Goal: Task Accomplishment & Management: Use online tool/utility

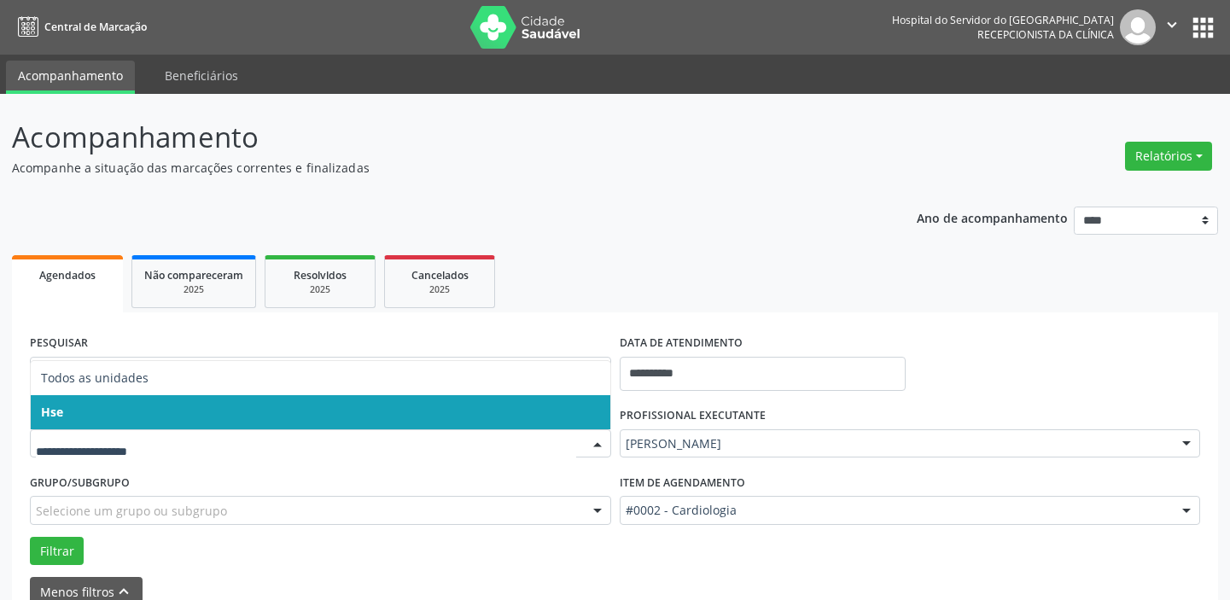
scroll to position [89, 0]
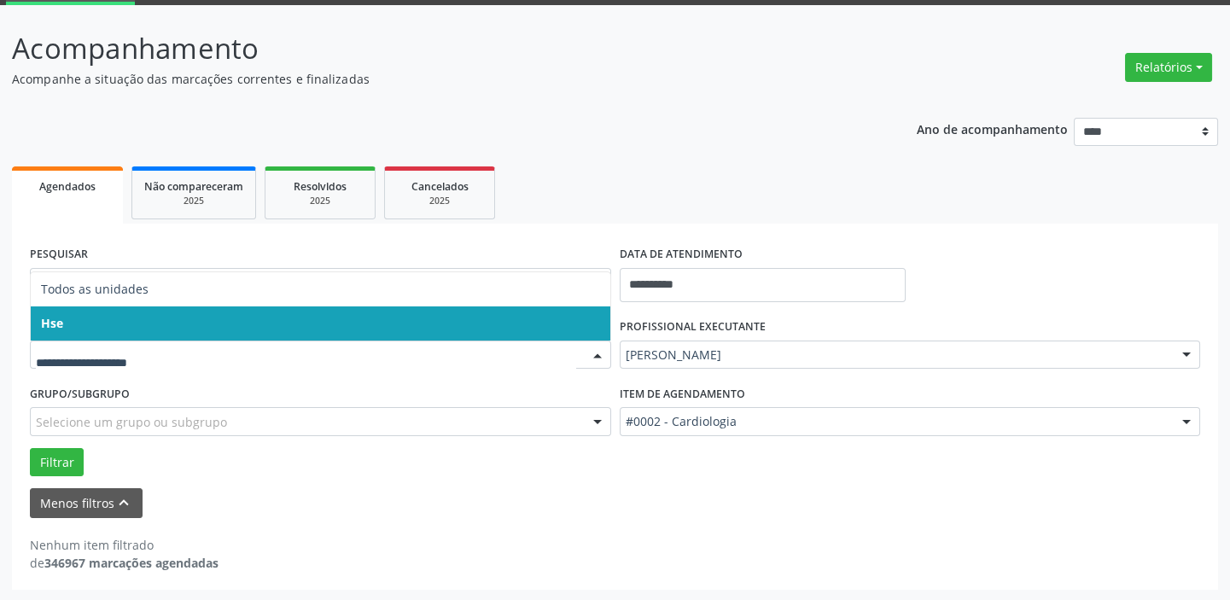
click at [589, 331] on span "Hse" at bounding box center [320, 323] width 579 height 34
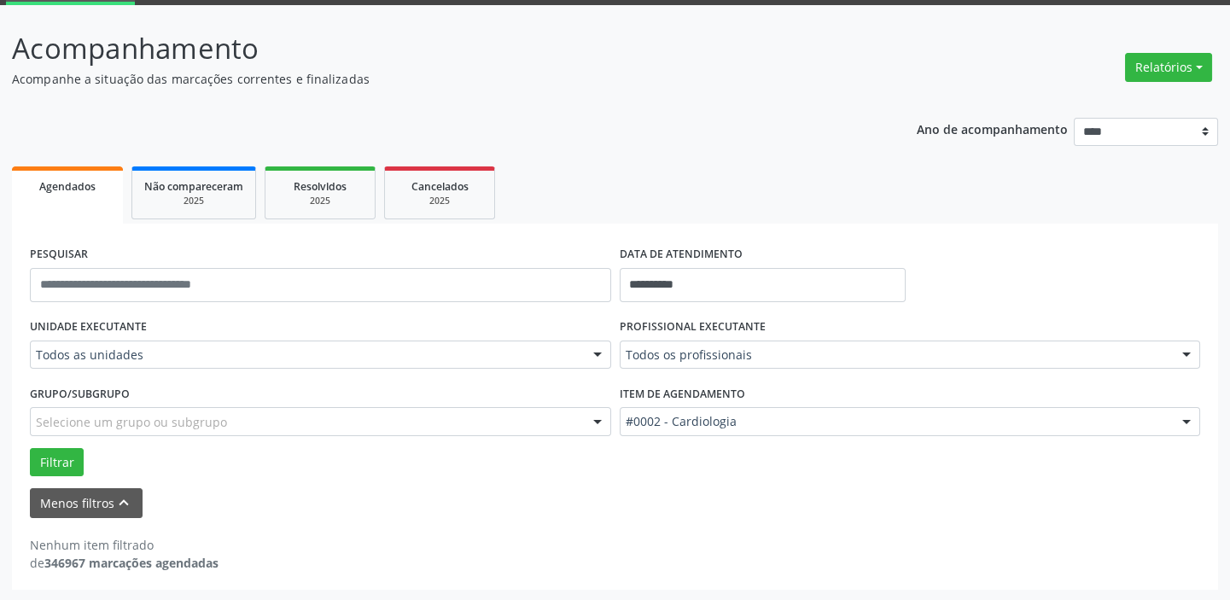
click at [600, 350] on div at bounding box center [598, 355] width 26 height 29
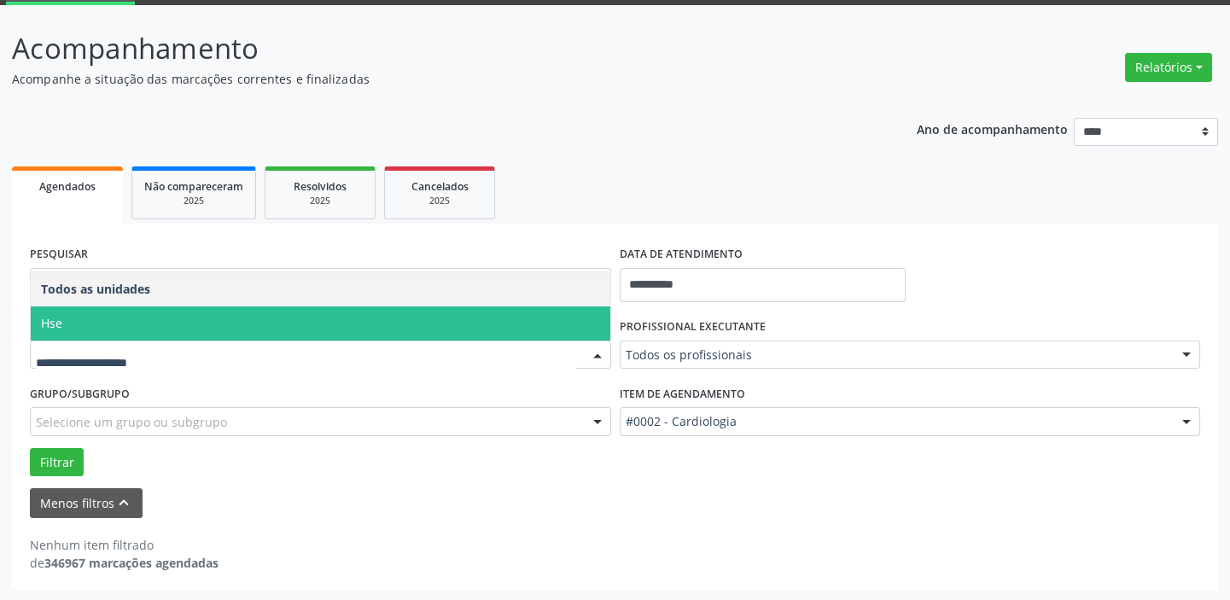
click at [592, 326] on span "Hse" at bounding box center [320, 323] width 579 height 34
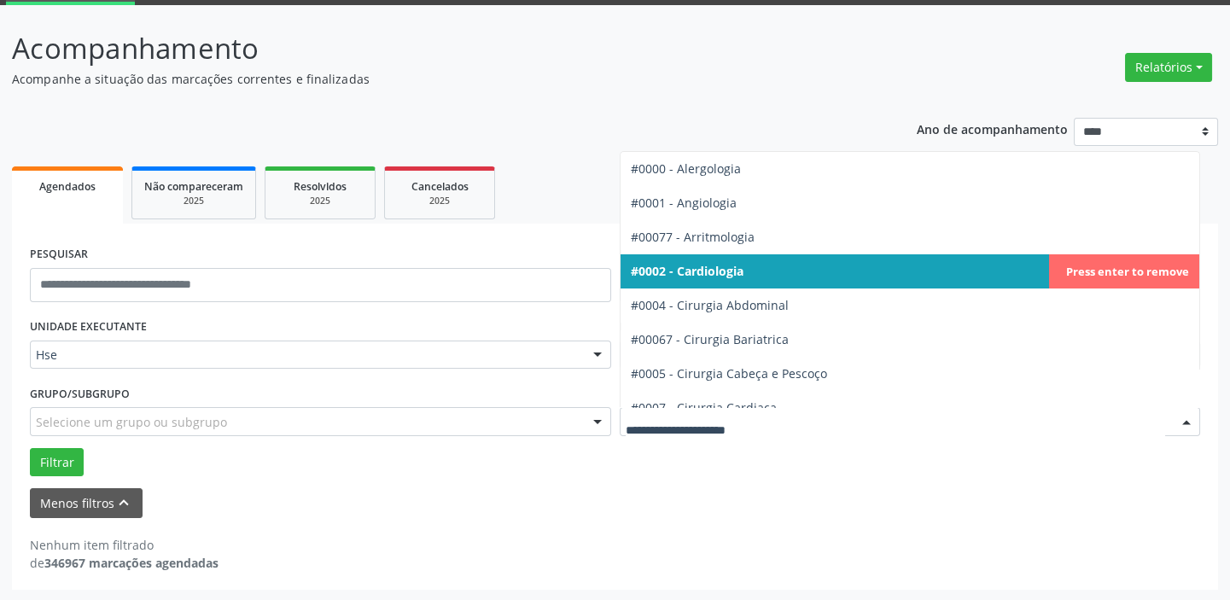
click at [1190, 417] on div at bounding box center [1186, 422] width 26 height 29
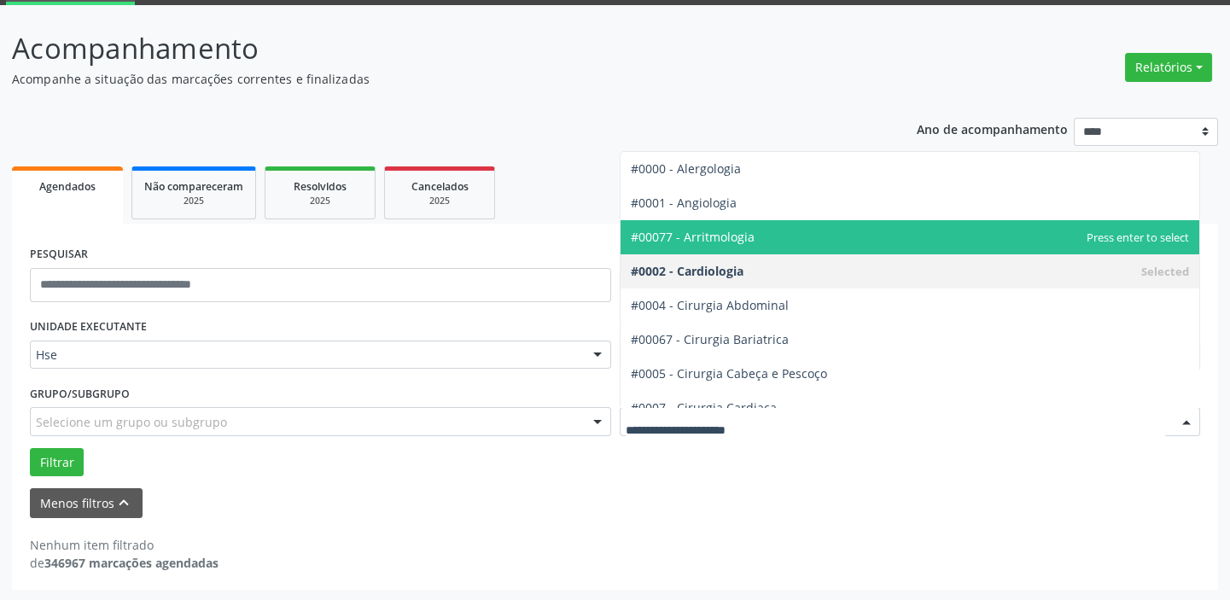
click at [716, 233] on span "#00077 - Arritmologia" at bounding box center [693, 237] width 124 height 16
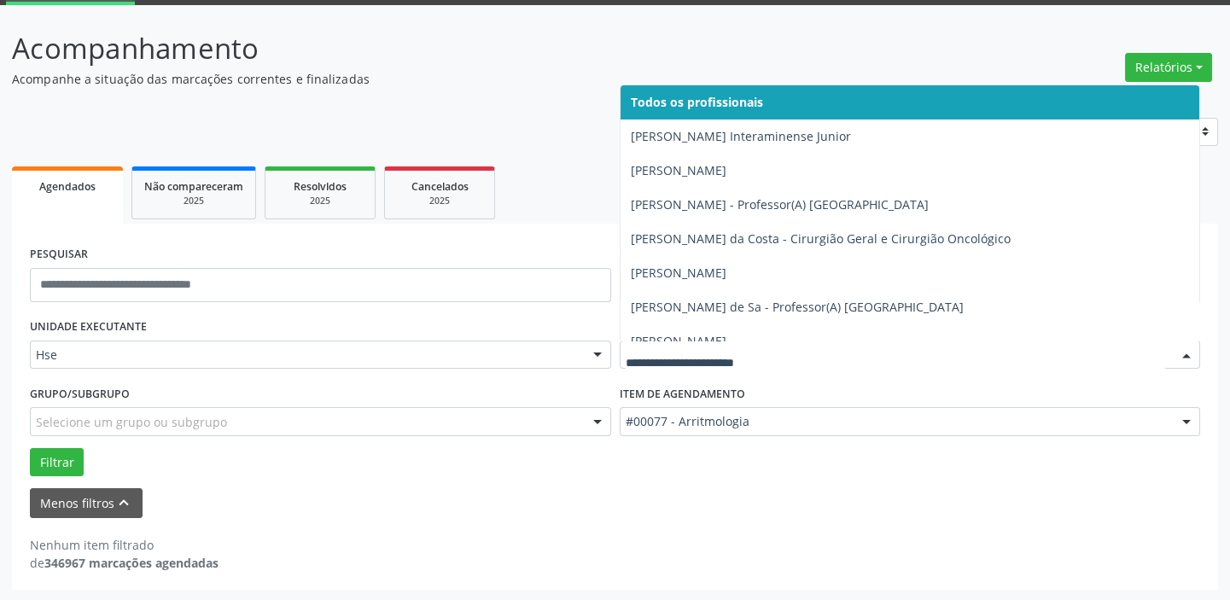
click at [1186, 348] on div at bounding box center [1186, 355] width 26 height 29
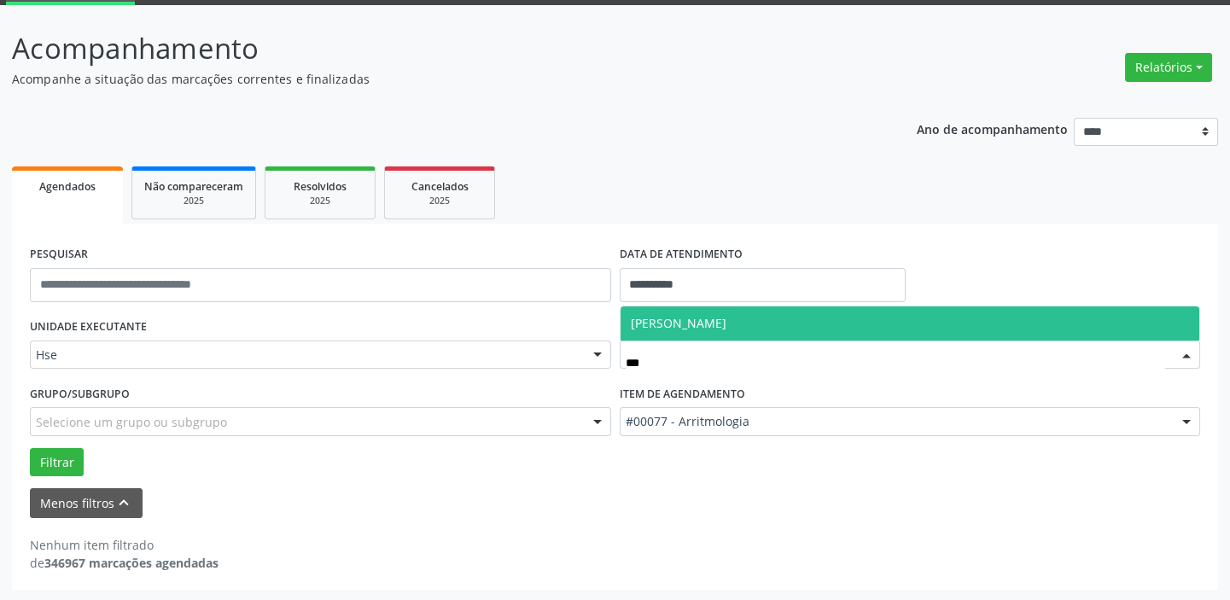
type input "****"
click at [700, 319] on span "[PERSON_NAME]" at bounding box center [679, 323] width 96 height 16
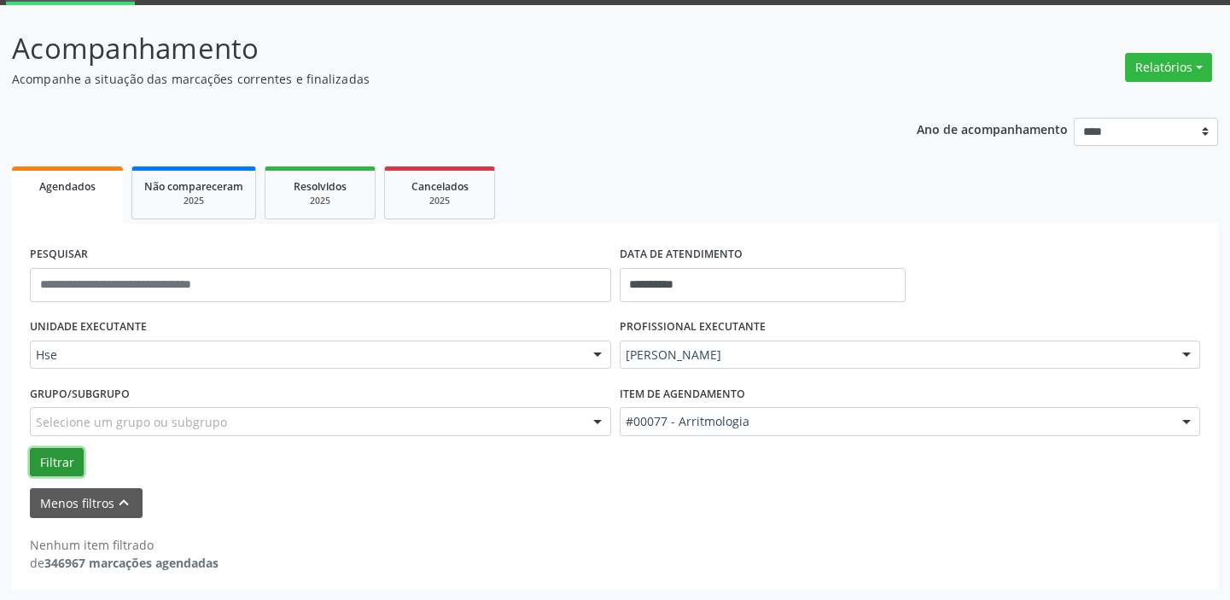
click at [58, 455] on button "Filtrar" at bounding box center [57, 462] width 54 height 29
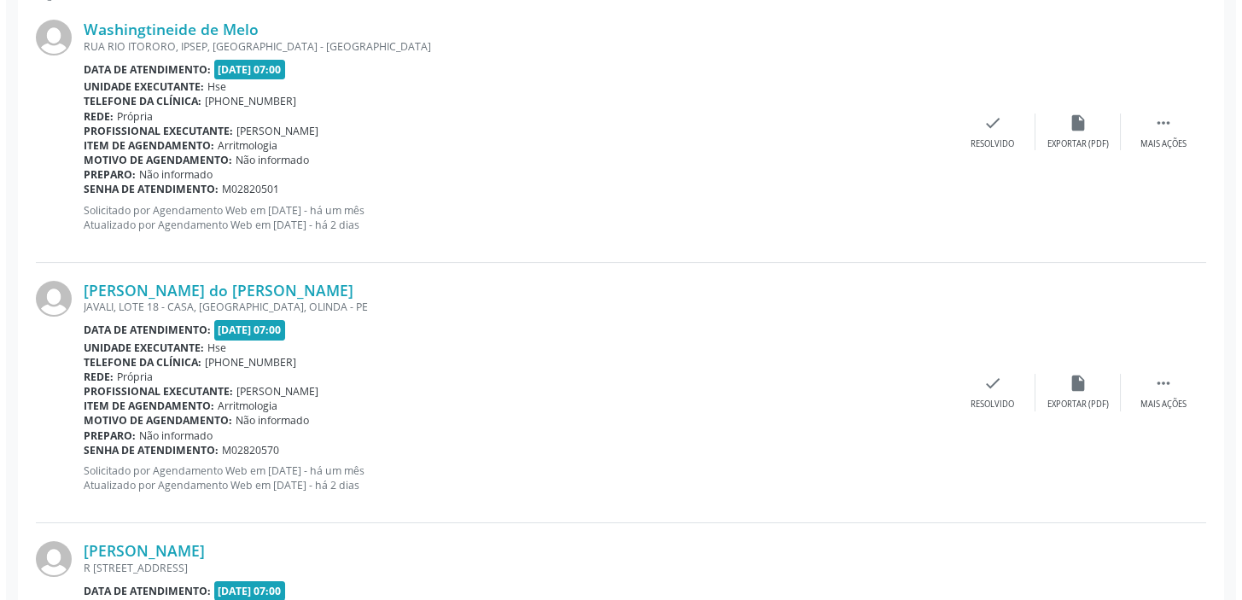
scroll to position [682, 0]
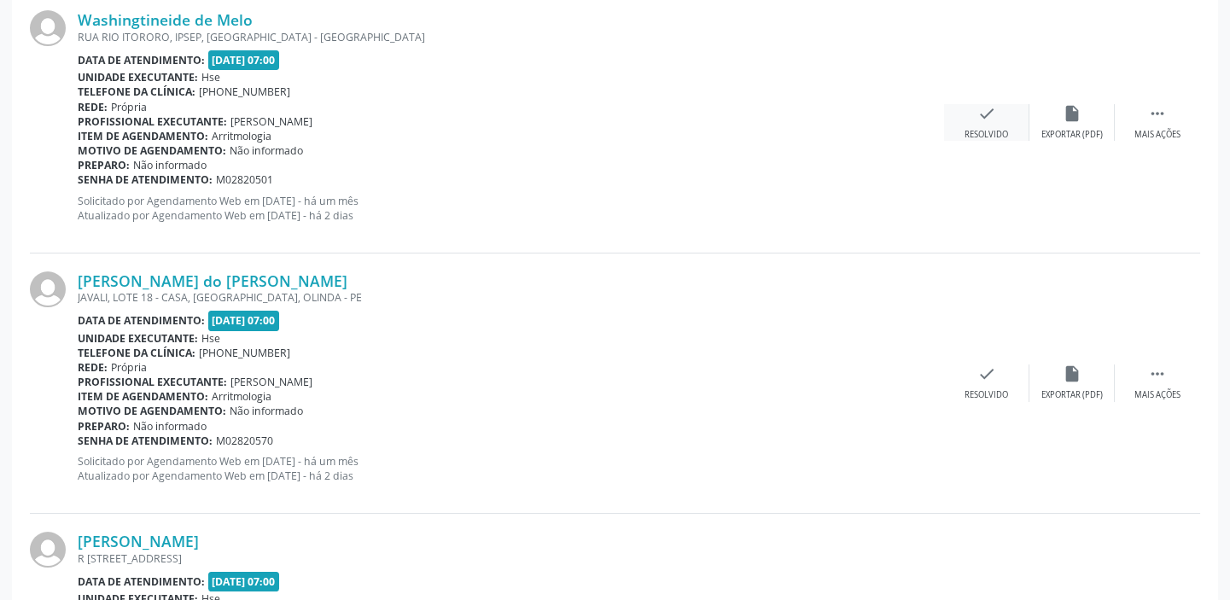
click at [1003, 111] on div "check Resolvido" at bounding box center [986, 122] width 85 height 37
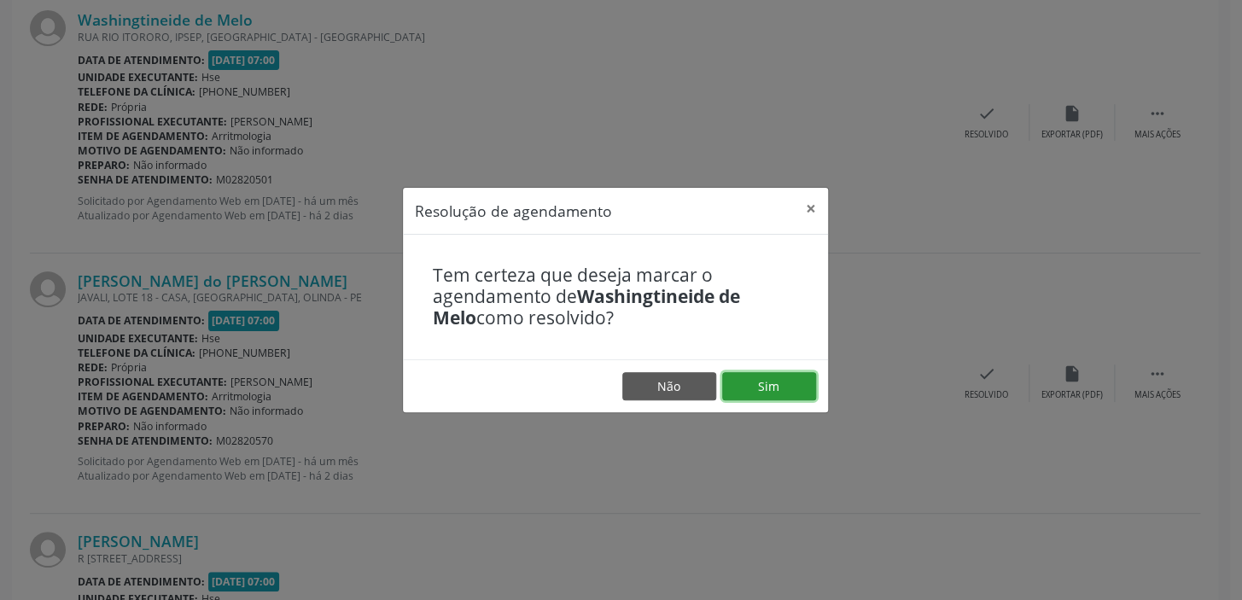
click at [756, 390] on button "Sim" at bounding box center [769, 386] width 94 height 29
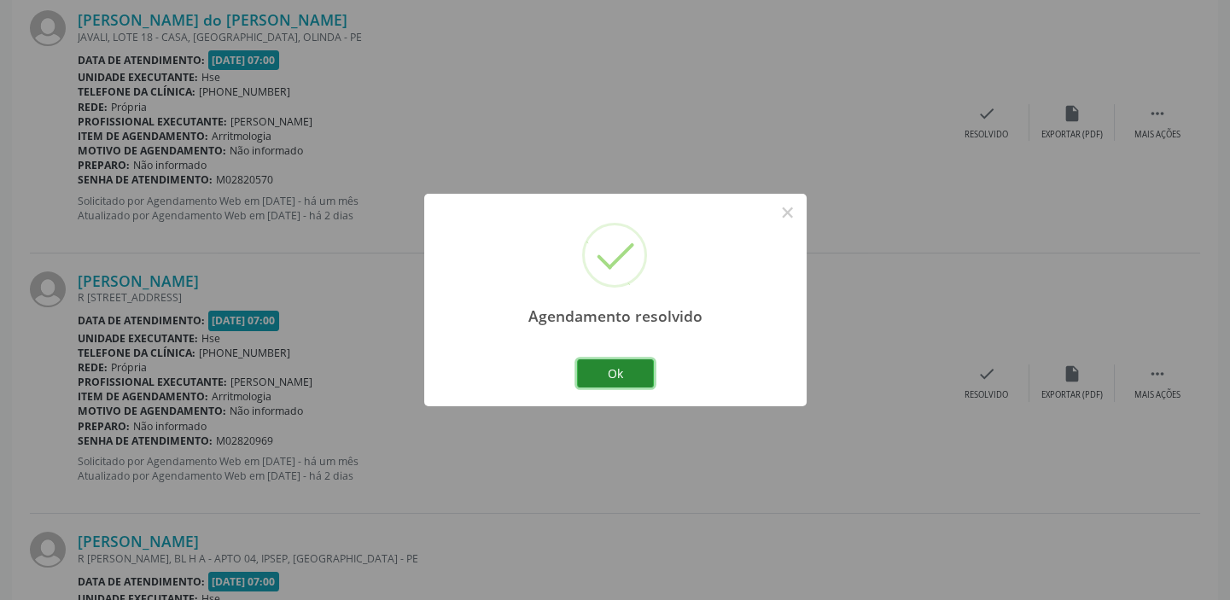
click at [632, 368] on button "Ok" at bounding box center [615, 373] width 77 height 29
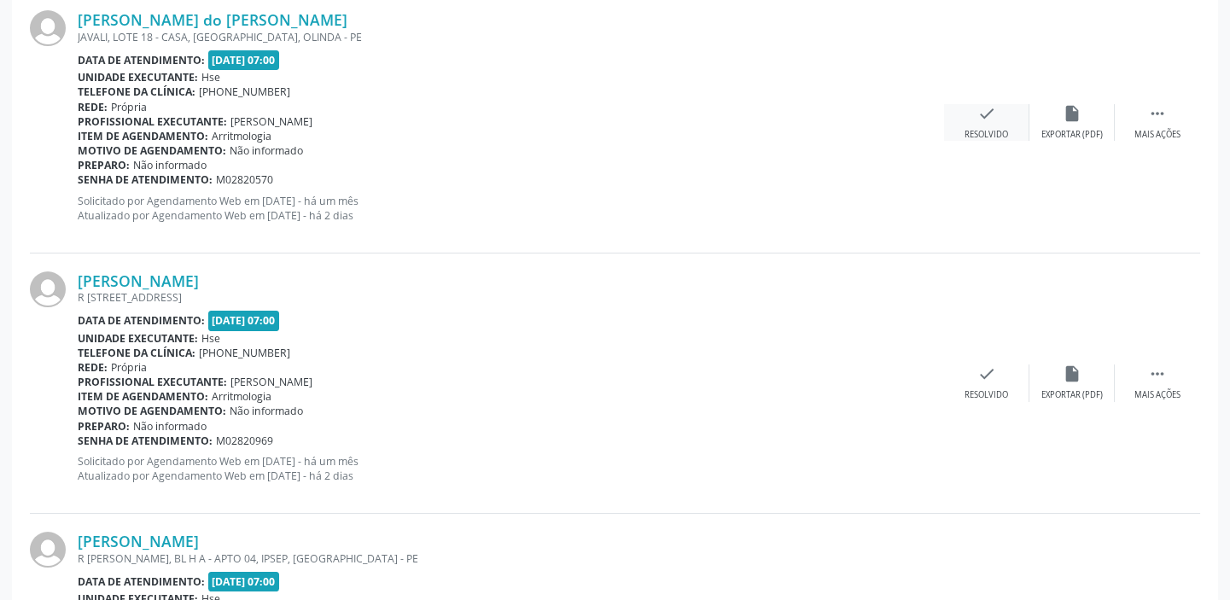
click at [1001, 119] on div "check Resolvido" at bounding box center [986, 122] width 85 height 37
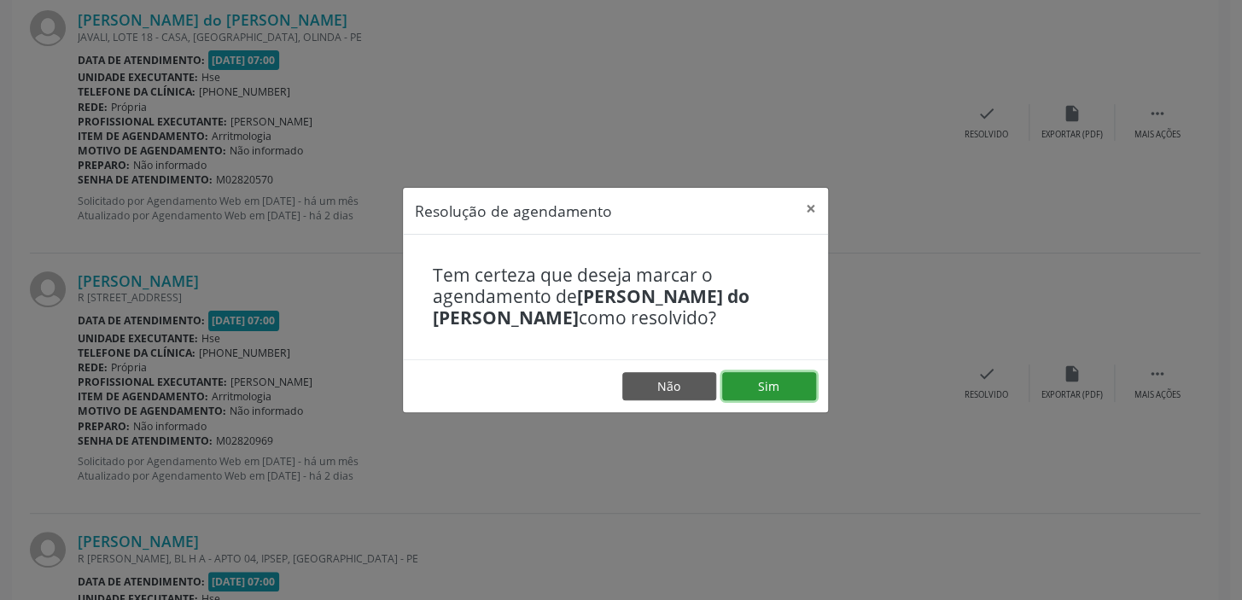
click at [767, 378] on button "Sim" at bounding box center [769, 386] width 94 height 29
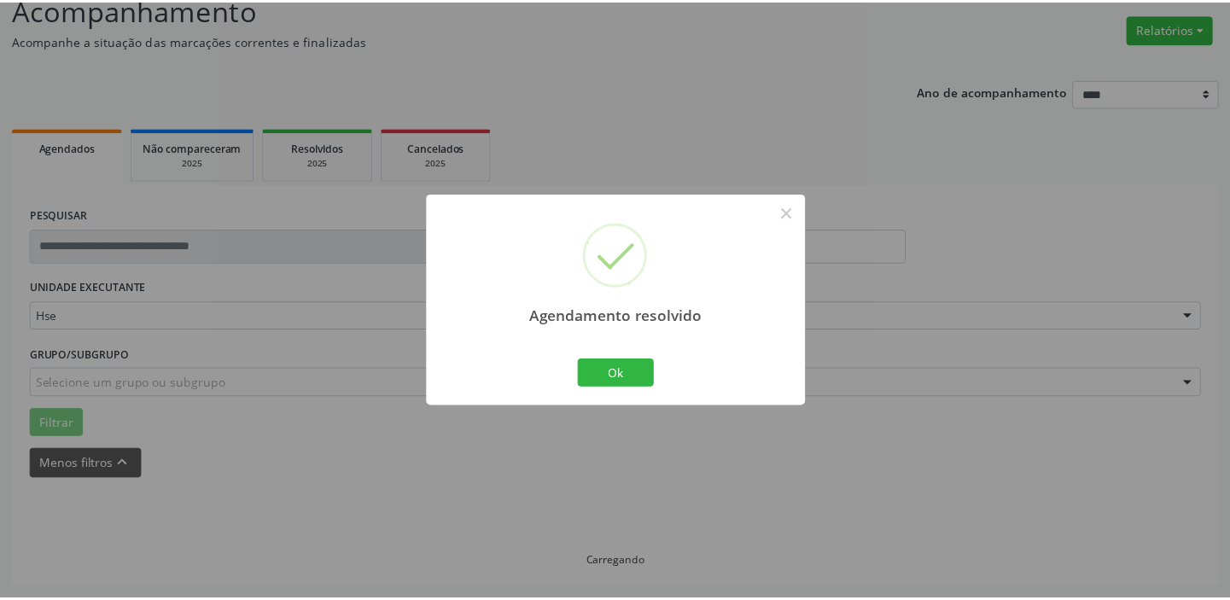
scroll to position [126, 0]
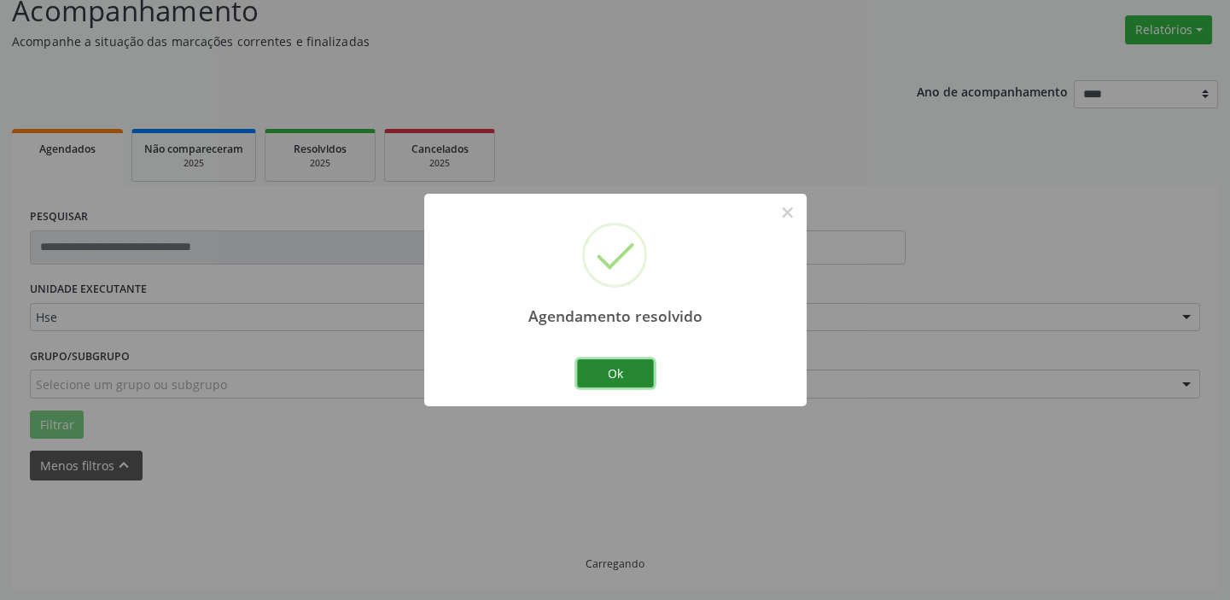
click at [627, 375] on button "Ok" at bounding box center [615, 373] width 77 height 29
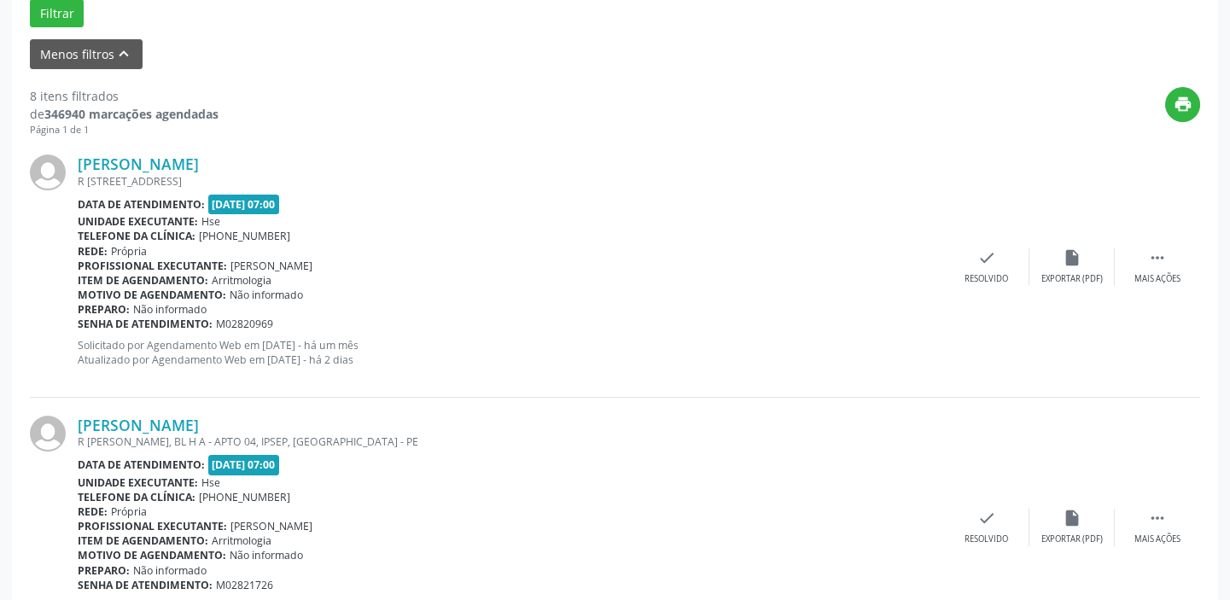
scroll to position [606, 0]
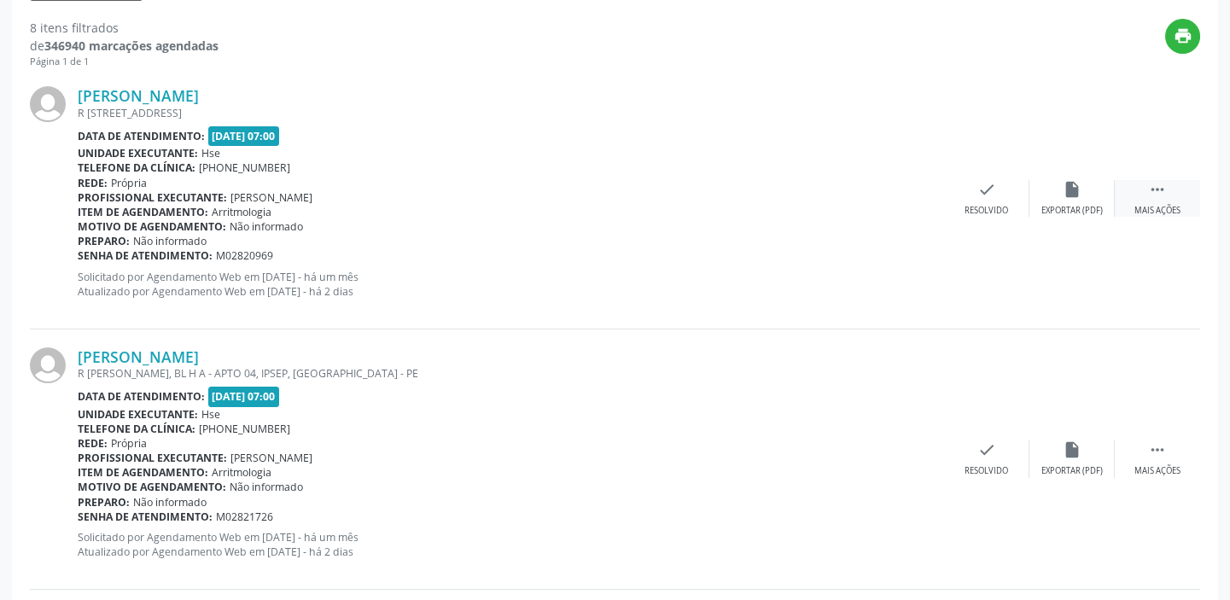
click at [1174, 188] on div " Mais ações" at bounding box center [1157, 198] width 85 height 37
click at [1050, 197] on div "alarm_off Não compareceu" at bounding box center [1071, 198] width 85 height 37
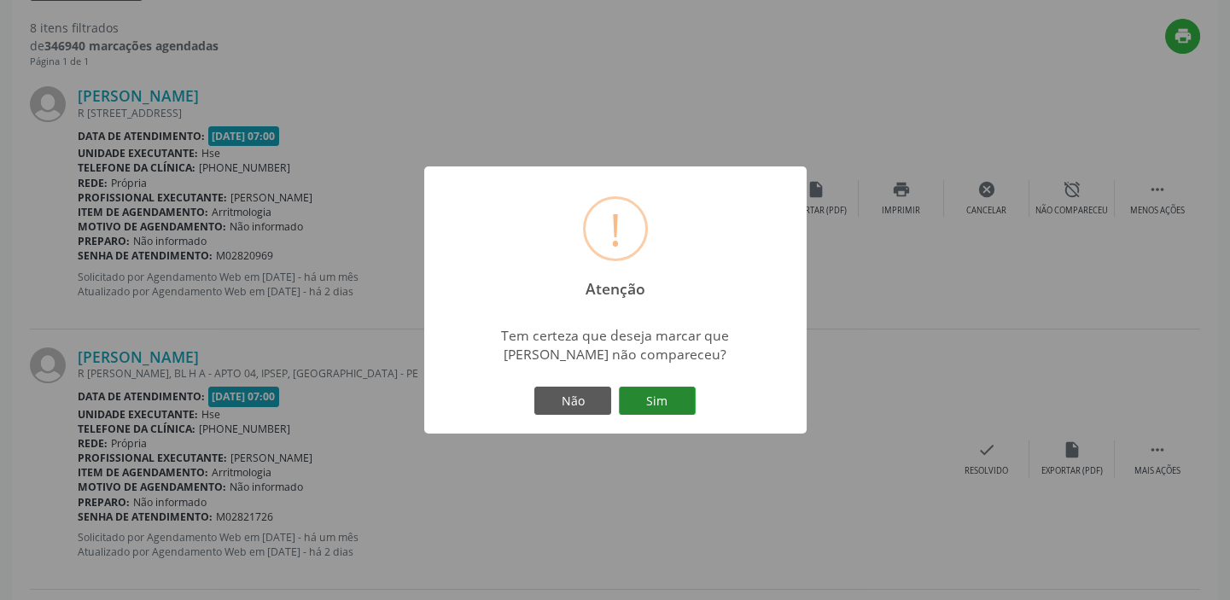
click at [638, 395] on button "Sim" at bounding box center [657, 401] width 77 height 29
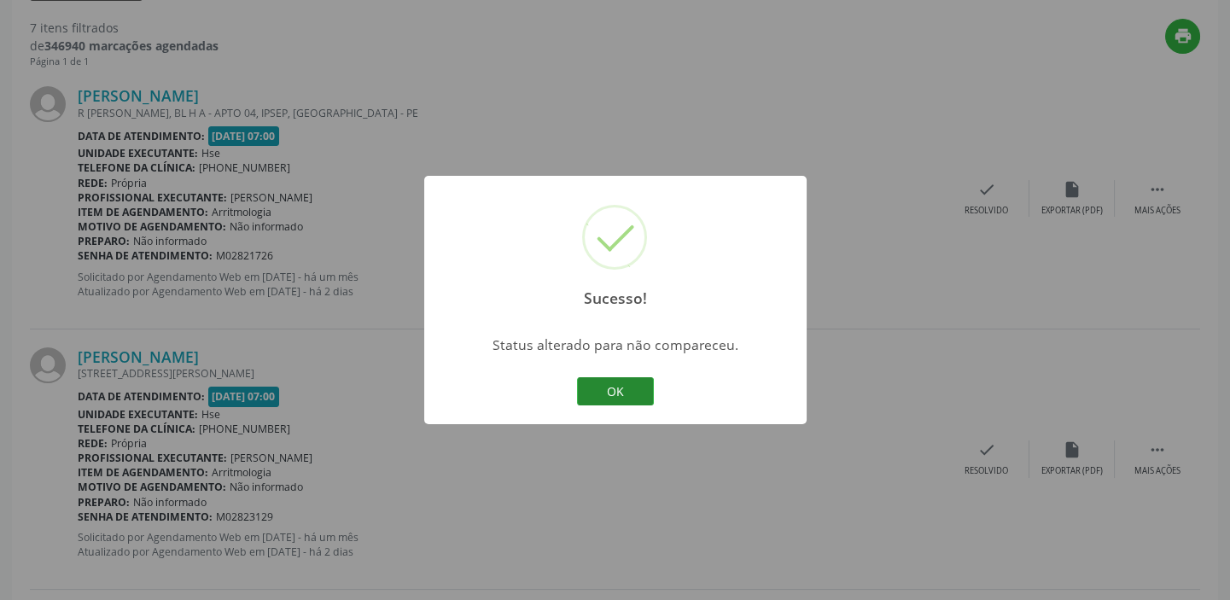
click at [630, 385] on button "OK" at bounding box center [615, 391] width 77 height 29
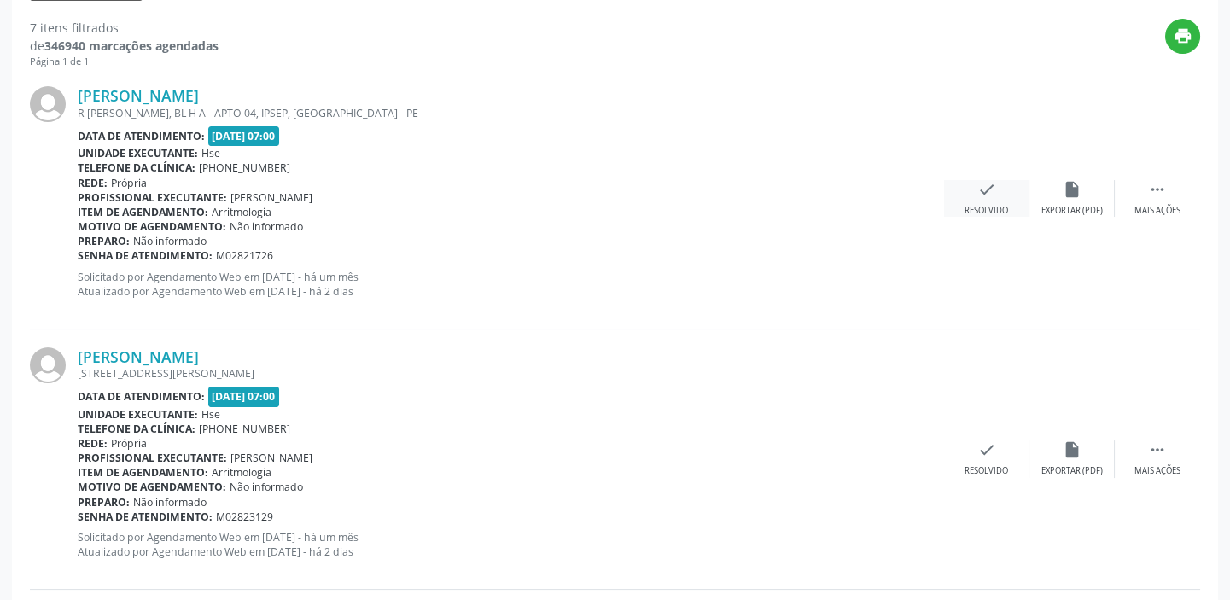
click at [982, 193] on icon "check" at bounding box center [986, 189] width 19 height 19
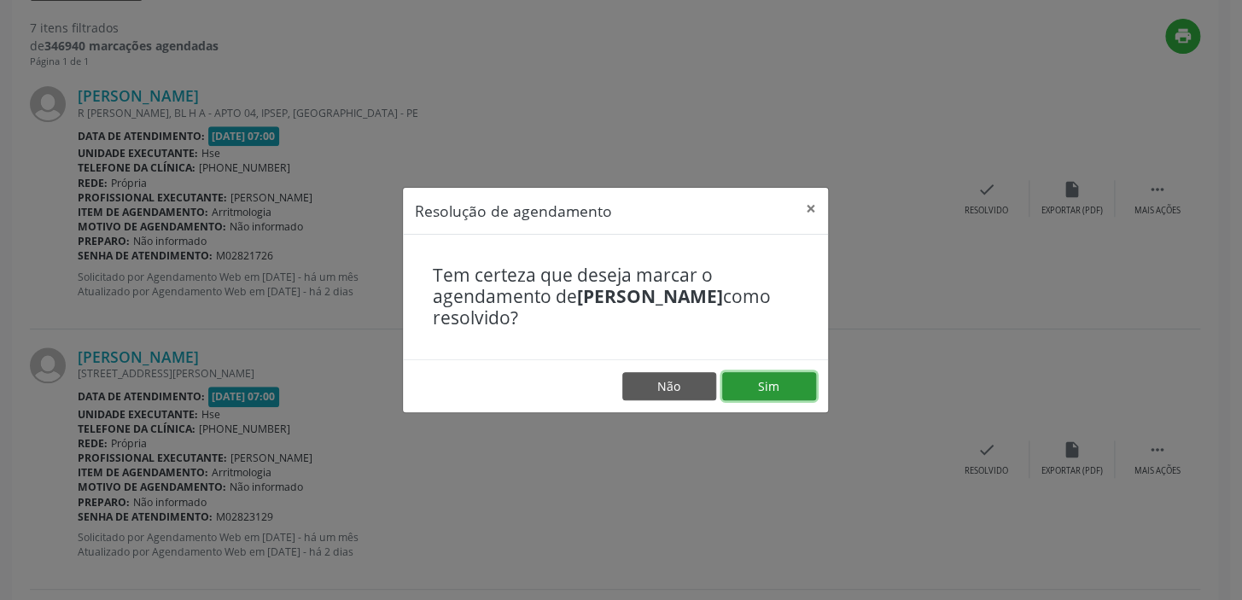
click at [771, 379] on button "Sim" at bounding box center [769, 386] width 94 height 29
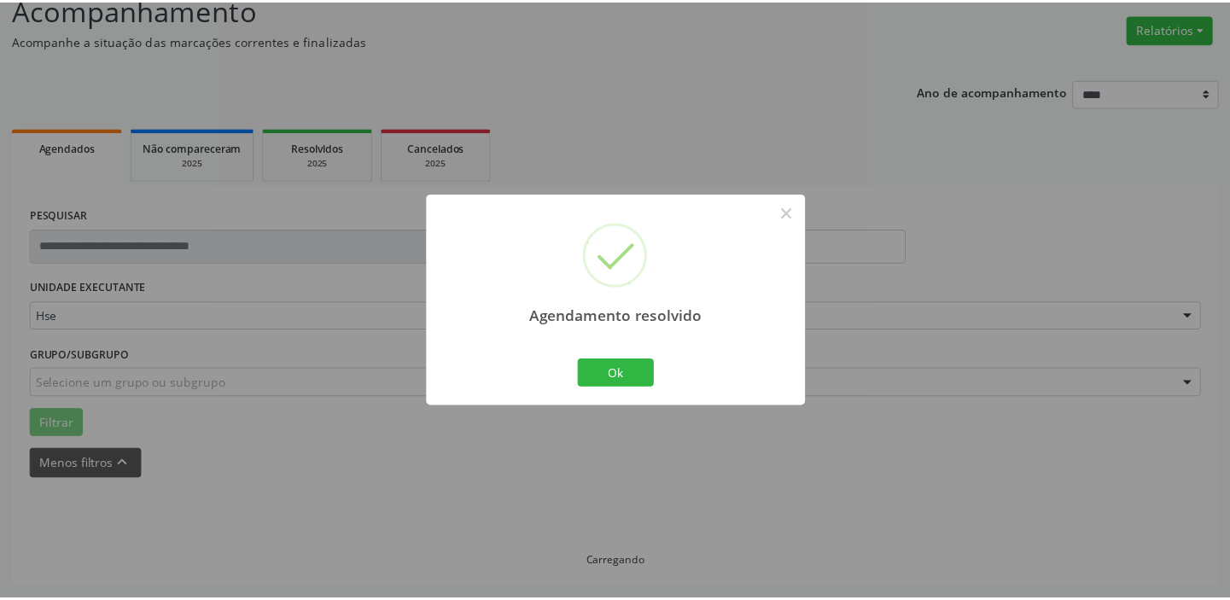
scroll to position [126, 0]
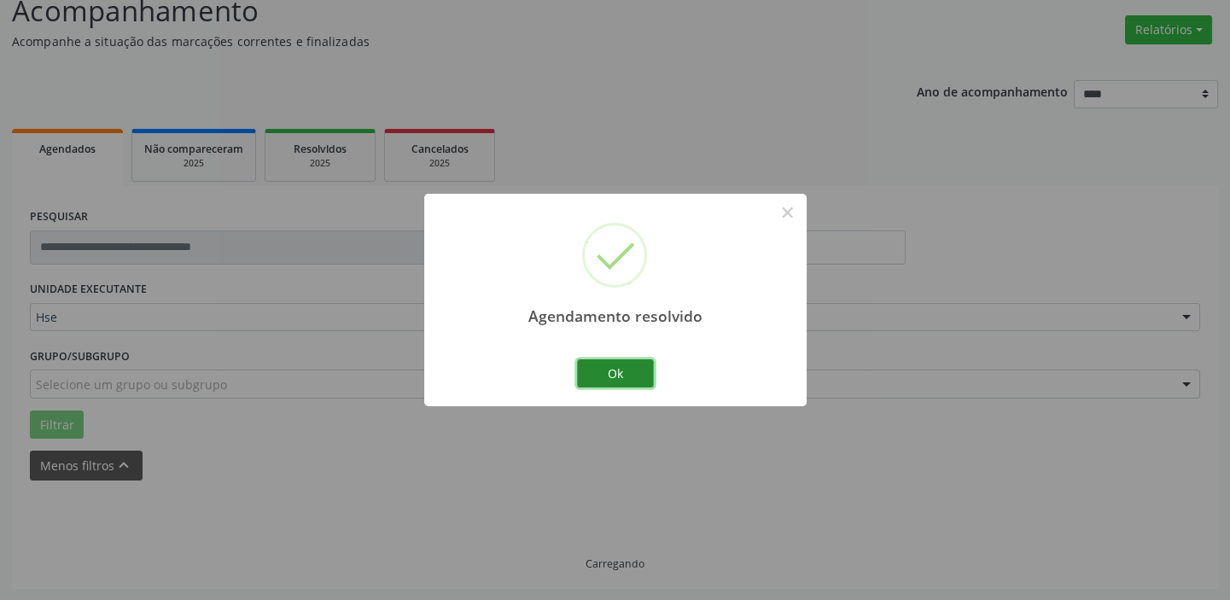
click at [632, 371] on button "Ok" at bounding box center [615, 373] width 77 height 29
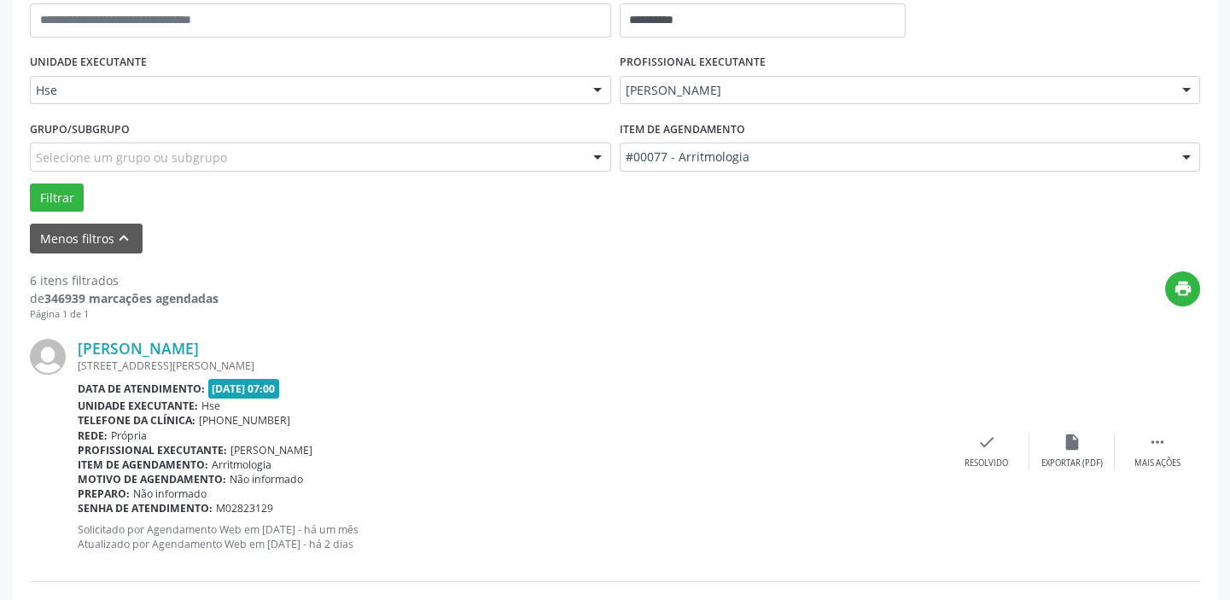
scroll to position [393, 0]
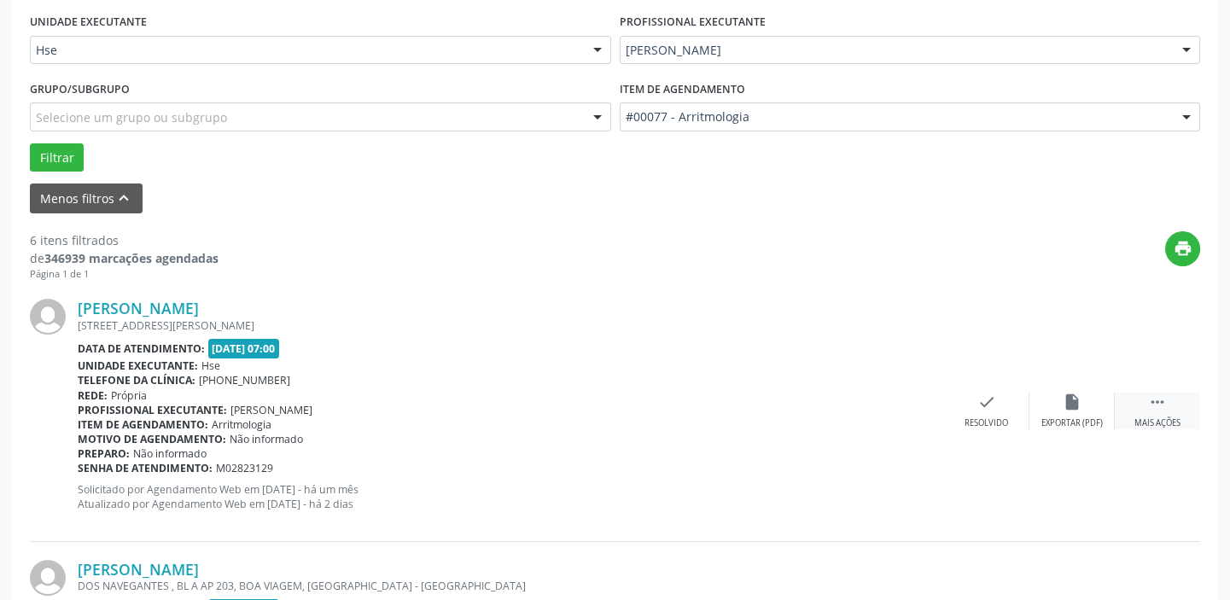
click at [1154, 395] on icon "" at bounding box center [1157, 402] width 19 height 19
click at [1081, 400] on div "alarm_off Não compareceu" at bounding box center [1071, 411] width 85 height 37
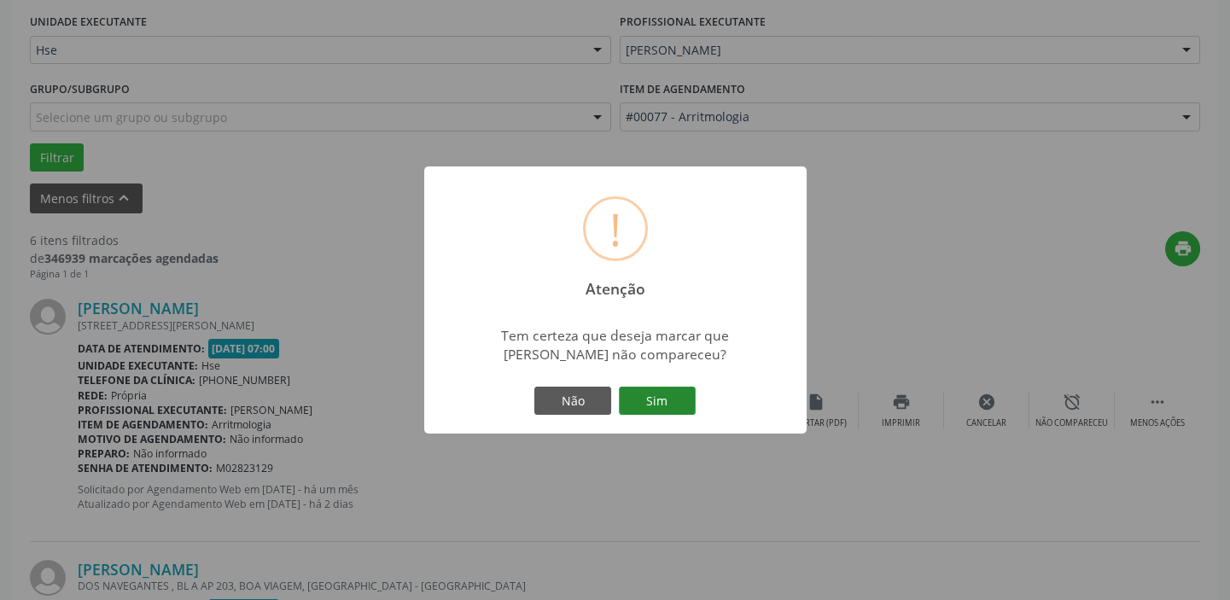
click at [674, 403] on button "Sim" at bounding box center [657, 401] width 77 height 29
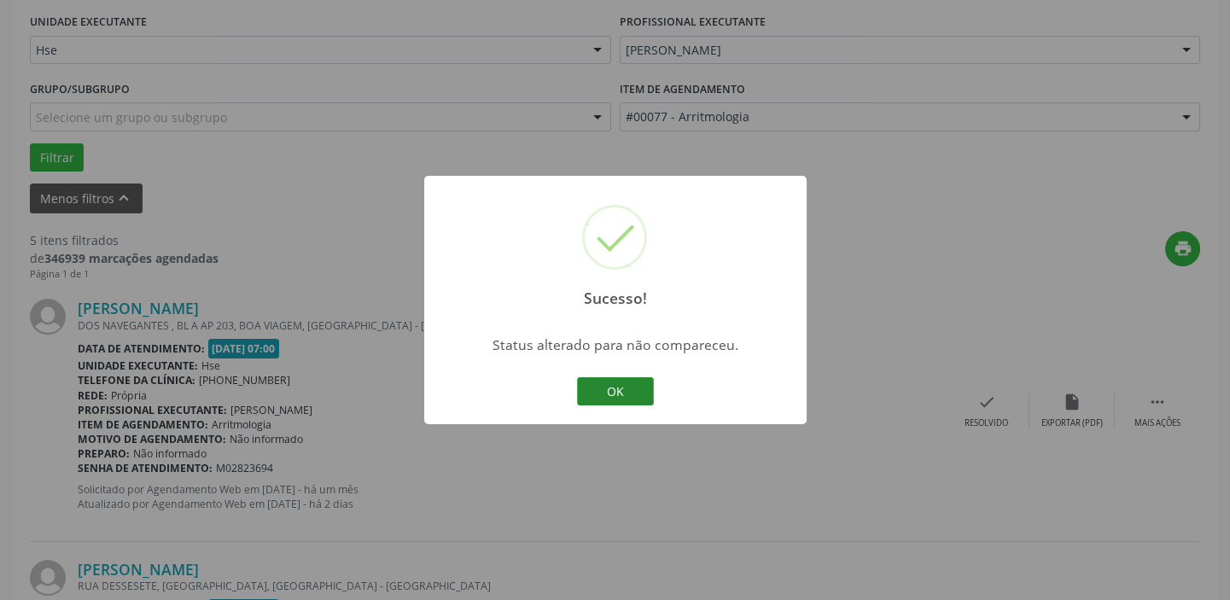
click at [624, 389] on button "OK" at bounding box center [615, 391] width 77 height 29
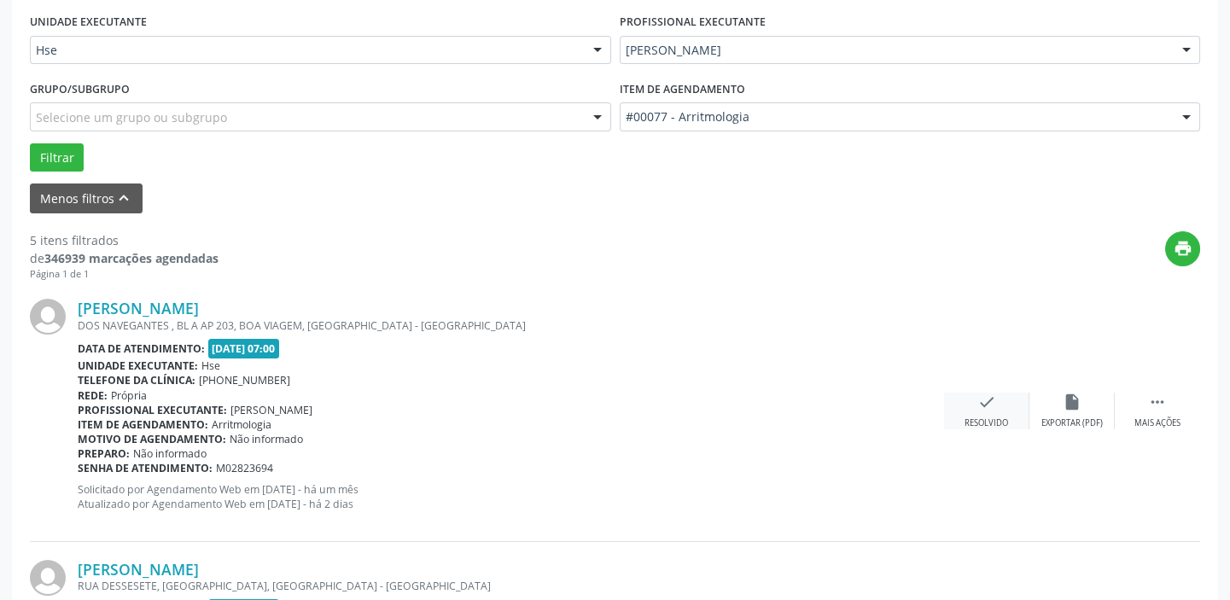
click at [996, 400] on div "check Resolvido" at bounding box center [986, 411] width 85 height 37
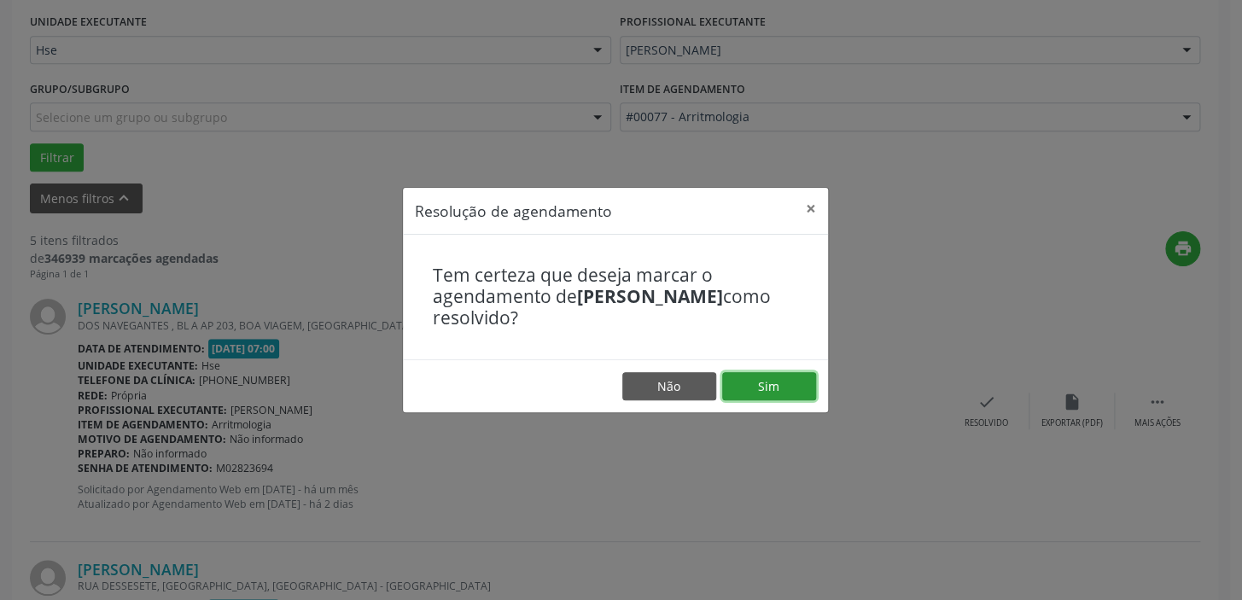
click at [771, 385] on button "Sim" at bounding box center [769, 386] width 94 height 29
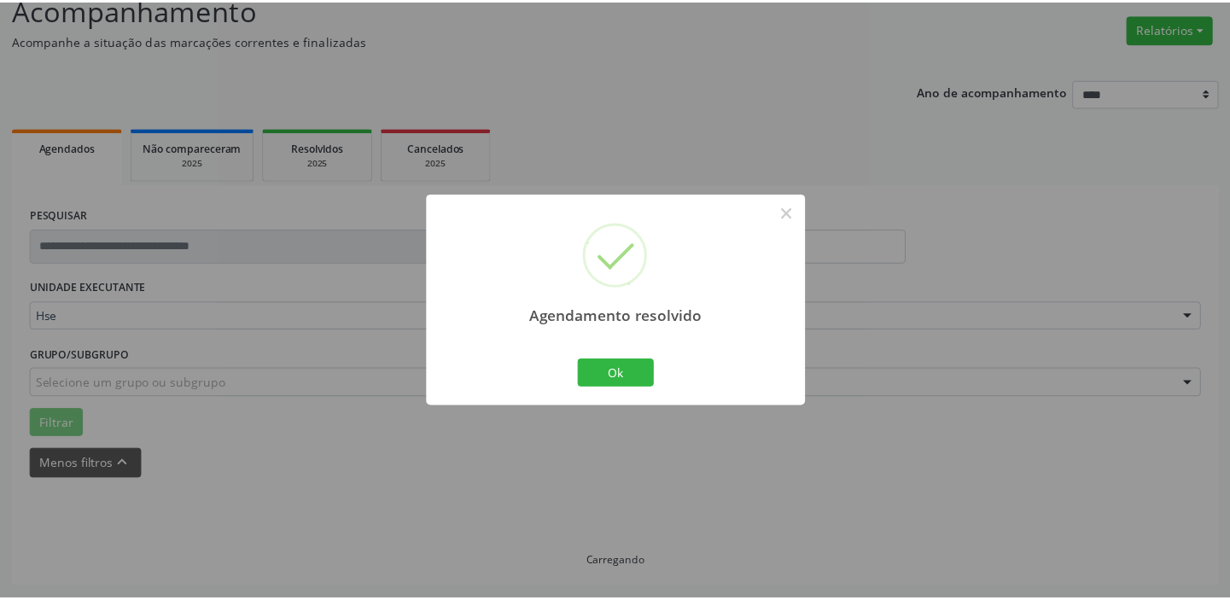
scroll to position [126, 0]
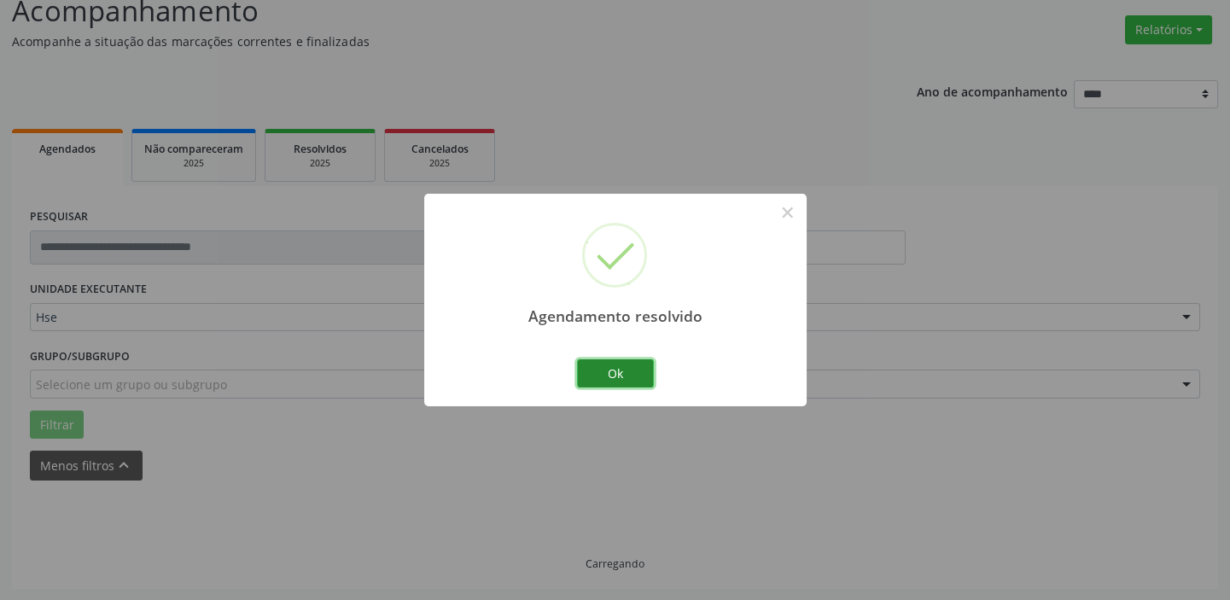
click at [614, 362] on button "Ok" at bounding box center [615, 373] width 77 height 29
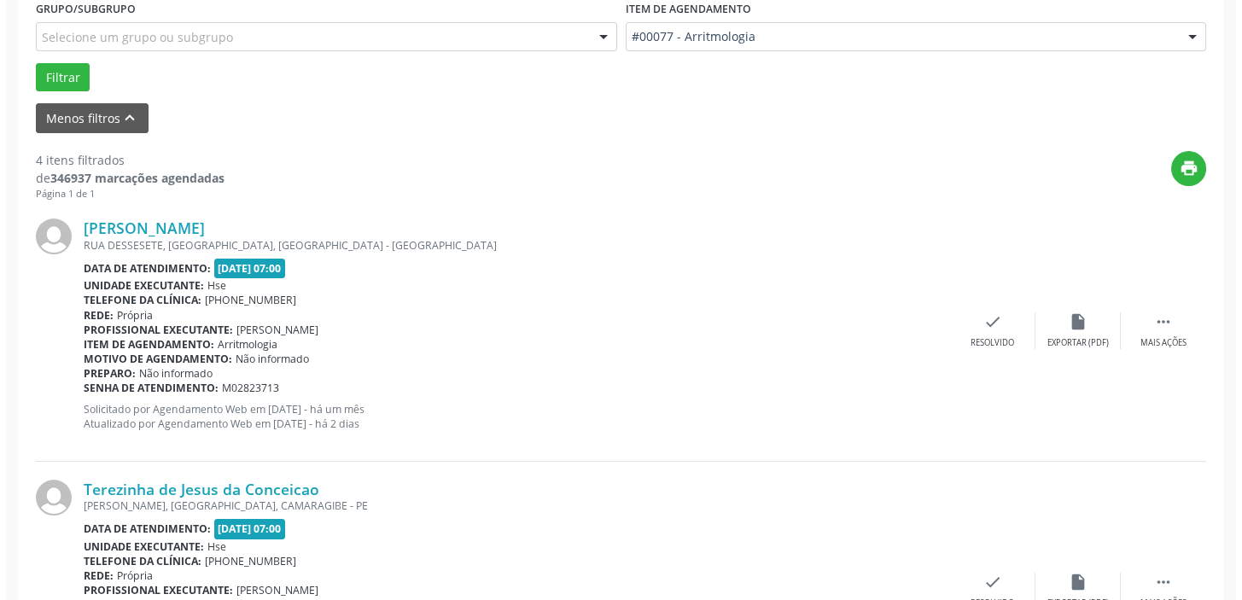
scroll to position [490, 0]
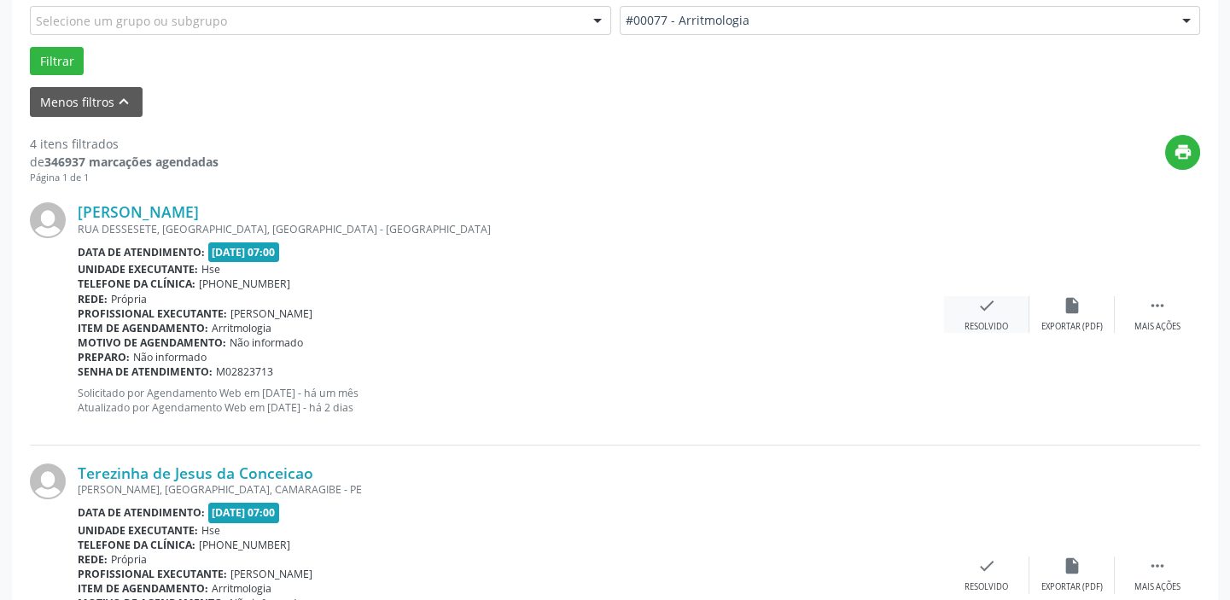
click at [986, 321] on div "Resolvido" at bounding box center [986, 327] width 44 height 12
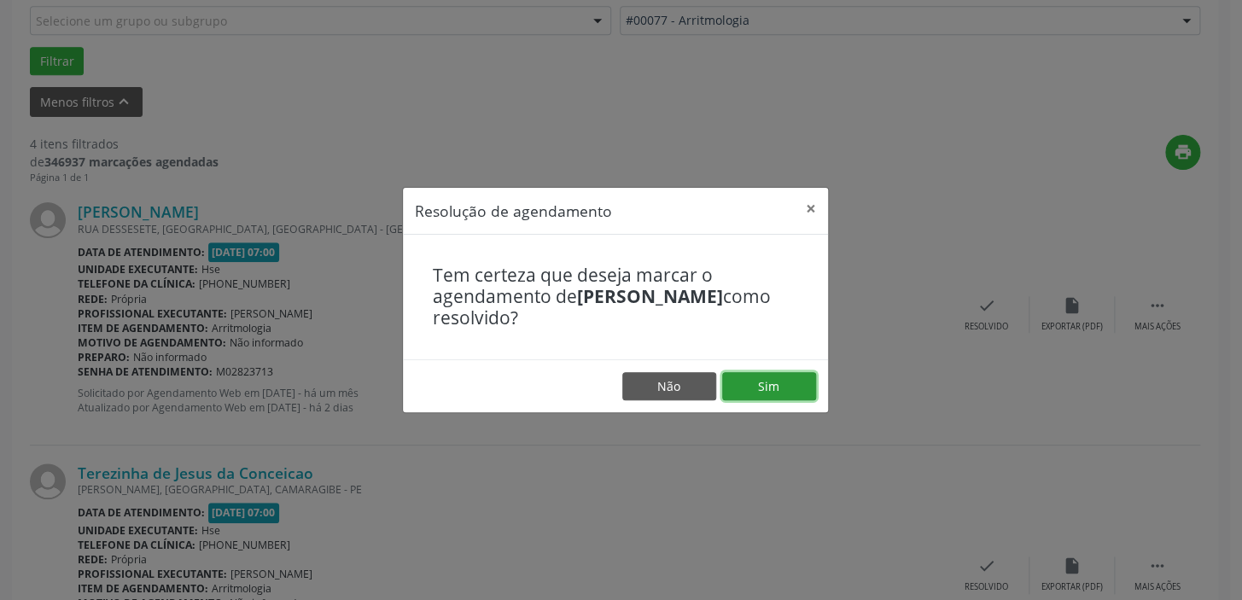
click at [797, 382] on button "Sim" at bounding box center [769, 386] width 94 height 29
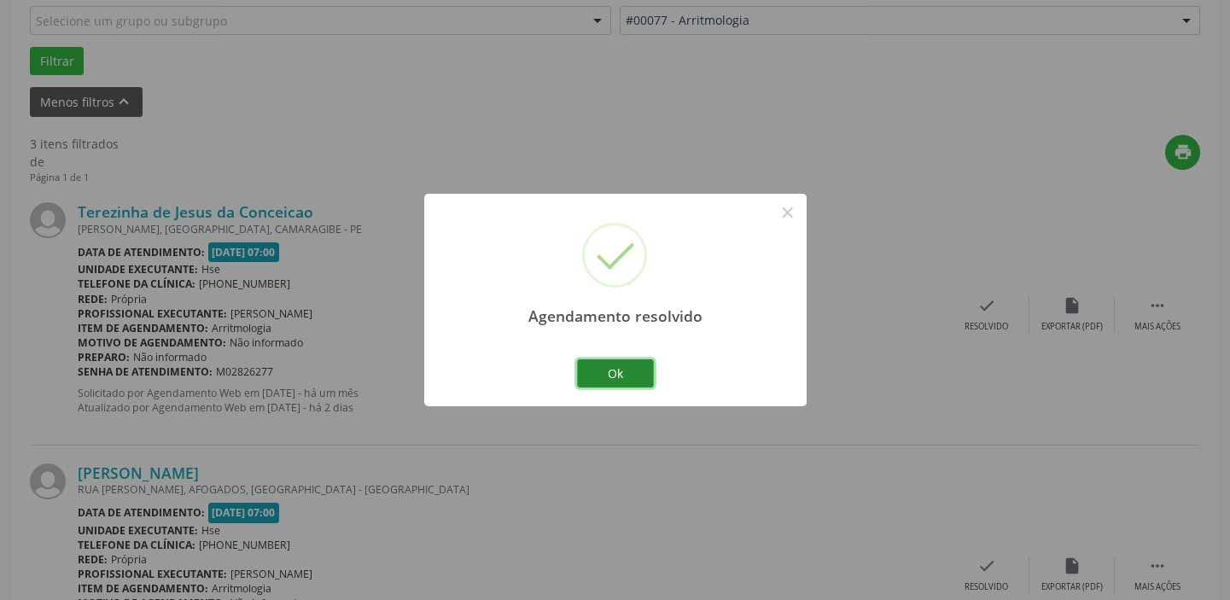
click at [600, 370] on button "Ok" at bounding box center [615, 373] width 77 height 29
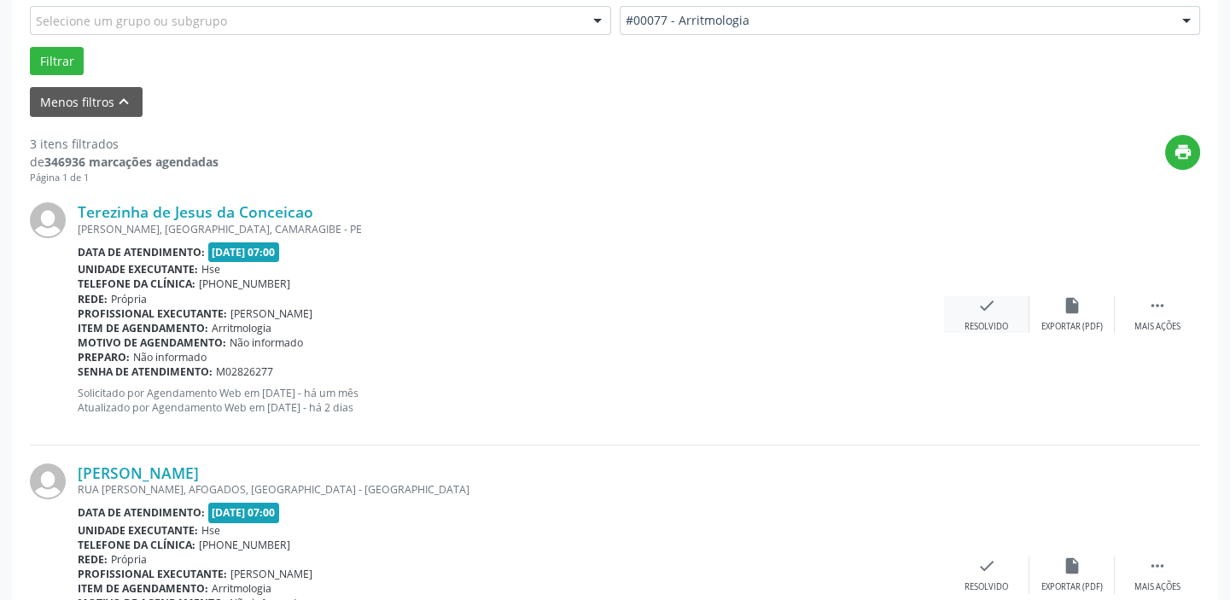
click at [1002, 311] on div "check Resolvido" at bounding box center [986, 314] width 85 height 37
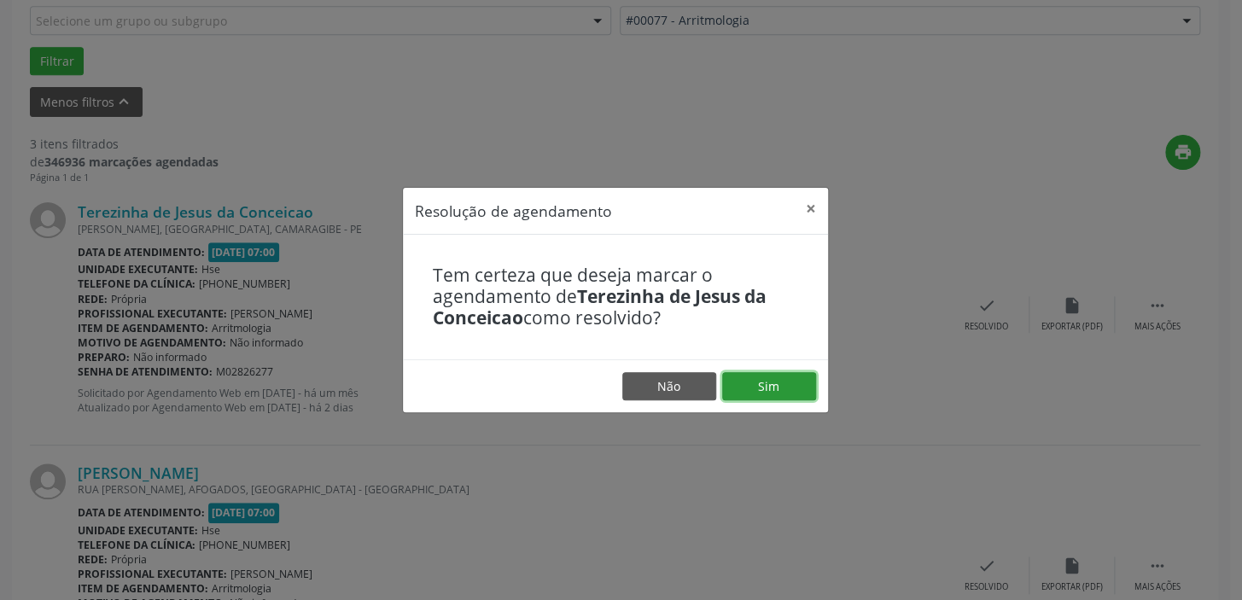
click at [776, 386] on button "Sim" at bounding box center [769, 386] width 94 height 29
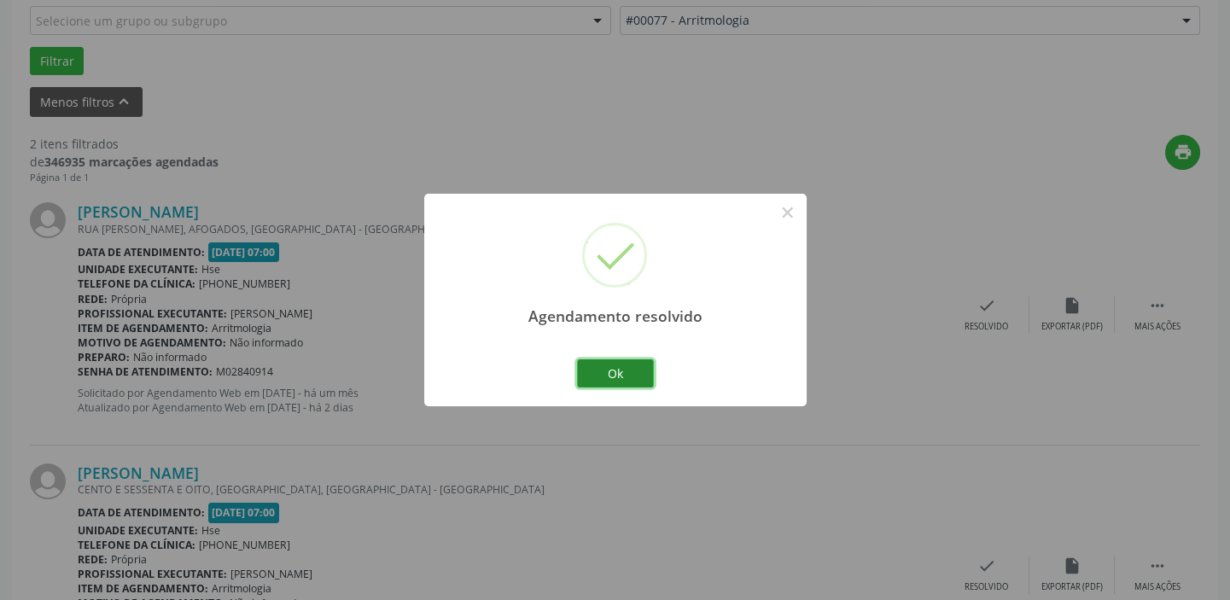
click at [636, 362] on button "Ok" at bounding box center [615, 373] width 77 height 29
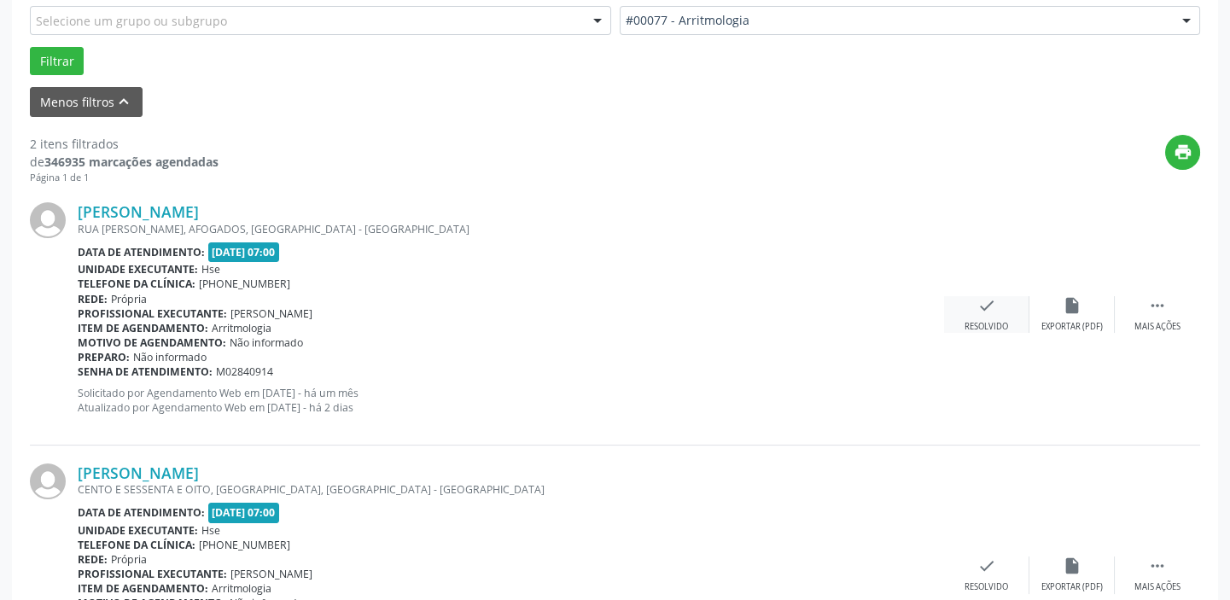
click at [990, 317] on div "check Resolvido" at bounding box center [986, 314] width 85 height 37
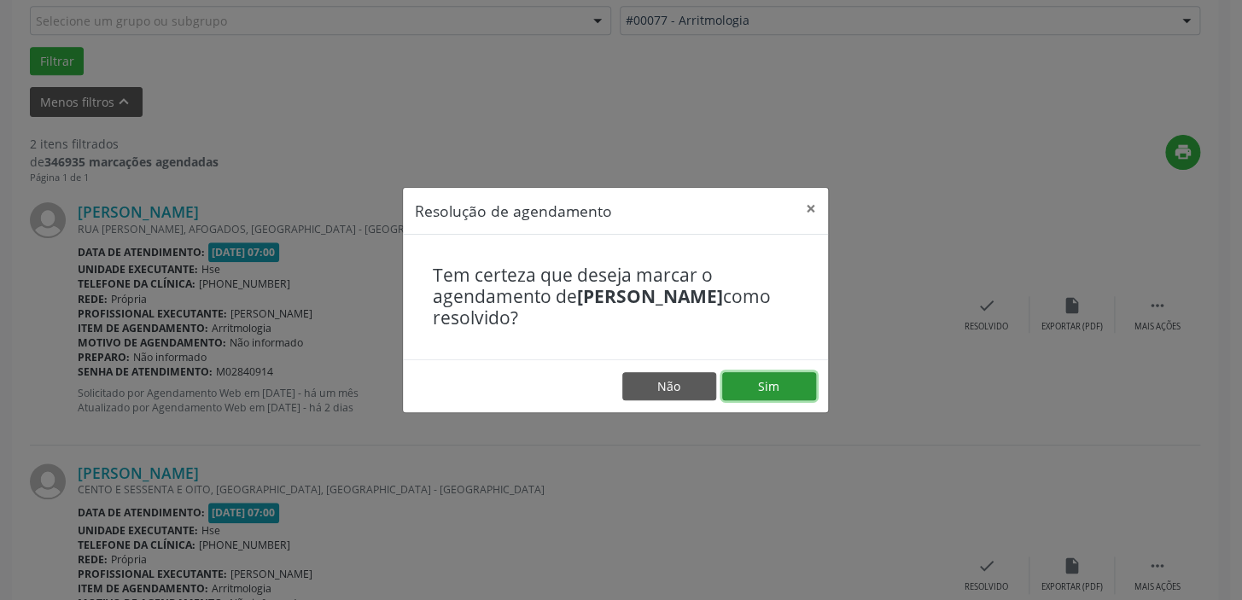
click at [766, 390] on button "Sim" at bounding box center [769, 386] width 94 height 29
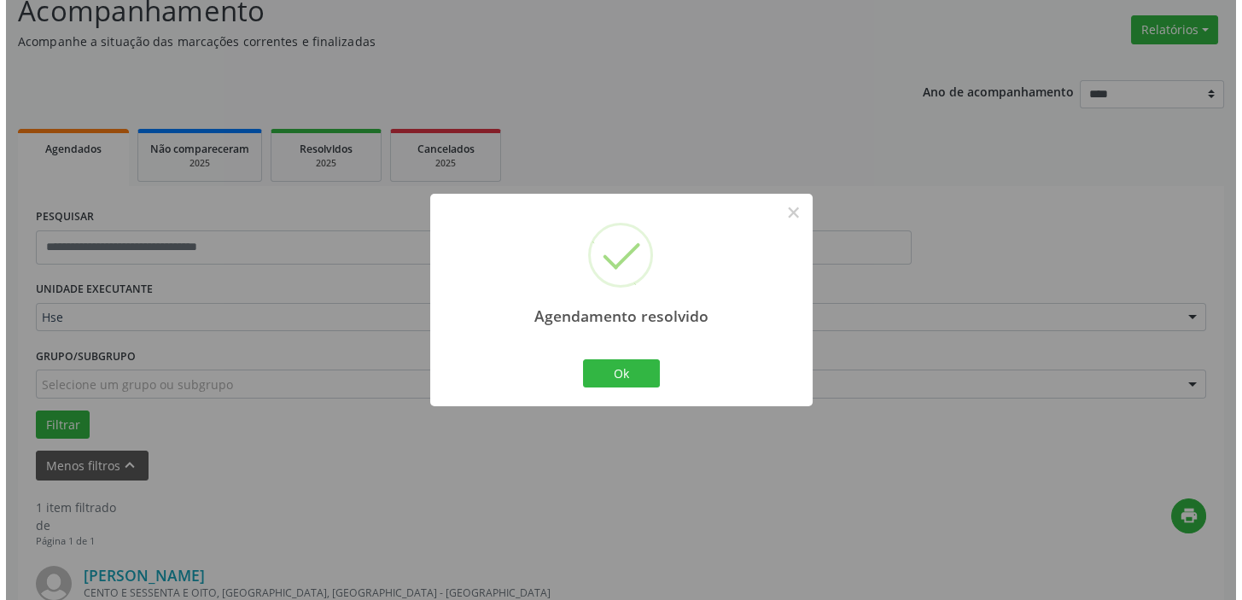
scroll to position [364, 0]
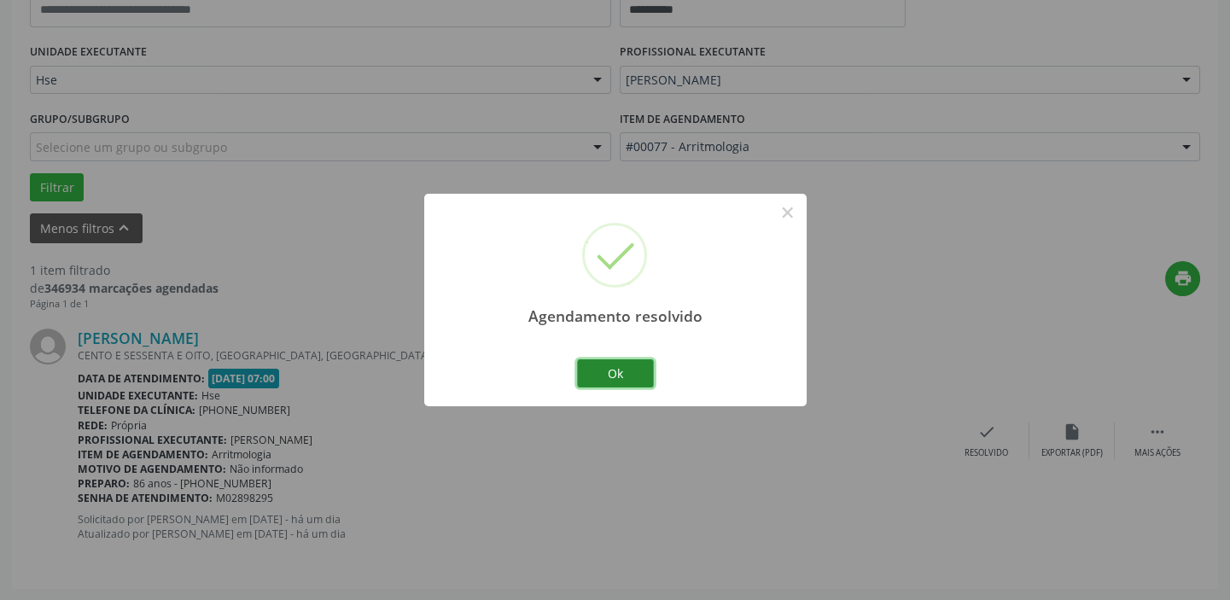
click at [620, 375] on button "Ok" at bounding box center [615, 373] width 77 height 29
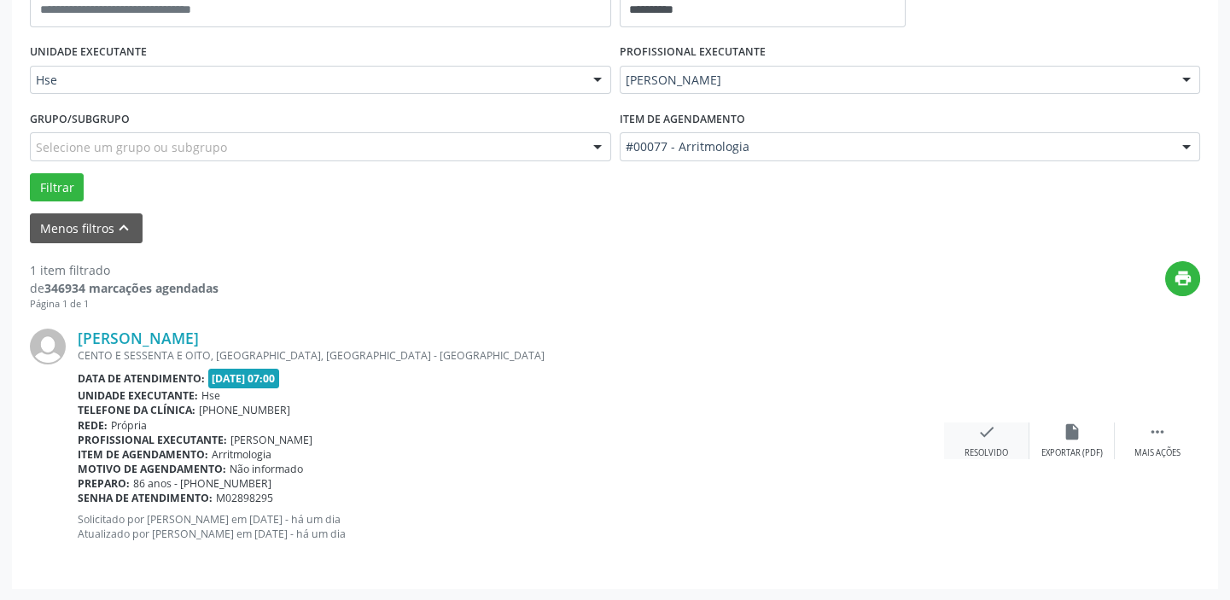
click at [1004, 434] on div "check Resolvido" at bounding box center [986, 440] width 85 height 37
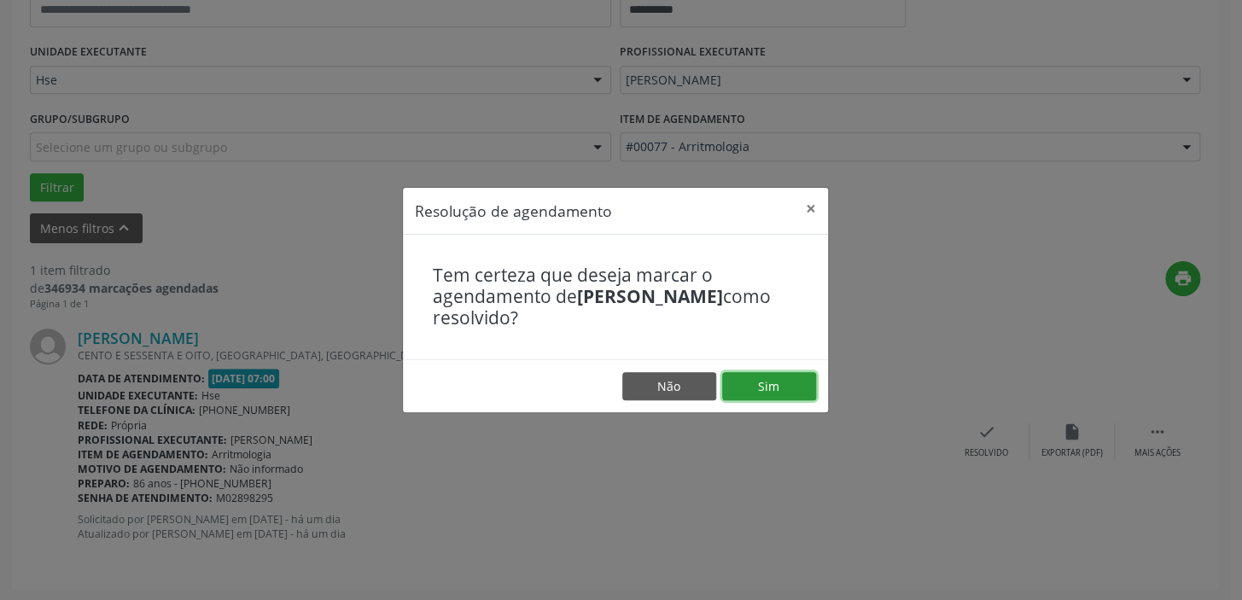
click at [774, 383] on button "Sim" at bounding box center [769, 386] width 94 height 29
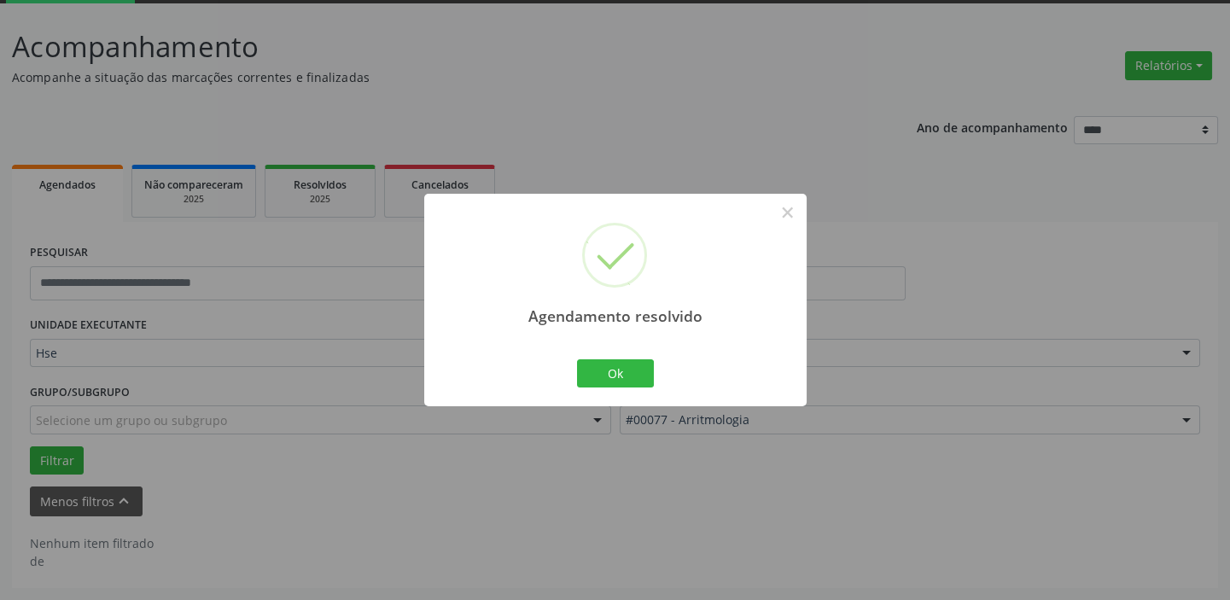
scroll to position [89, 0]
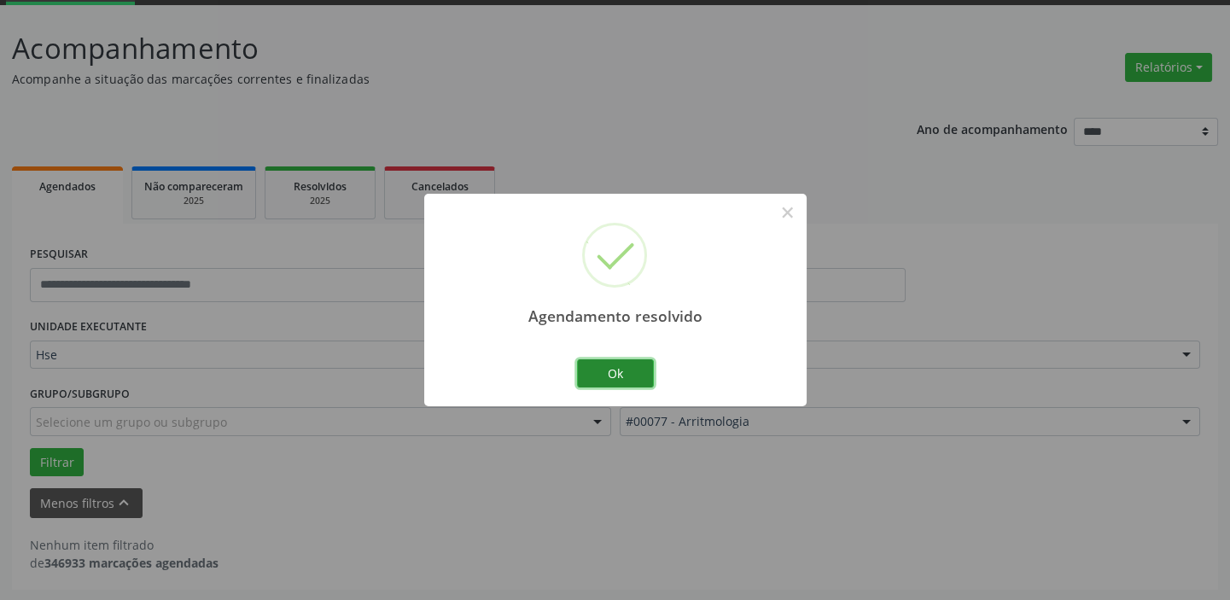
click at [637, 374] on button "Ok" at bounding box center [615, 373] width 77 height 29
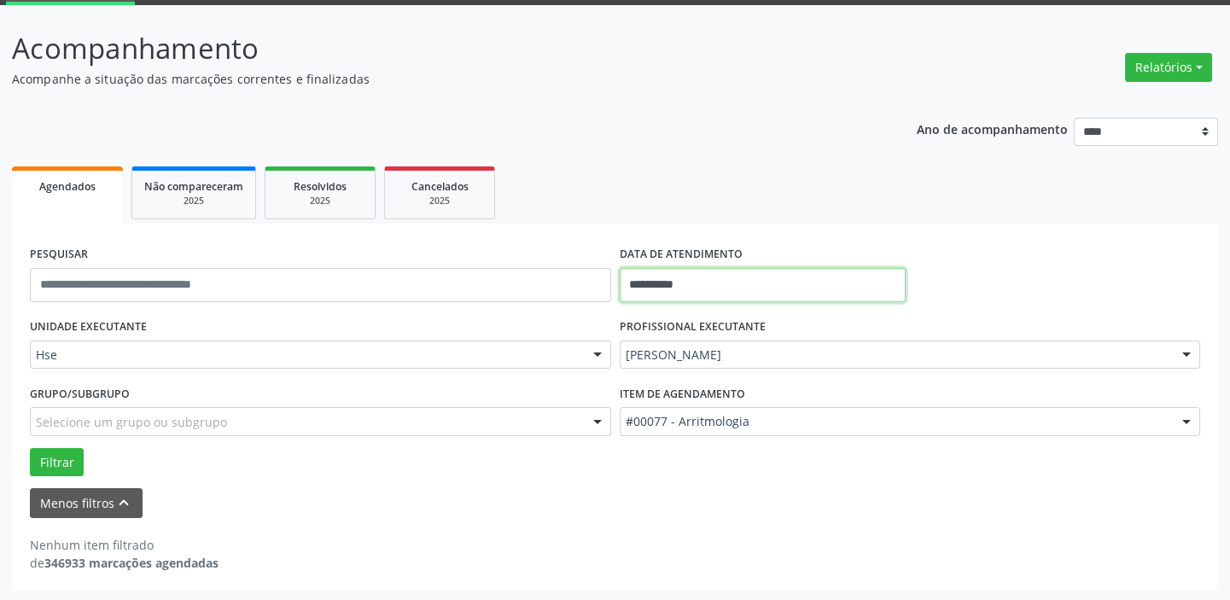
click at [735, 284] on input "**********" at bounding box center [763, 285] width 286 height 34
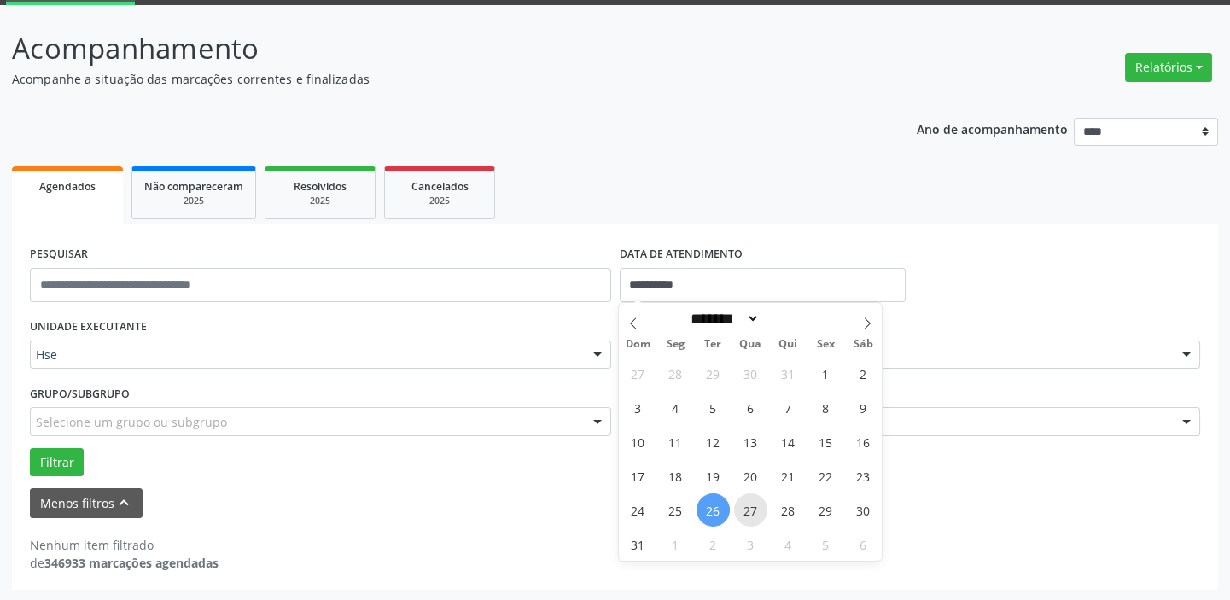
click at [753, 504] on span "27" at bounding box center [750, 509] width 33 height 33
type input "**********"
click at [753, 504] on span "27" at bounding box center [750, 509] width 33 height 33
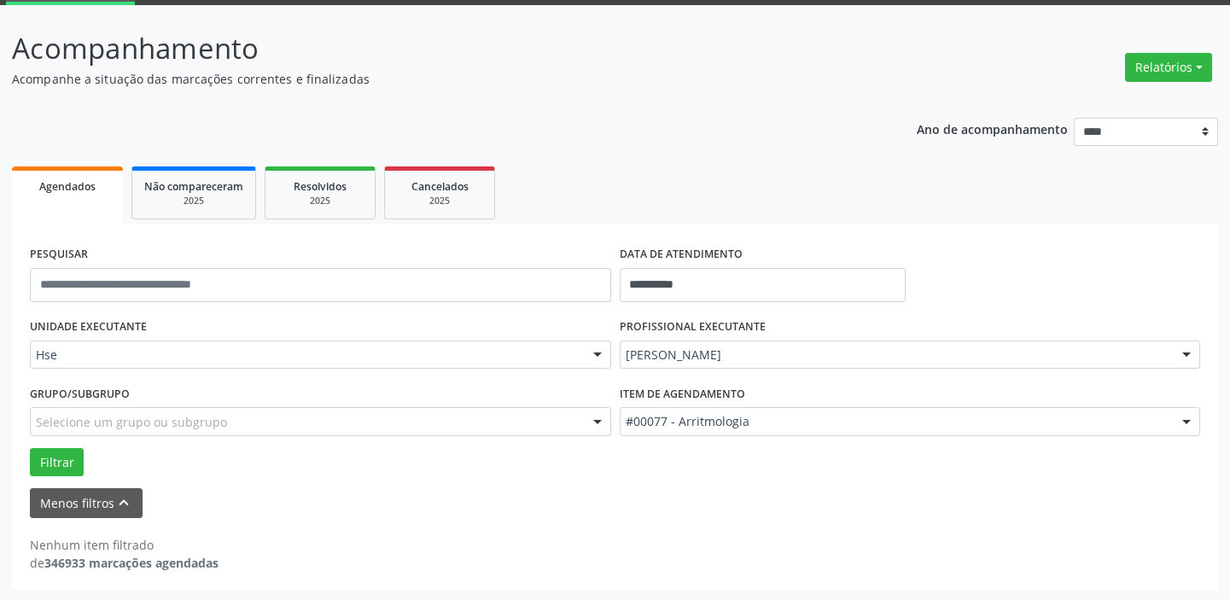
click at [595, 356] on div at bounding box center [598, 355] width 26 height 29
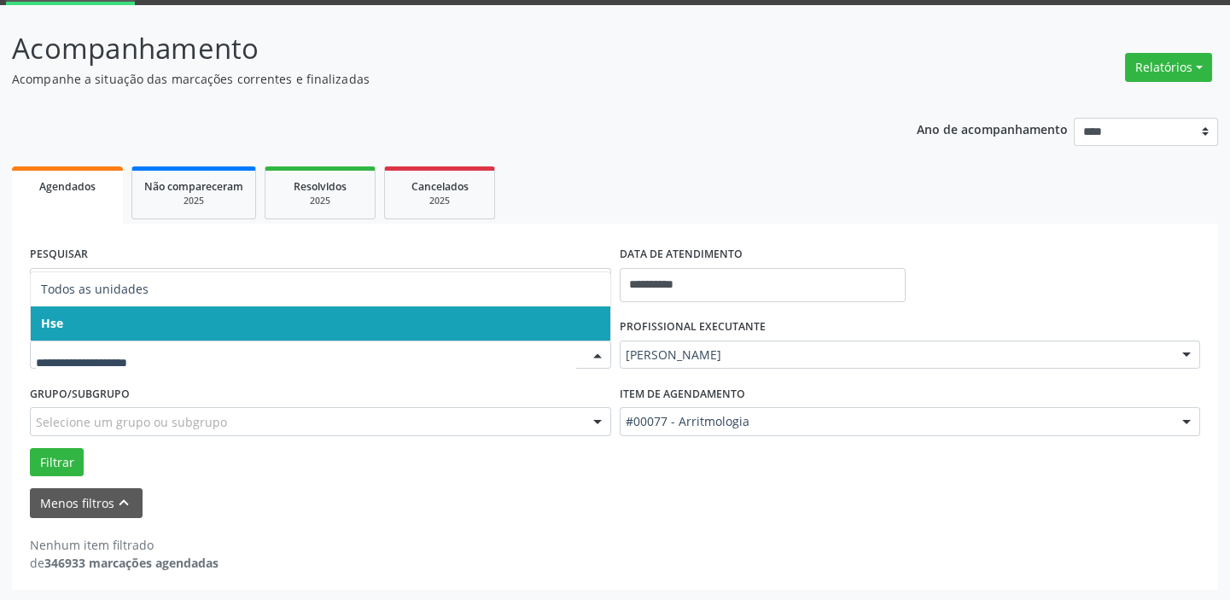
click at [590, 328] on span "Hse" at bounding box center [320, 323] width 579 height 34
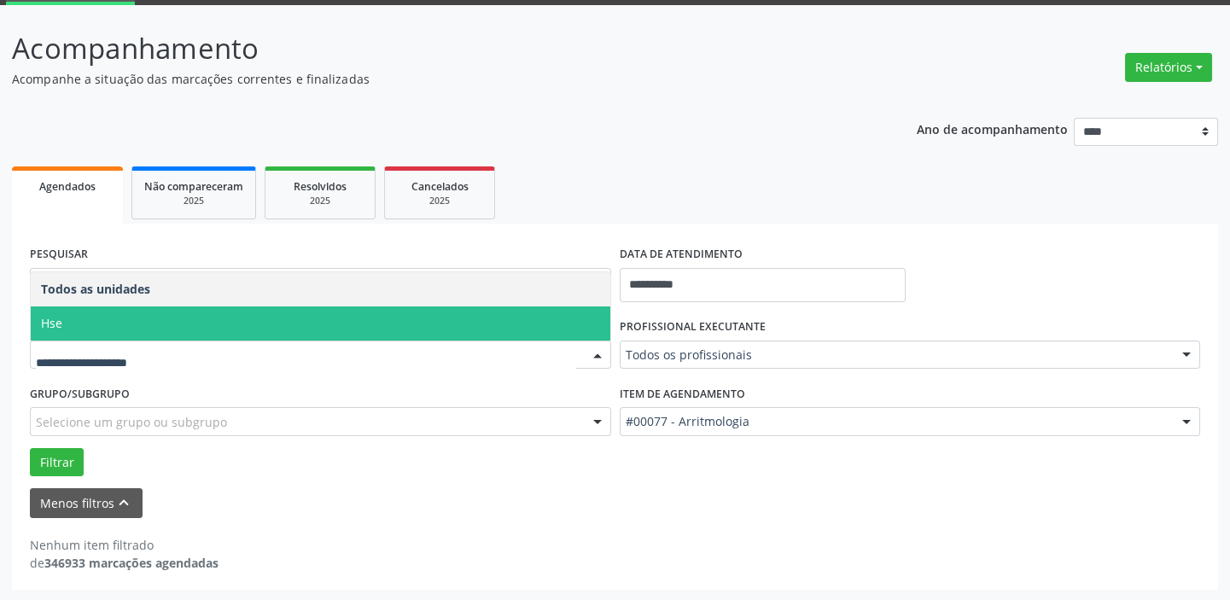
click at [594, 357] on div at bounding box center [598, 355] width 26 height 29
click at [588, 324] on span "Hse" at bounding box center [320, 323] width 579 height 34
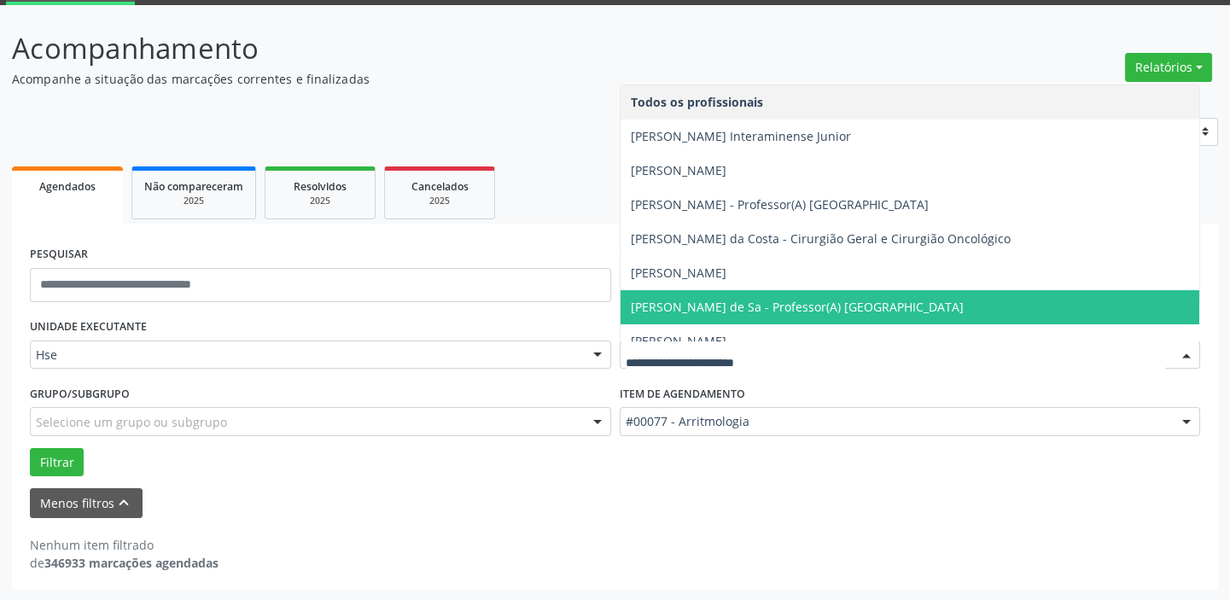
click at [1188, 355] on div at bounding box center [1186, 355] width 26 height 29
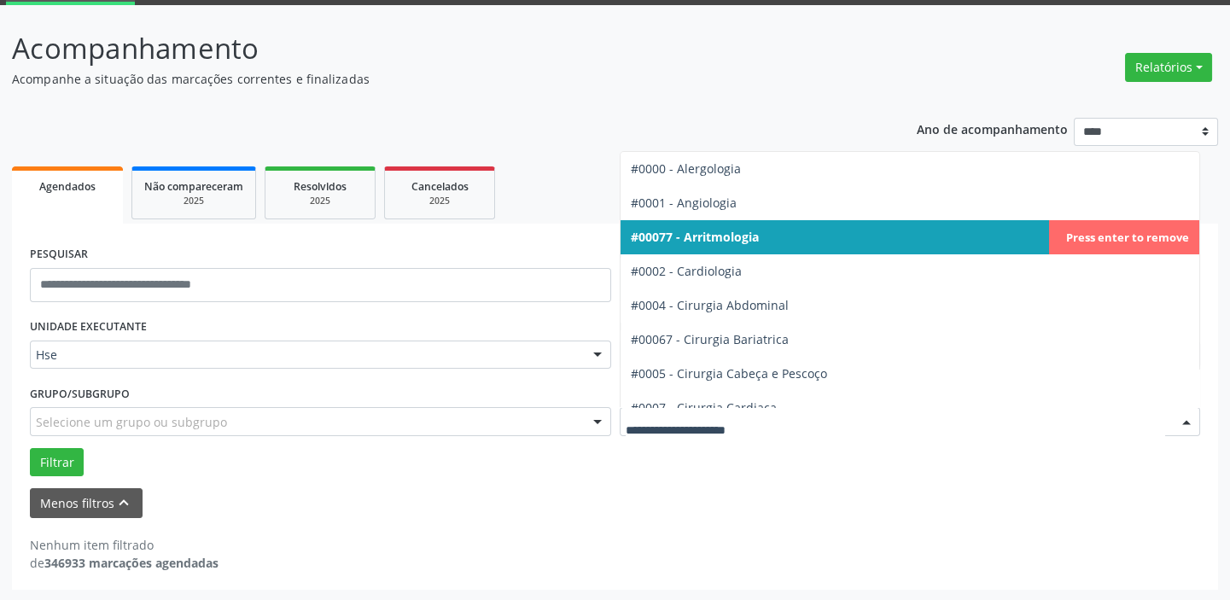
click at [1190, 425] on div at bounding box center [1186, 422] width 26 height 29
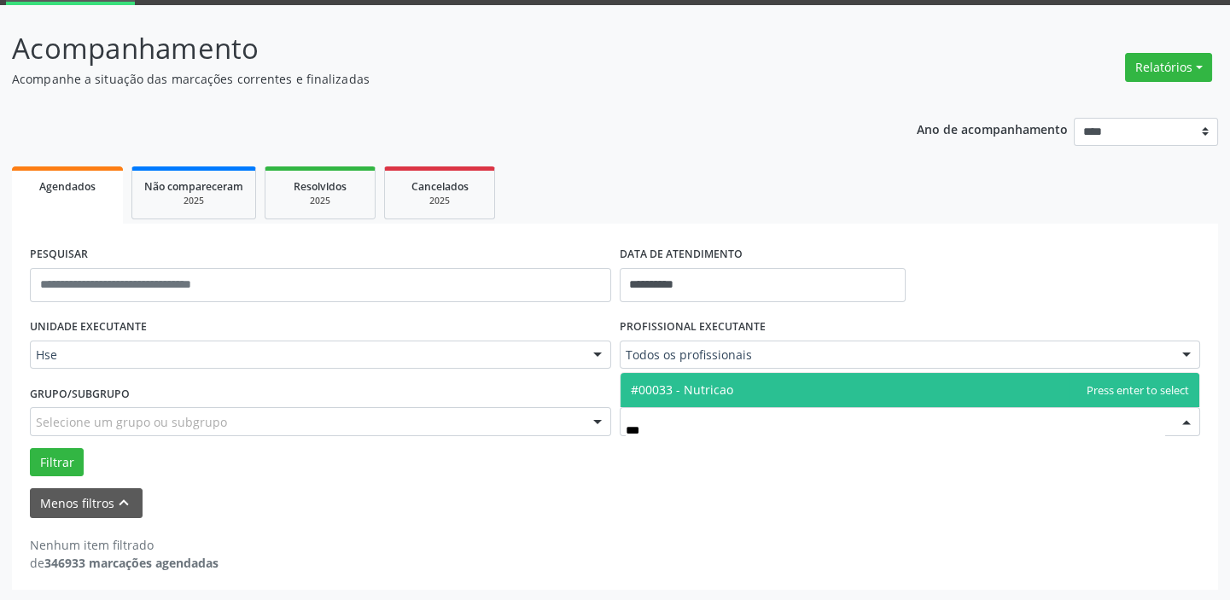
type input "****"
click at [772, 393] on span "#00033 - Nutricao" at bounding box center [909, 390] width 579 height 34
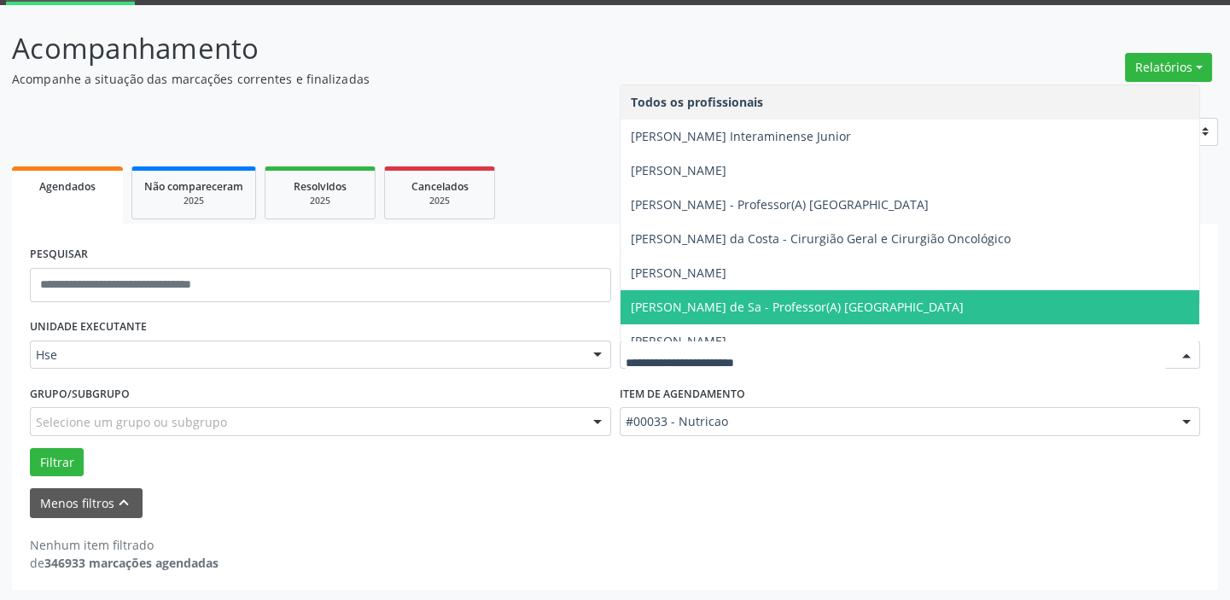
click at [1195, 349] on div at bounding box center [1186, 355] width 26 height 29
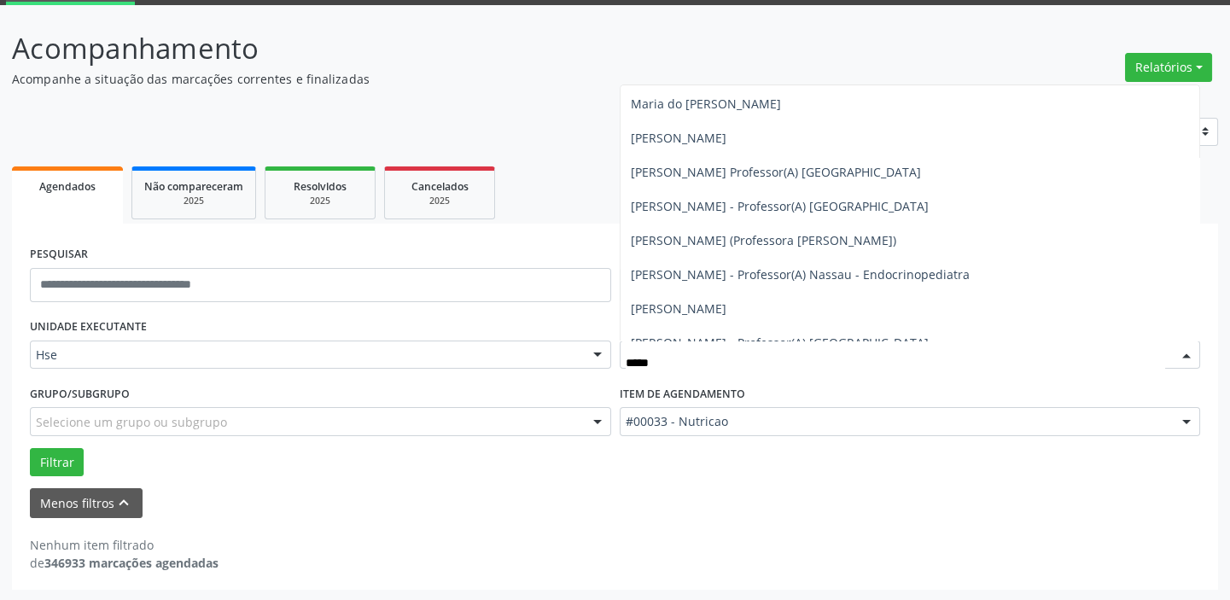
scroll to position [581, 0]
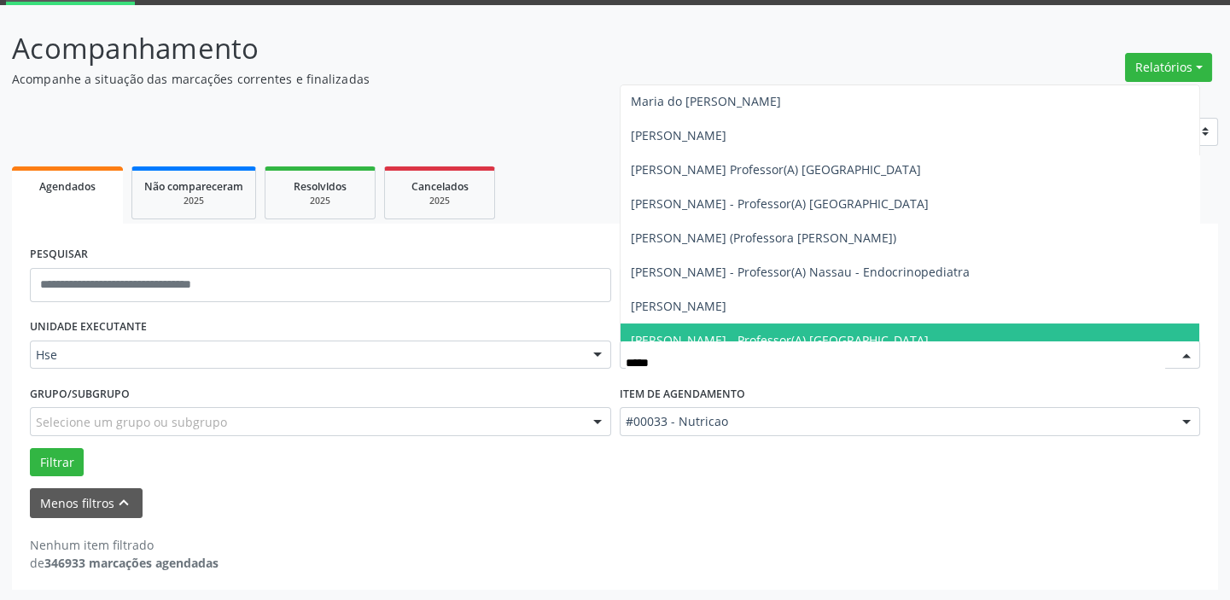
click at [677, 363] on input "*****" at bounding box center [896, 363] width 540 height 34
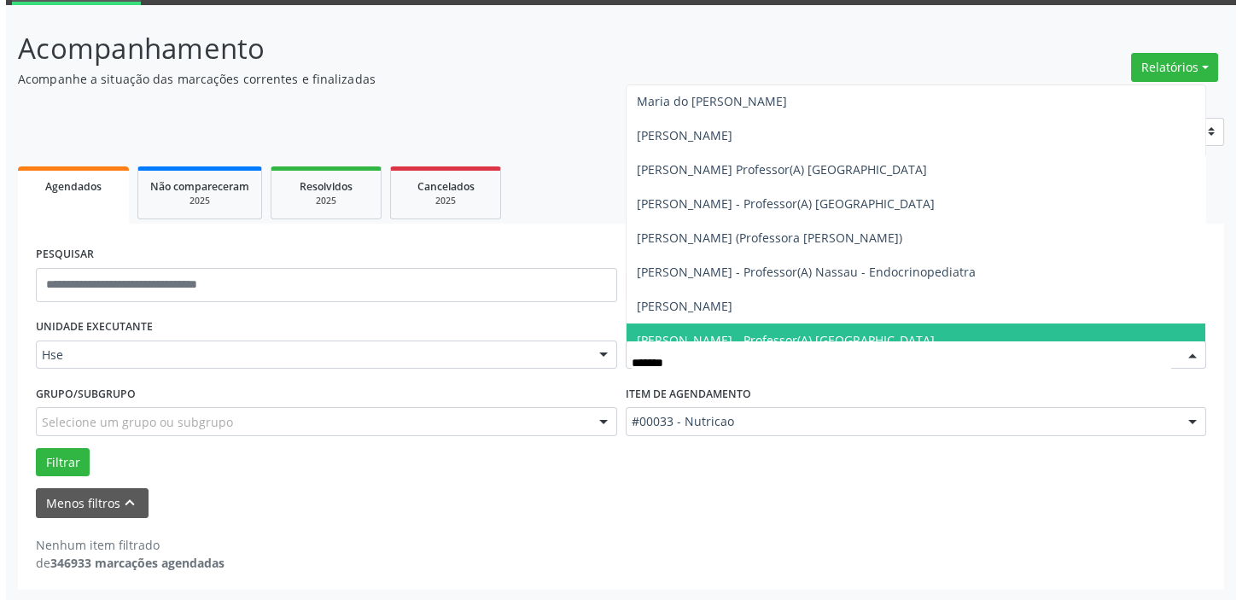
scroll to position [0, 0]
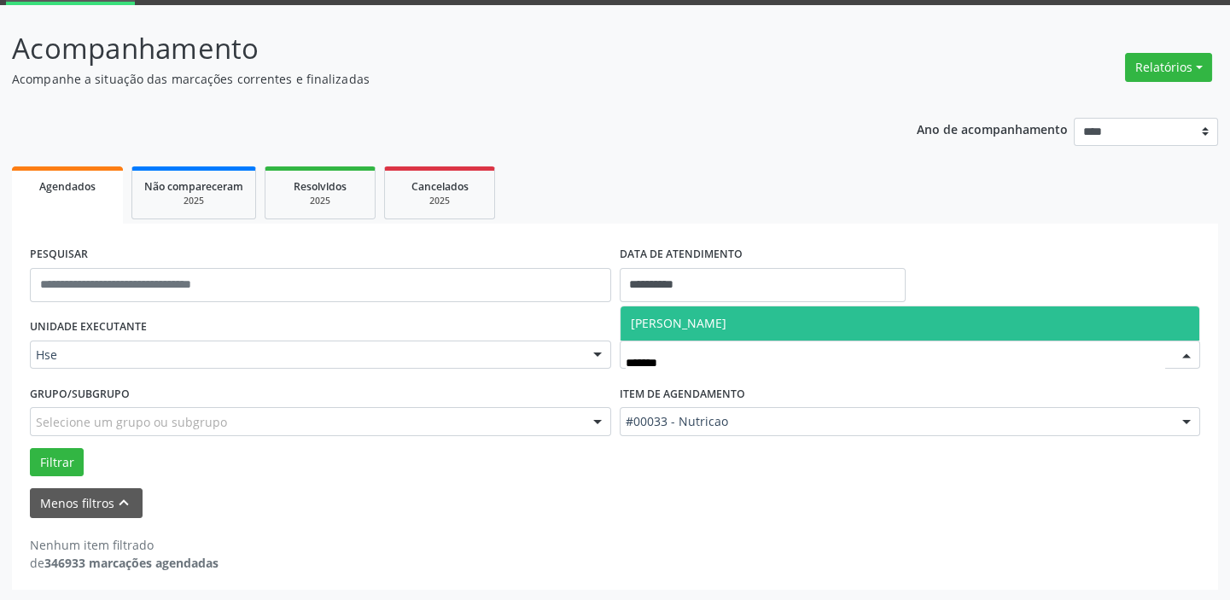
type input "********"
click at [726, 322] on span "[PERSON_NAME]" at bounding box center [679, 323] width 96 height 16
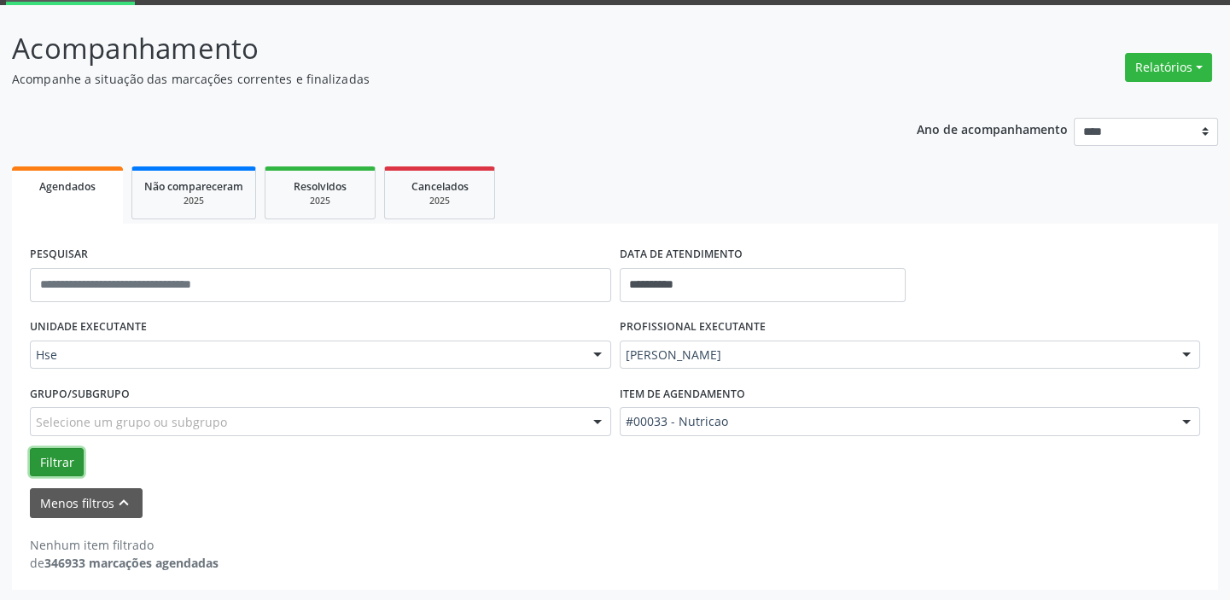
click at [52, 453] on button "Filtrar" at bounding box center [57, 462] width 54 height 29
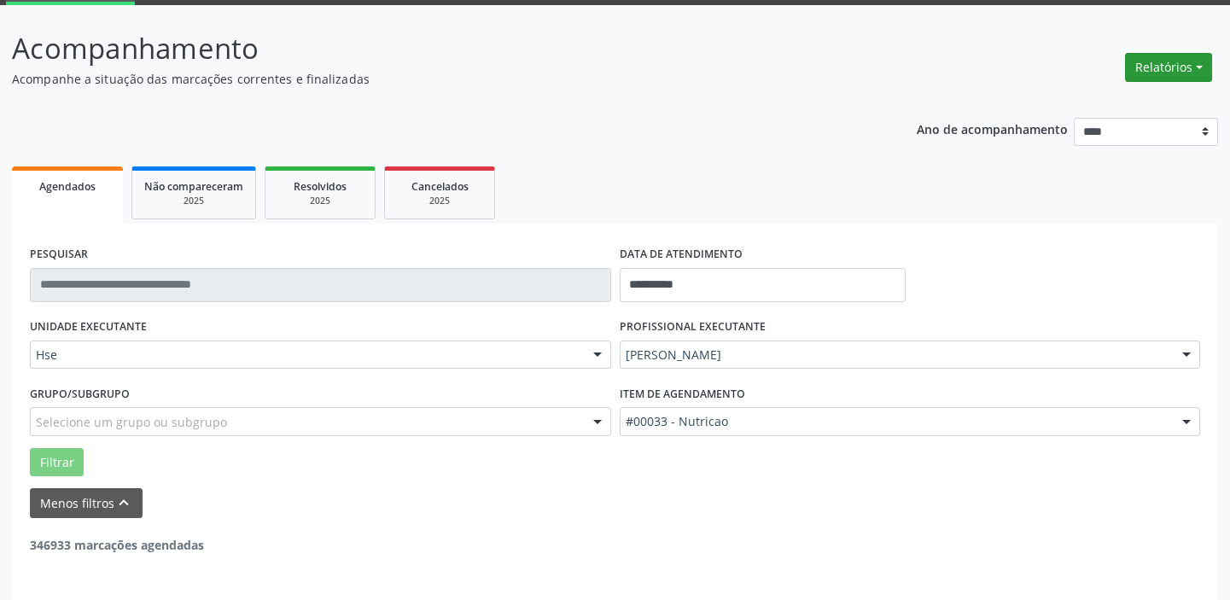
click at [1159, 61] on button "Relatórios" at bounding box center [1168, 67] width 87 height 29
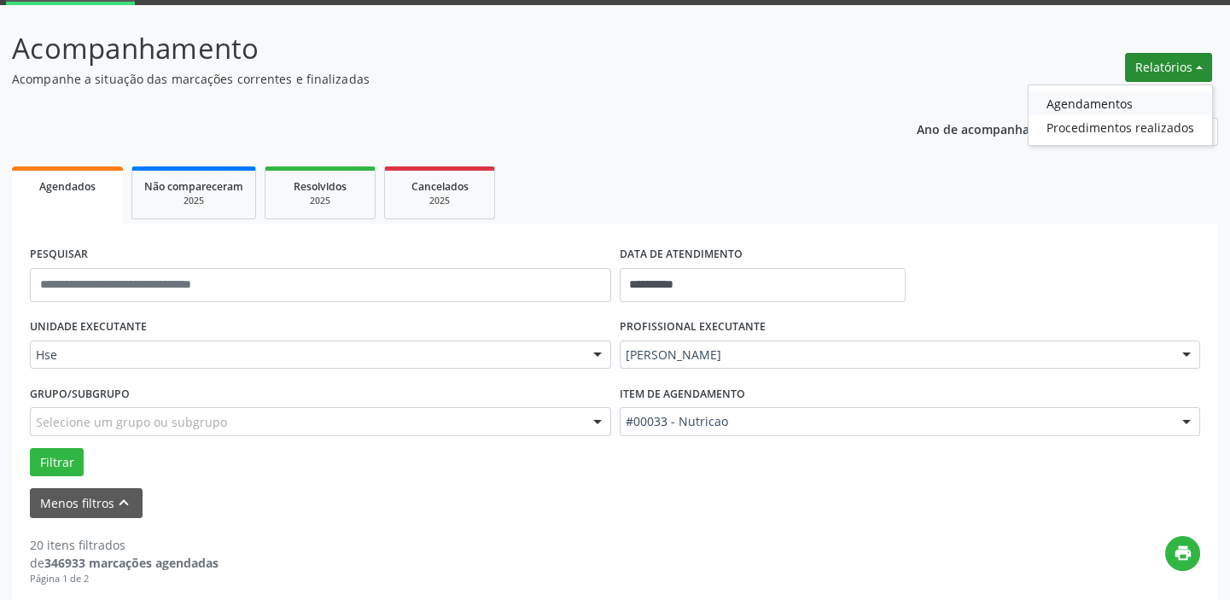
click at [1115, 102] on link "Agendamentos" at bounding box center [1119, 103] width 183 height 24
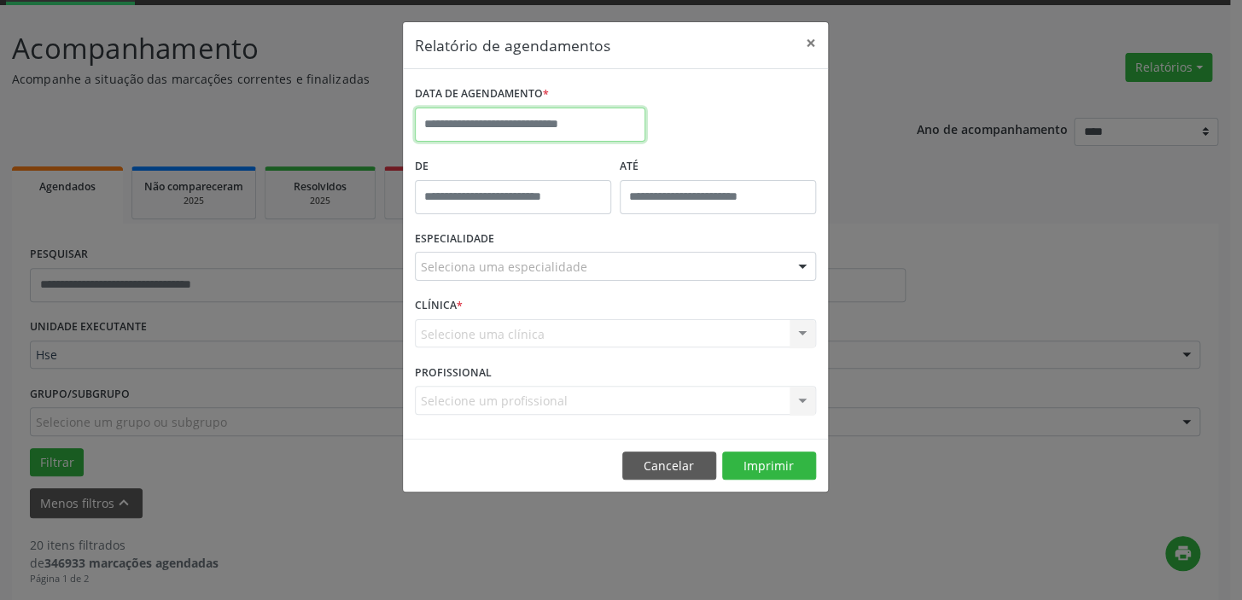
click at [525, 125] on input "text" at bounding box center [530, 125] width 230 height 34
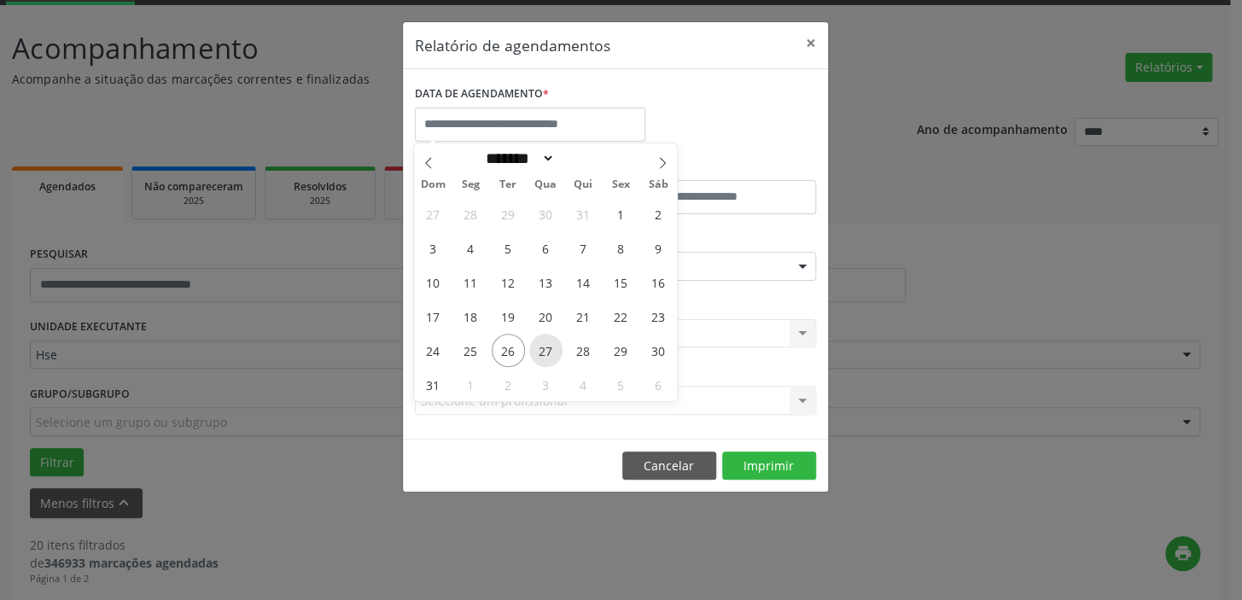
click at [549, 346] on span "27" at bounding box center [545, 350] width 33 height 33
type input "**********"
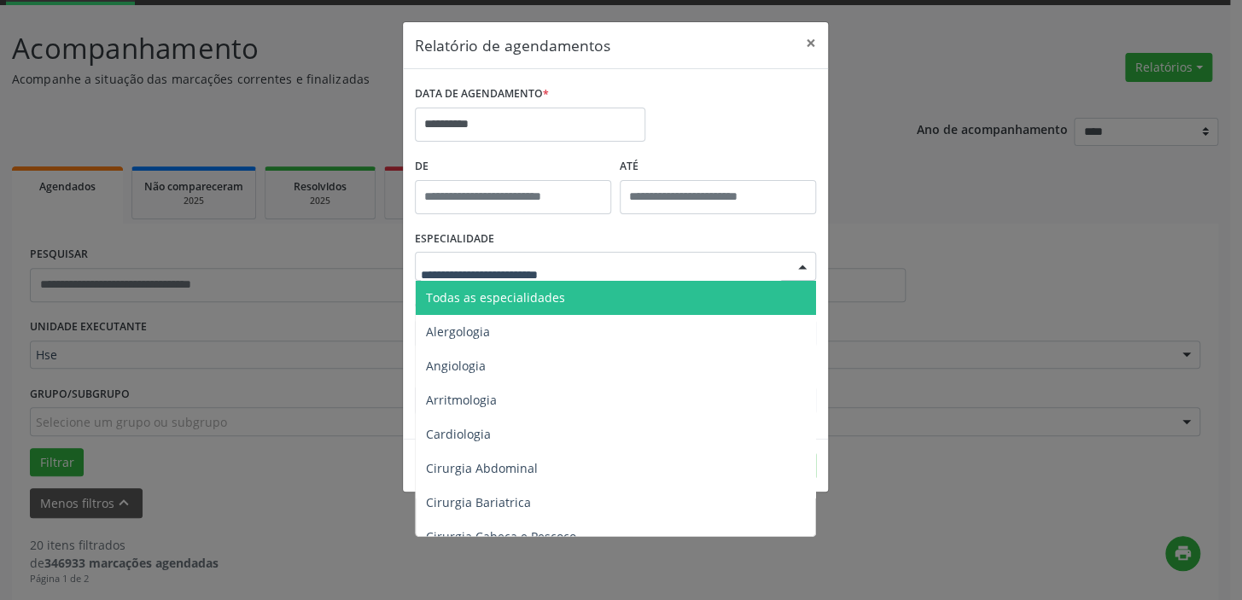
click at [805, 257] on div at bounding box center [802, 267] width 26 height 29
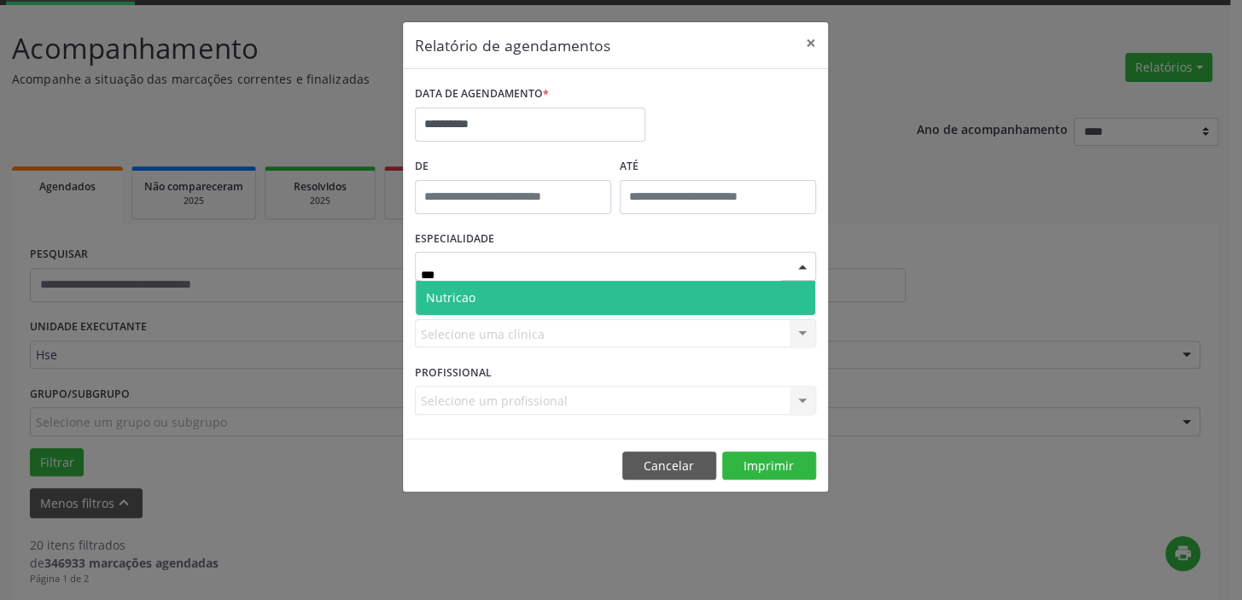
type input "****"
click at [619, 299] on span "Nutricao" at bounding box center [615, 298] width 399 height 34
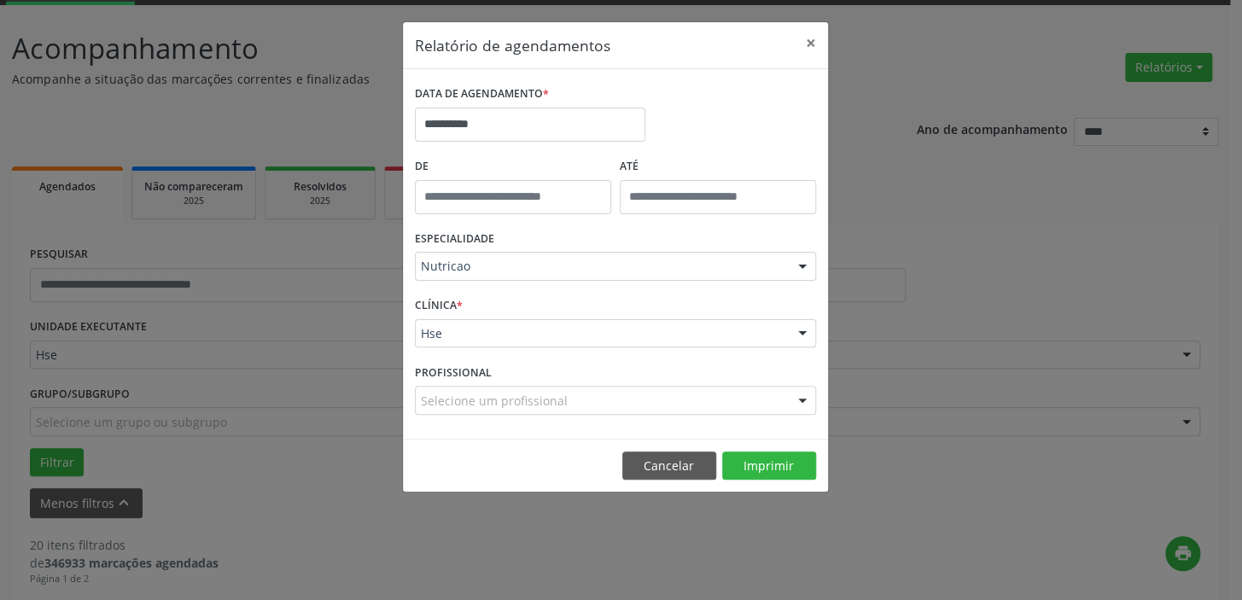
click at [806, 332] on div at bounding box center [802, 334] width 26 height 29
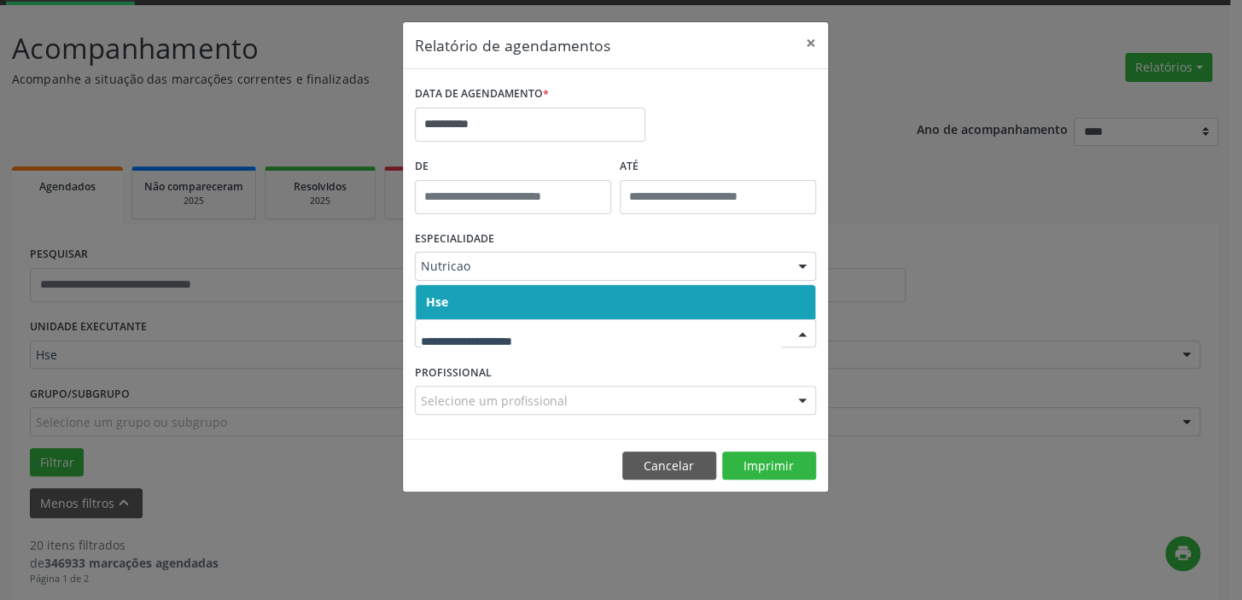
click at [763, 302] on span "Hse" at bounding box center [615, 302] width 399 height 34
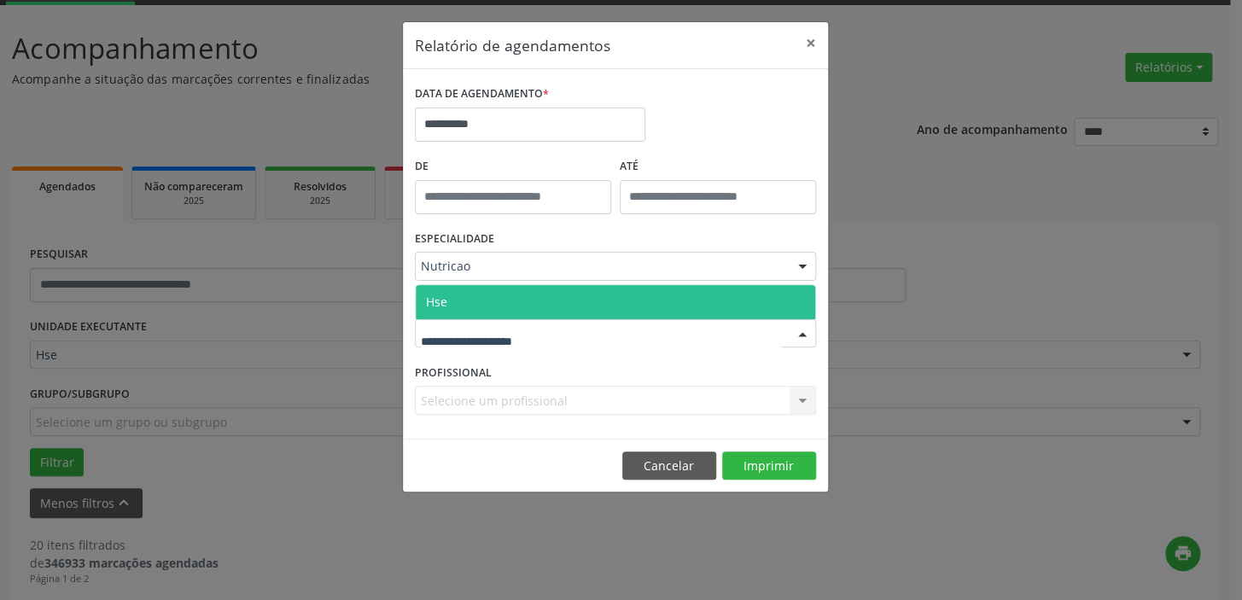
click at [797, 332] on div at bounding box center [802, 334] width 26 height 29
click at [715, 299] on span "Hse" at bounding box center [615, 302] width 399 height 34
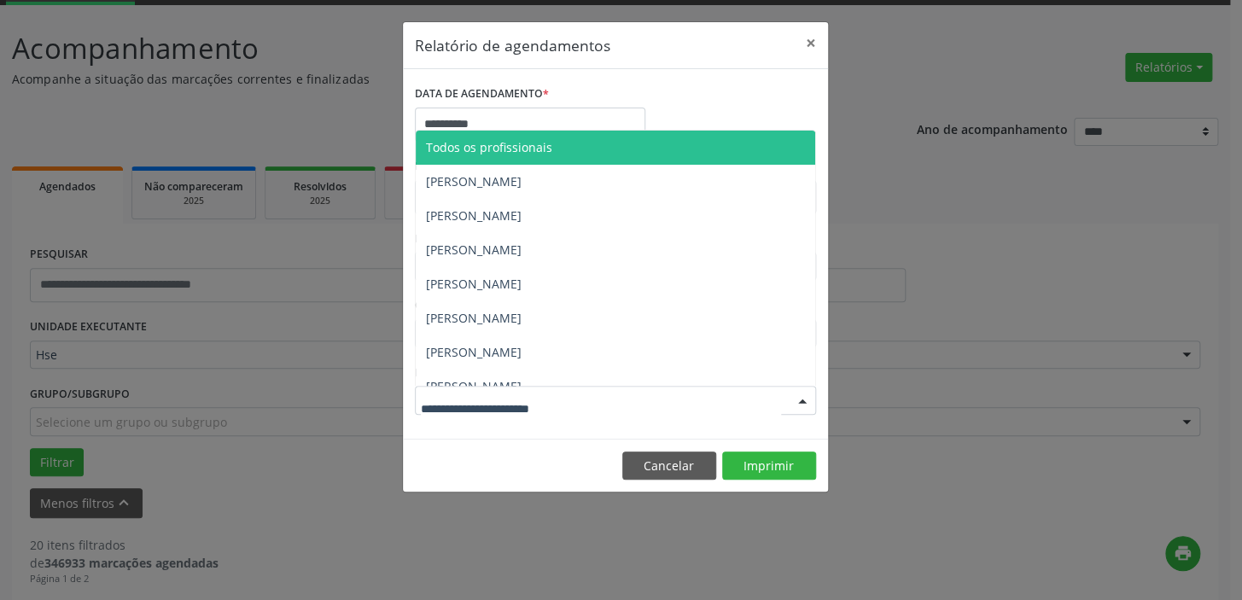
click at [800, 400] on div at bounding box center [802, 401] width 26 height 29
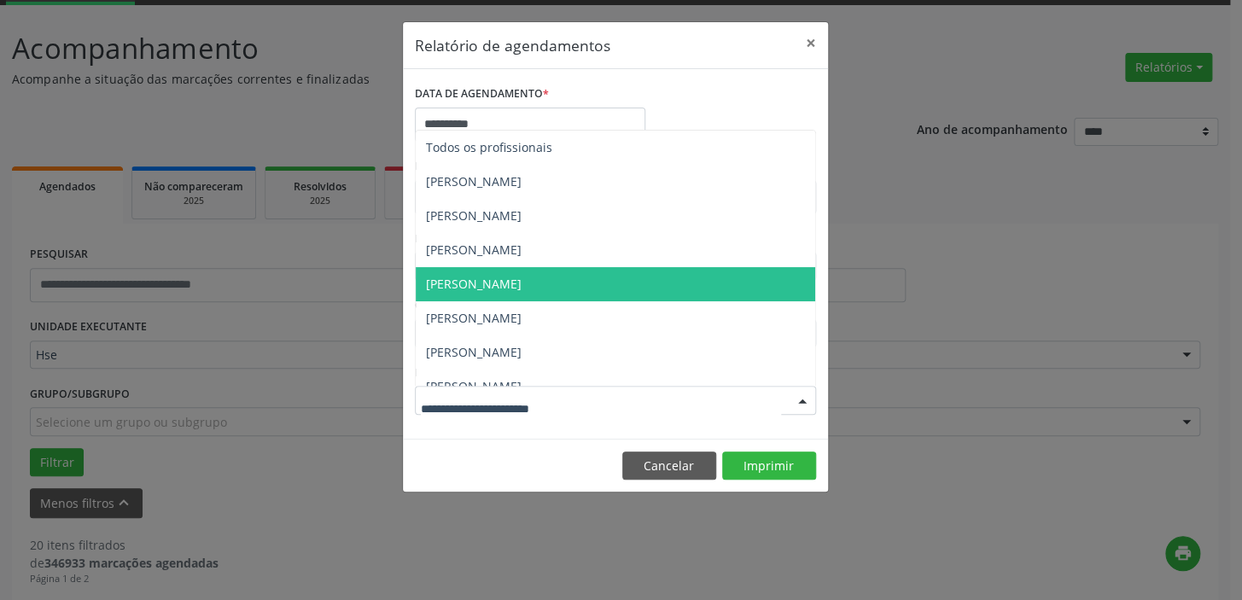
click at [559, 282] on span "[PERSON_NAME]" at bounding box center [615, 284] width 399 height 34
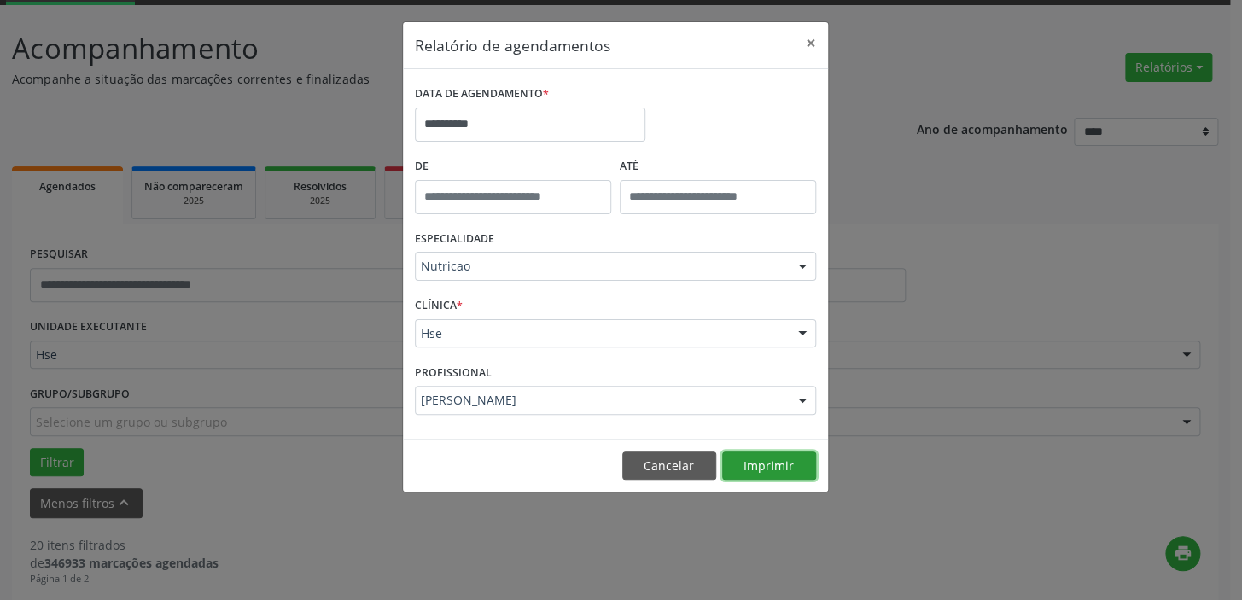
click at [763, 465] on button "Imprimir" at bounding box center [769, 465] width 94 height 29
click at [807, 44] on button "×" at bounding box center [811, 43] width 34 height 42
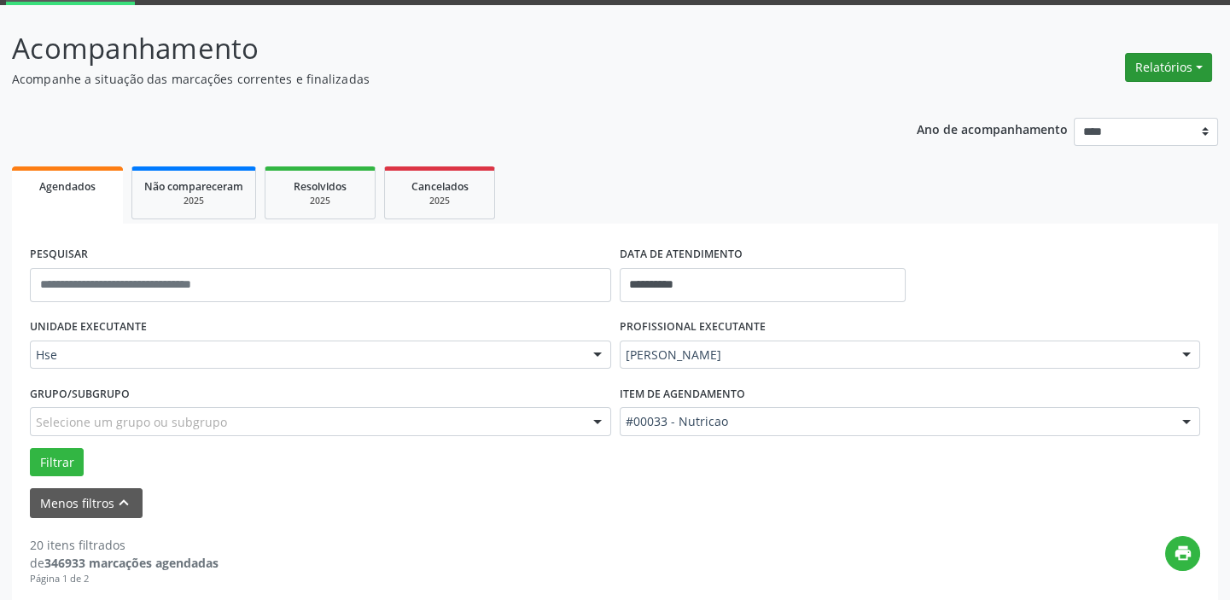
click at [1166, 62] on button "Relatórios" at bounding box center [1168, 67] width 87 height 29
click at [1102, 97] on link "Agendamentos" at bounding box center [1119, 103] width 183 height 24
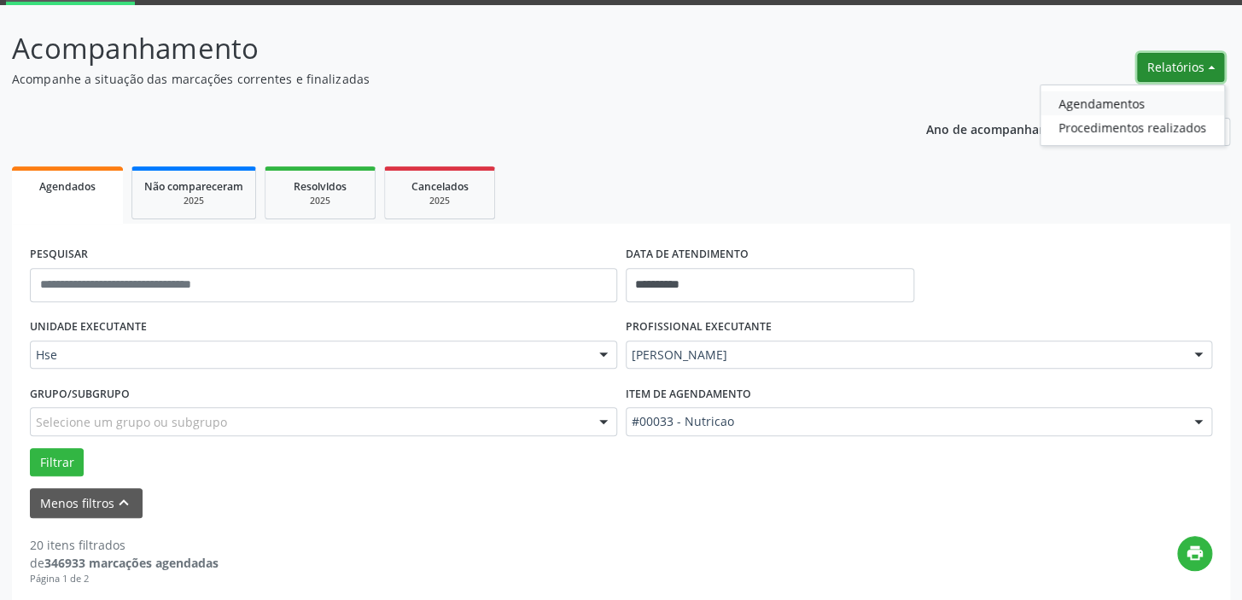
select select "*"
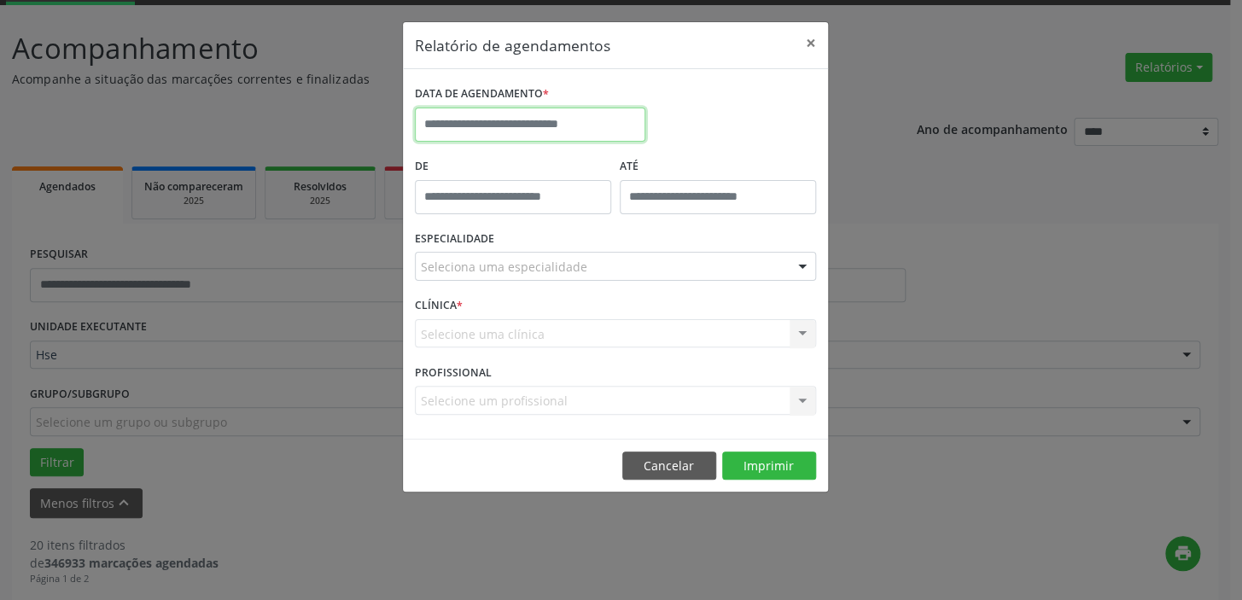
click at [593, 120] on input "text" at bounding box center [530, 125] width 230 height 34
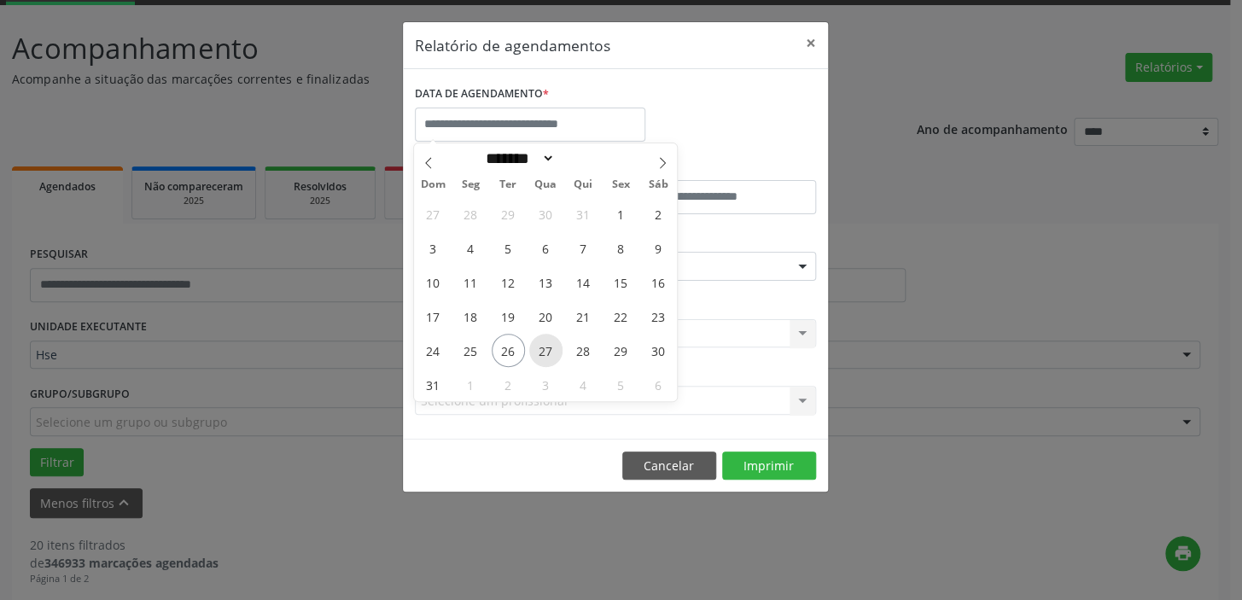
click at [552, 349] on span "27" at bounding box center [545, 350] width 33 height 33
type input "**********"
click at [552, 349] on span "27" at bounding box center [545, 350] width 33 height 33
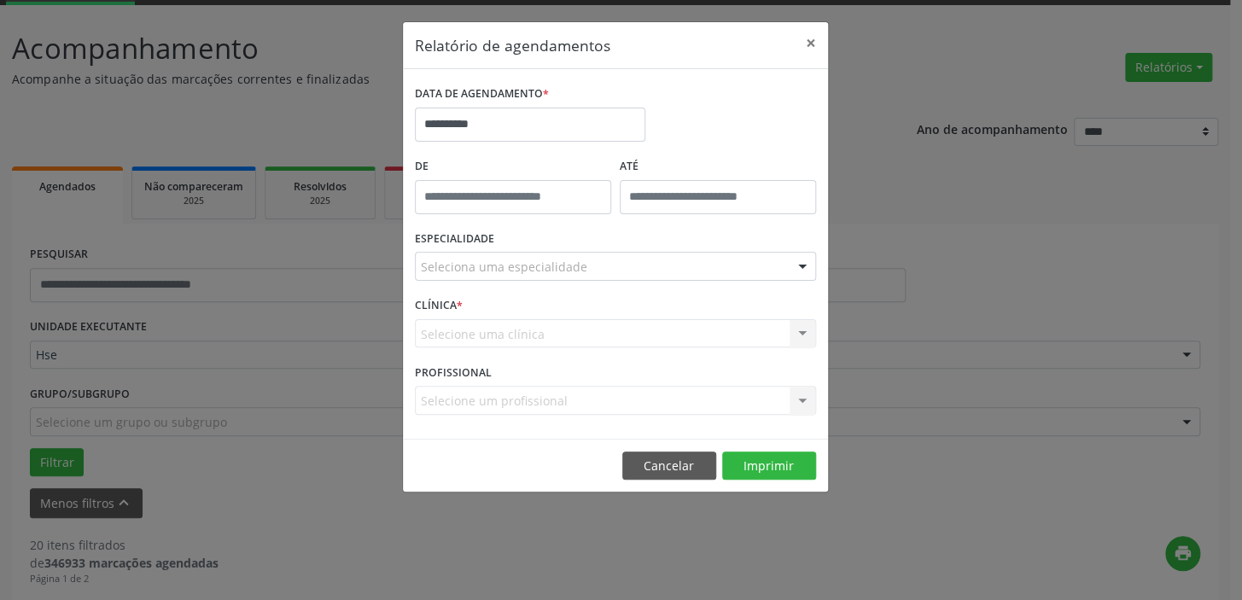
click at [800, 261] on div at bounding box center [802, 267] width 26 height 29
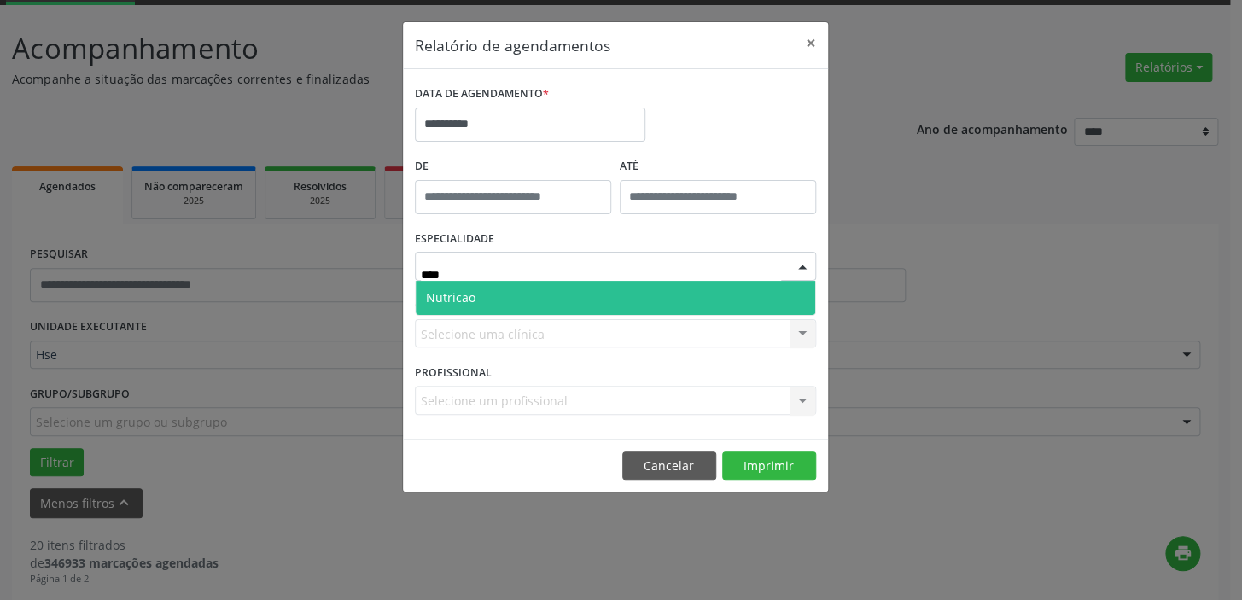
type input "*****"
click at [703, 290] on span "Nutricao" at bounding box center [615, 298] width 399 height 34
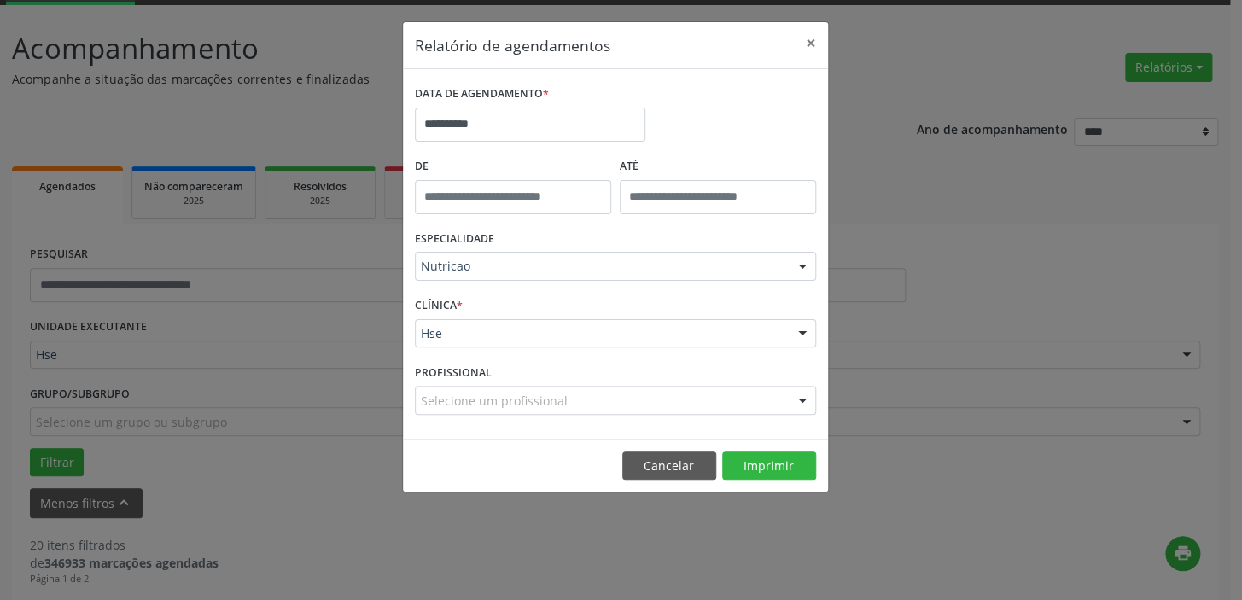
click at [802, 333] on div at bounding box center [802, 334] width 26 height 29
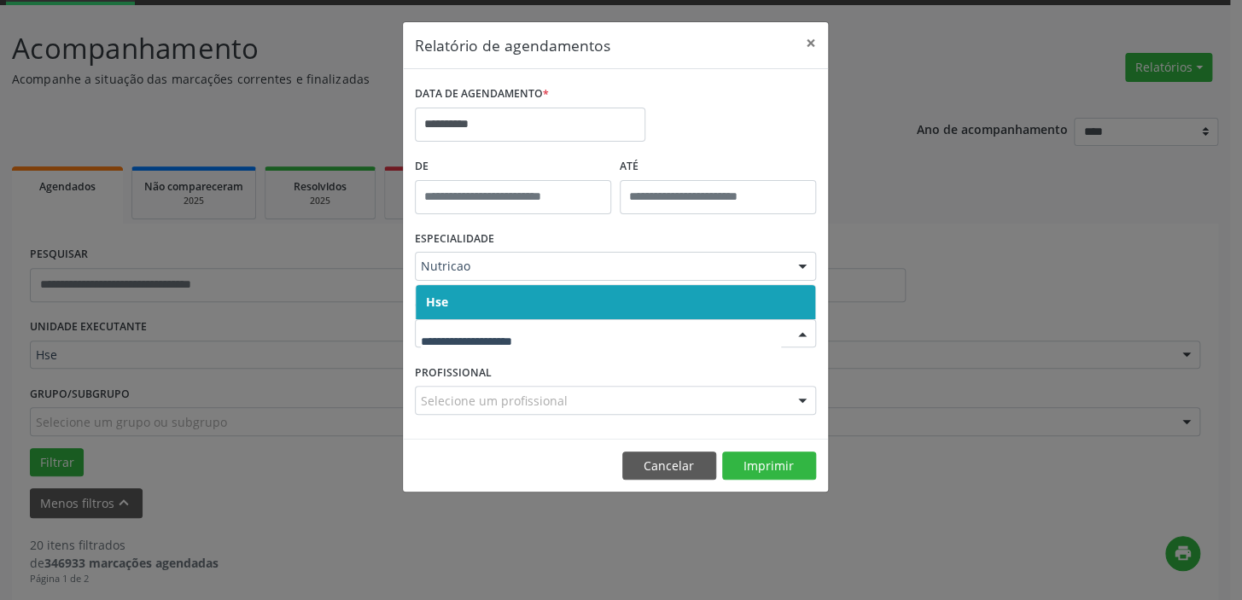
click at [754, 301] on span "Hse" at bounding box center [615, 302] width 399 height 34
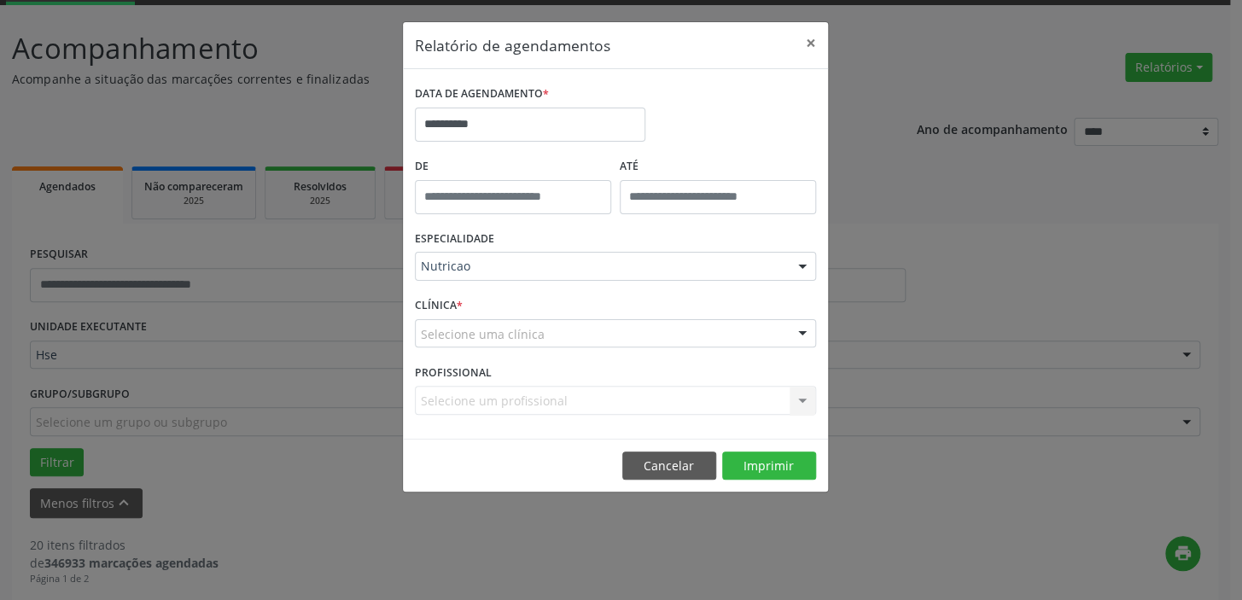
click at [800, 331] on div at bounding box center [802, 334] width 26 height 29
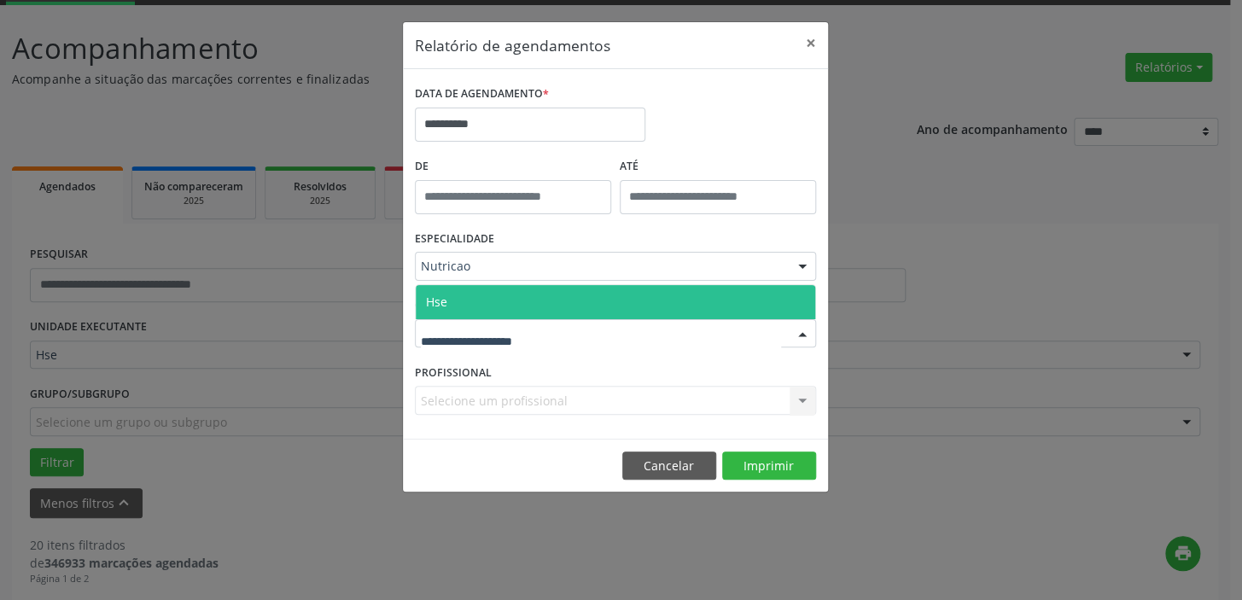
click at [792, 307] on span "Hse" at bounding box center [615, 302] width 399 height 34
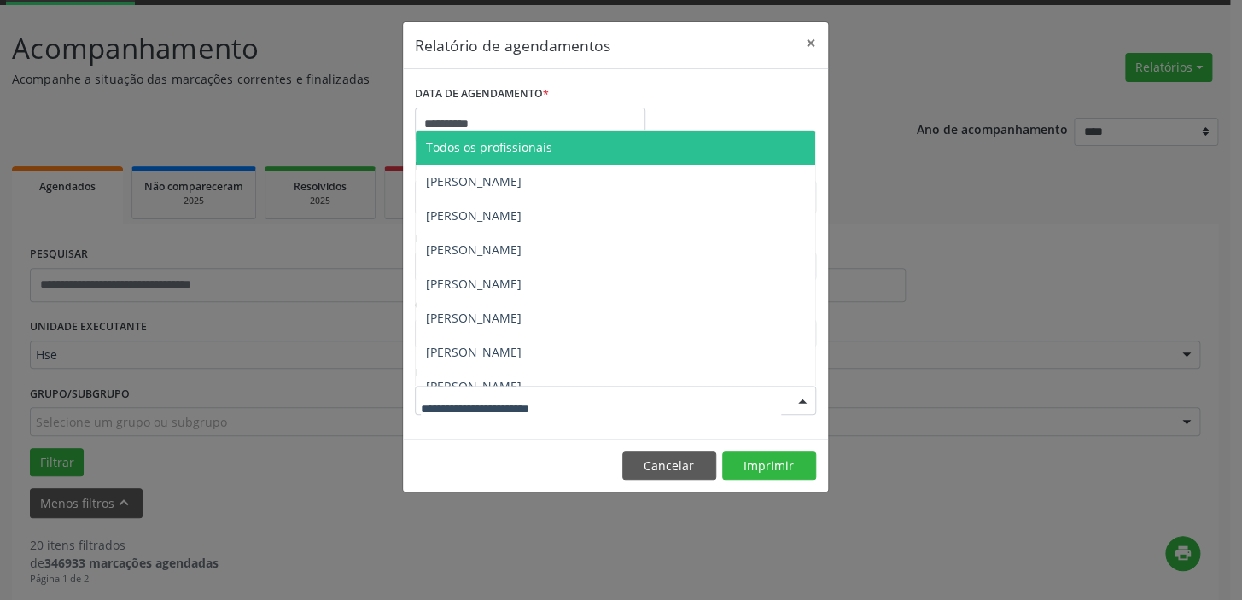
click at [800, 391] on div at bounding box center [802, 401] width 26 height 29
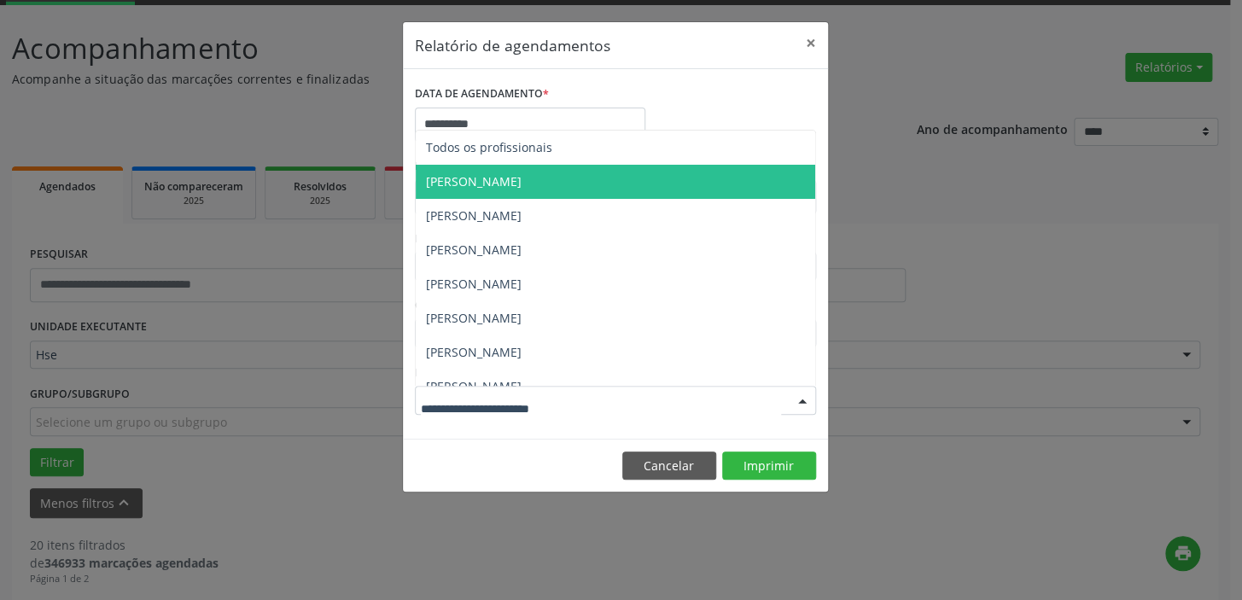
click at [521, 173] on span "[PERSON_NAME]" at bounding box center [474, 181] width 96 height 16
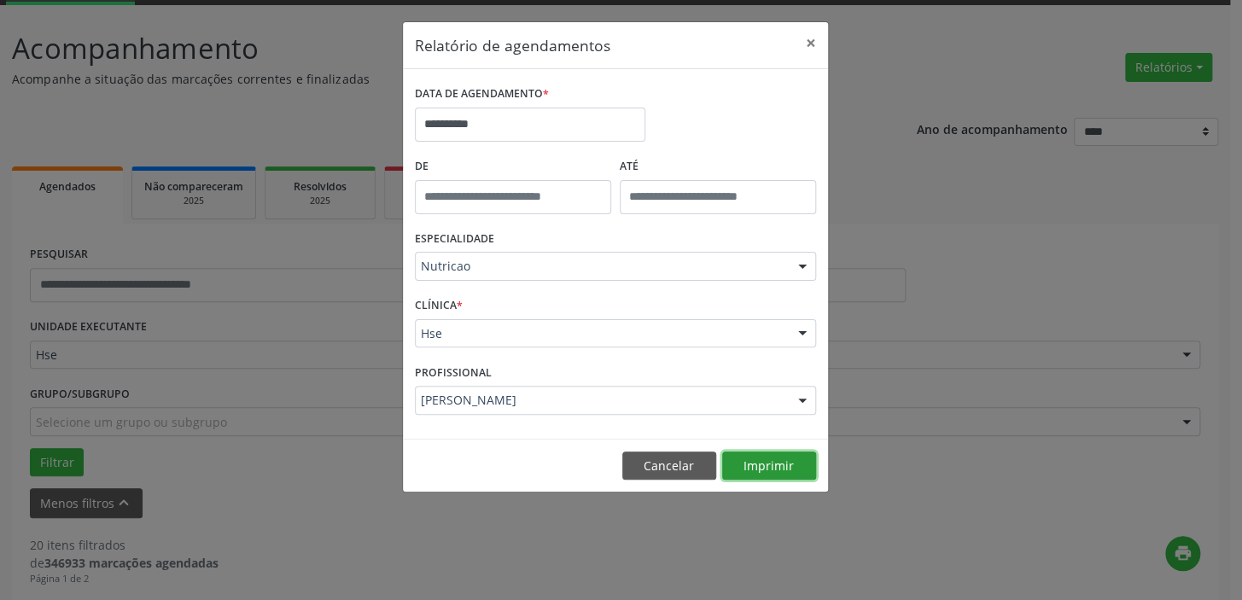
click at [786, 463] on button "Imprimir" at bounding box center [769, 465] width 94 height 29
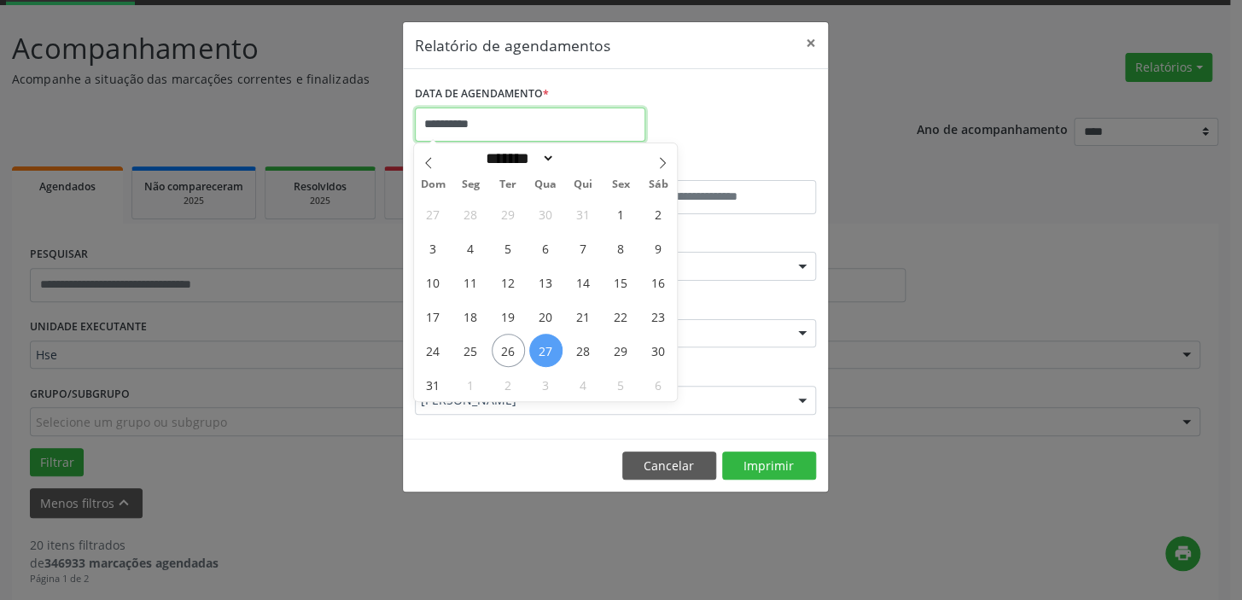
click at [499, 127] on input "**********" at bounding box center [530, 125] width 230 height 34
click at [810, 44] on button "×" at bounding box center [811, 43] width 34 height 42
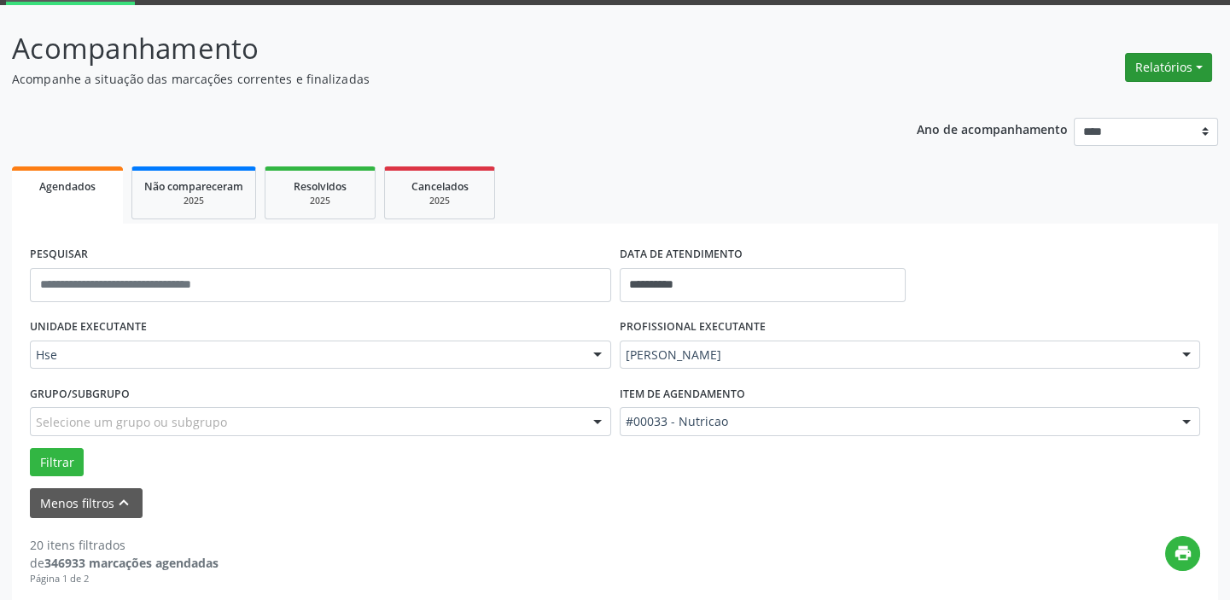
click at [1168, 60] on button "Relatórios" at bounding box center [1168, 67] width 87 height 29
click at [1118, 101] on link "Agendamentos" at bounding box center [1119, 103] width 183 height 24
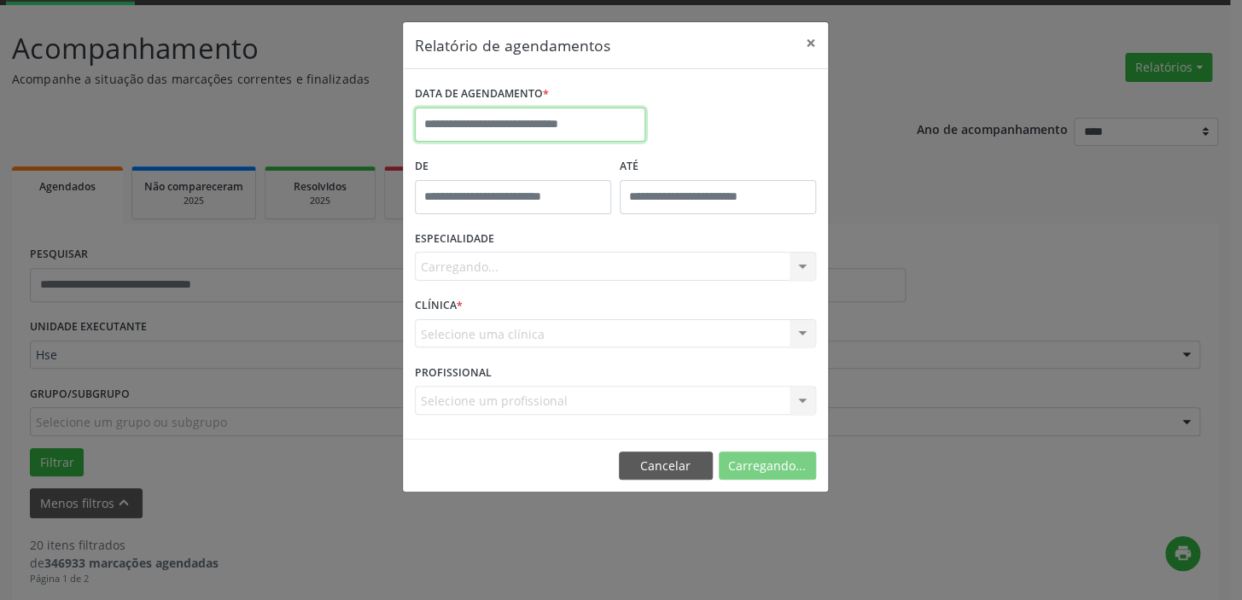
click at [607, 116] on input "text" at bounding box center [530, 125] width 230 height 34
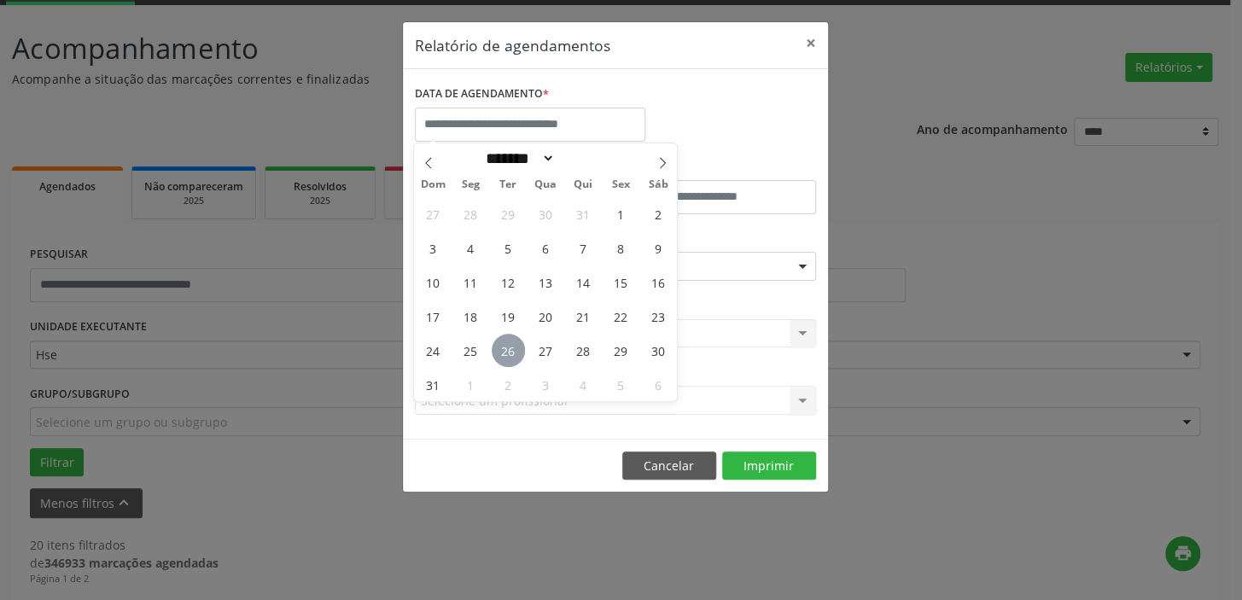
click at [504, 344] on span "26" at bounding box center [508, 350] width 33 height 33
type input "**********"
click at [504, 344] on span "26" at bounding box center [508, 350] width 33 height 33
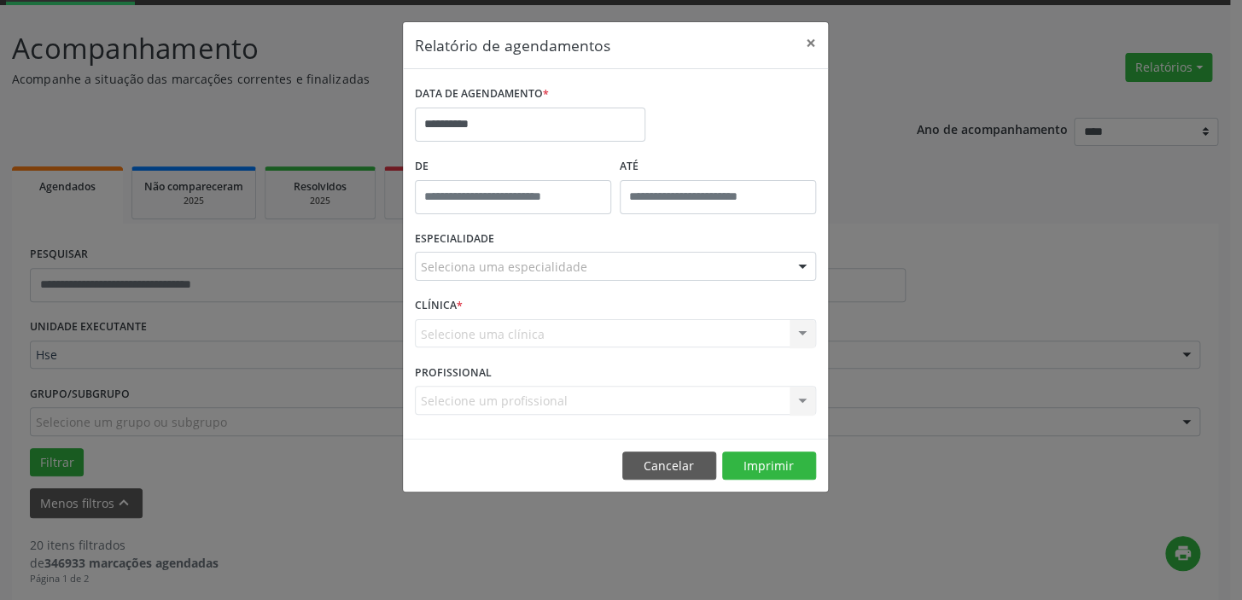
click at [790, 263] on div at bounding box center [802, 267] width 26 height 29
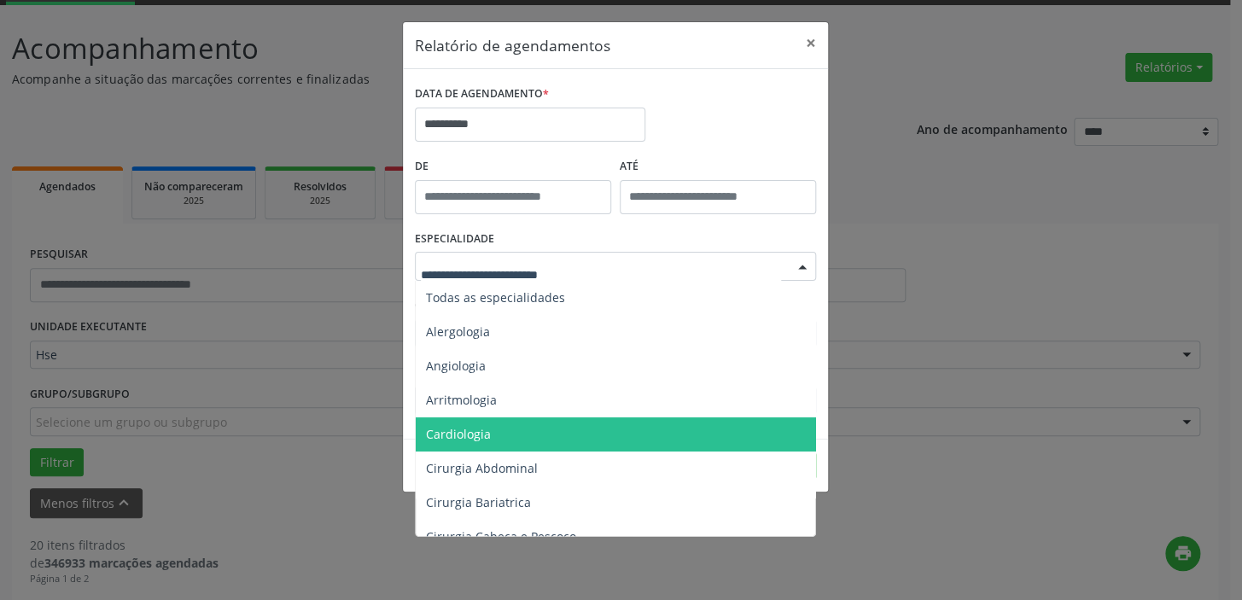
click at [483, 422] on span "Cardiologia" at bounding box center [617, 434] width 402 height 34
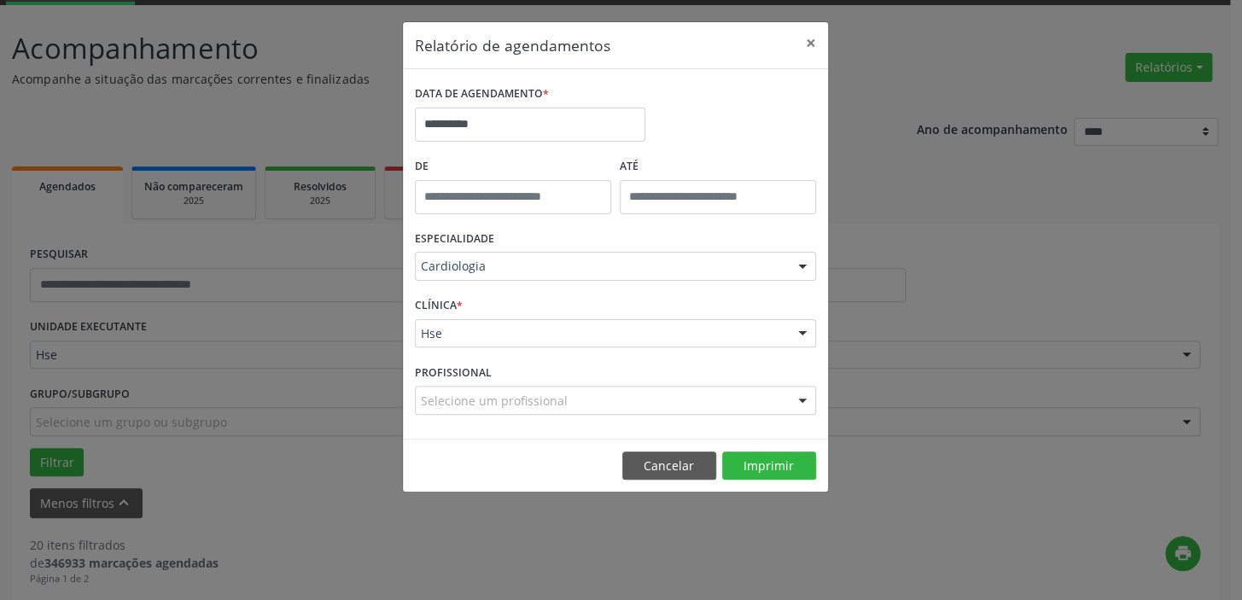
click at [806, 332] on div at bounding box center [802, 334] width 26 height 29
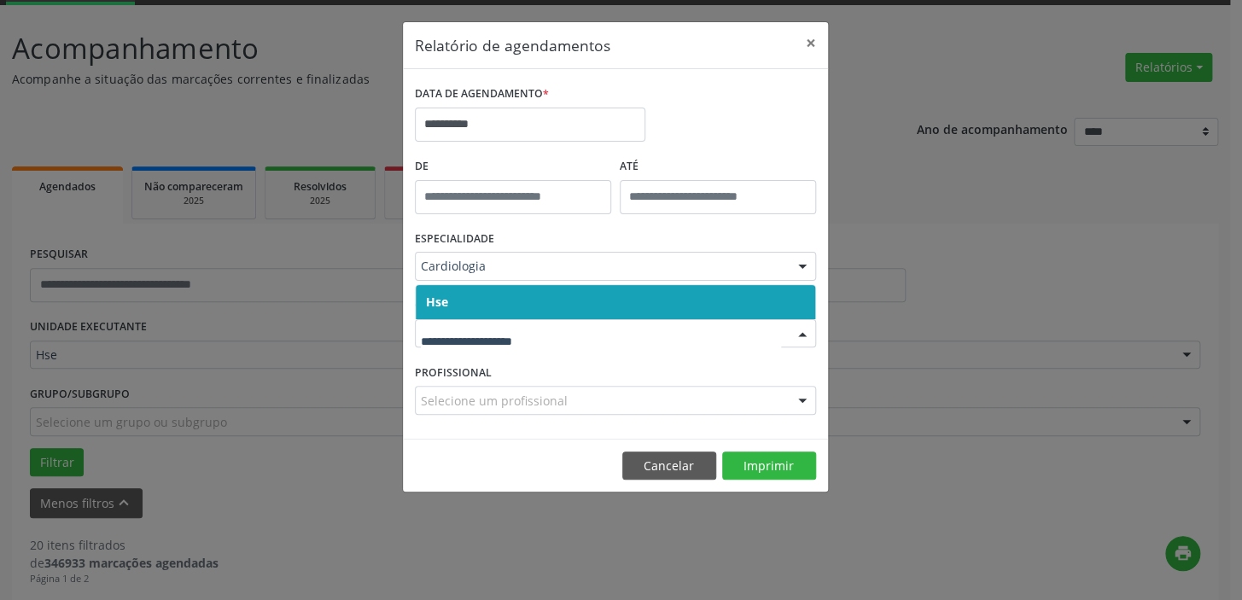
click at [684, 285] on span "Hse" at bounding box center [615, 302] width 399 height 34
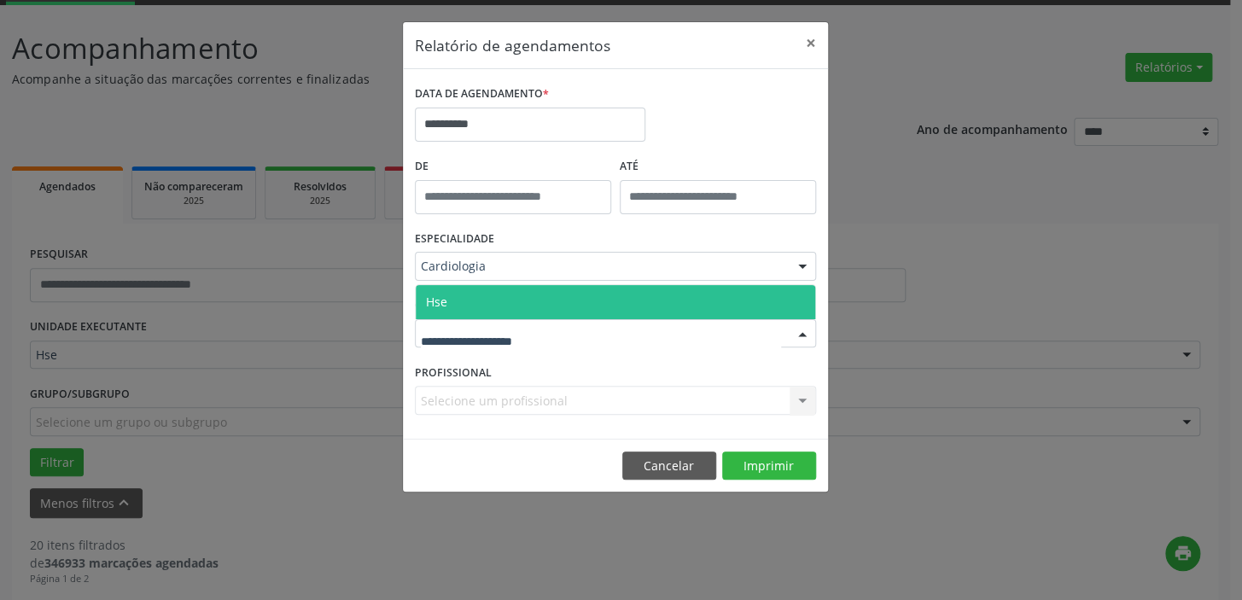
click at [799, 335] on div at bounding box center [802, 334] width 26 height 29
click at [782, 293] on span "Hse" at bounding box center [615, 302] width 399 height 34
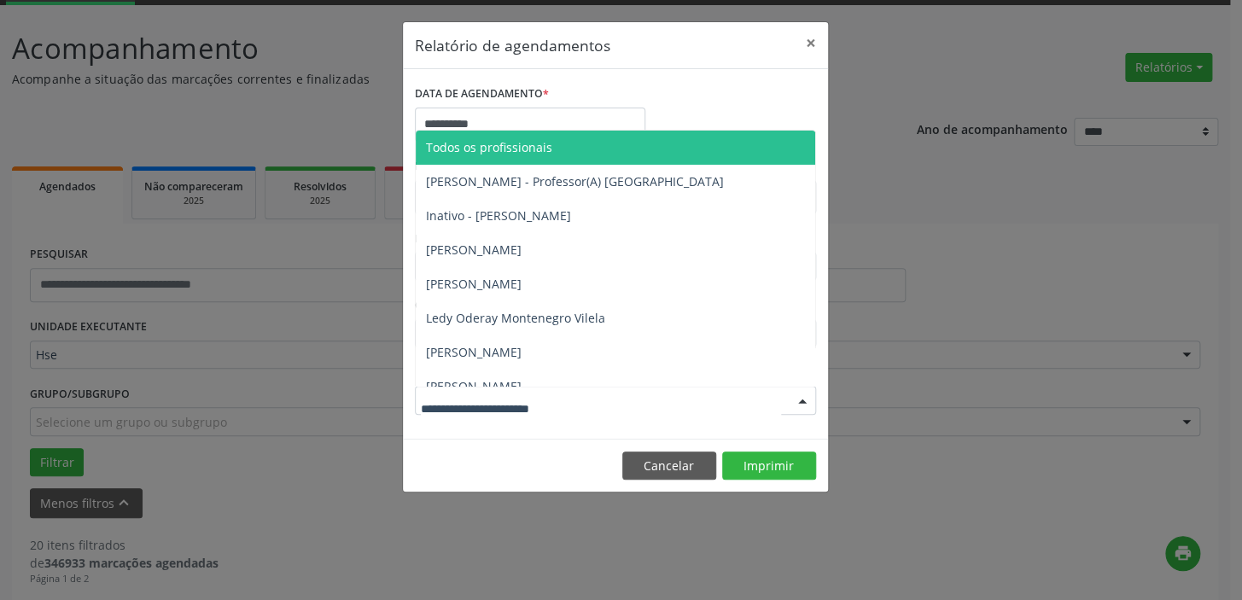
click at [803, 401] on div at bounding box center [802, 401] width 26 height 29
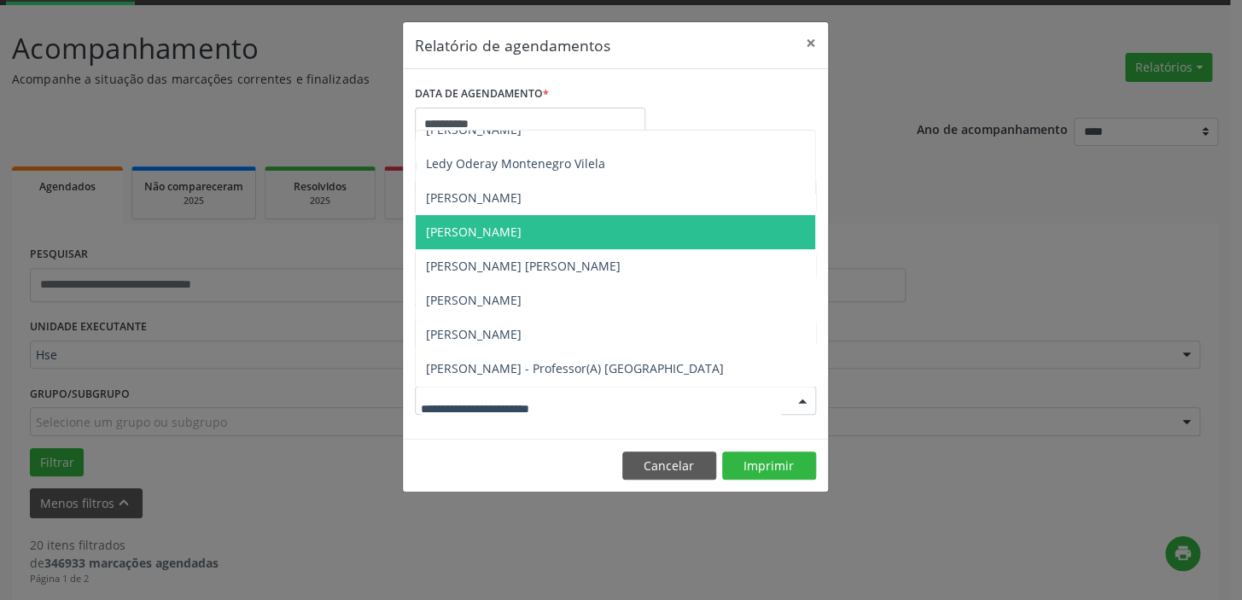
scroll to position [186, 0]
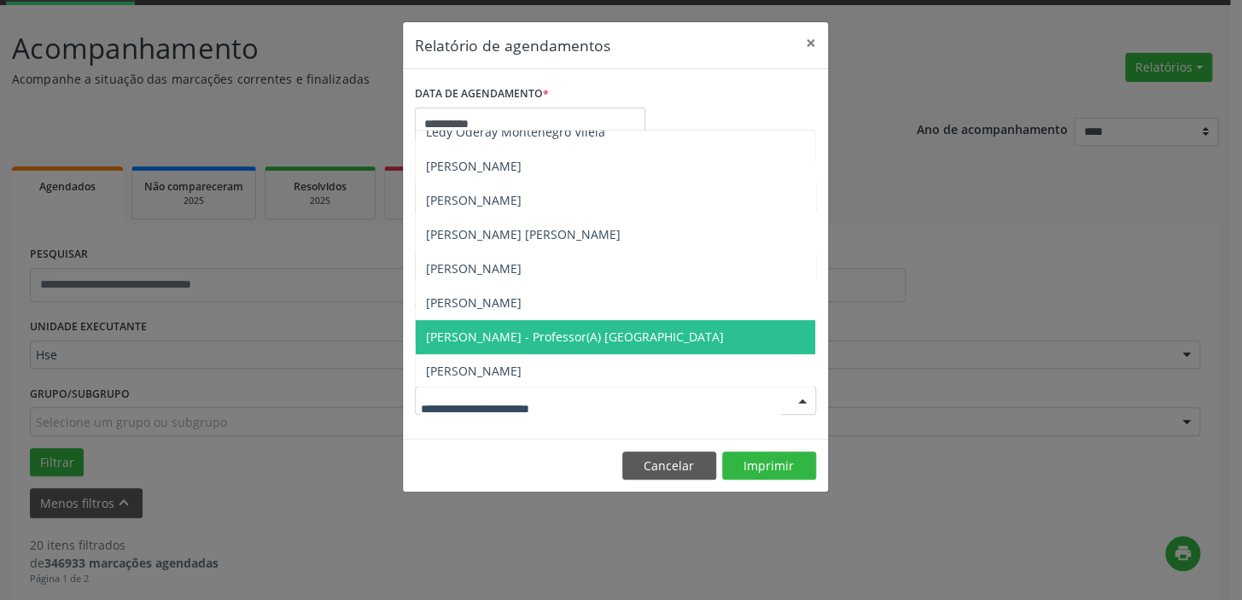
click at [651, 331] on span "[PERSON_NAME] - Professor(A) [GEOGRAPHIC_DATA]" at bounding box center [575, 337] width 298 height 16
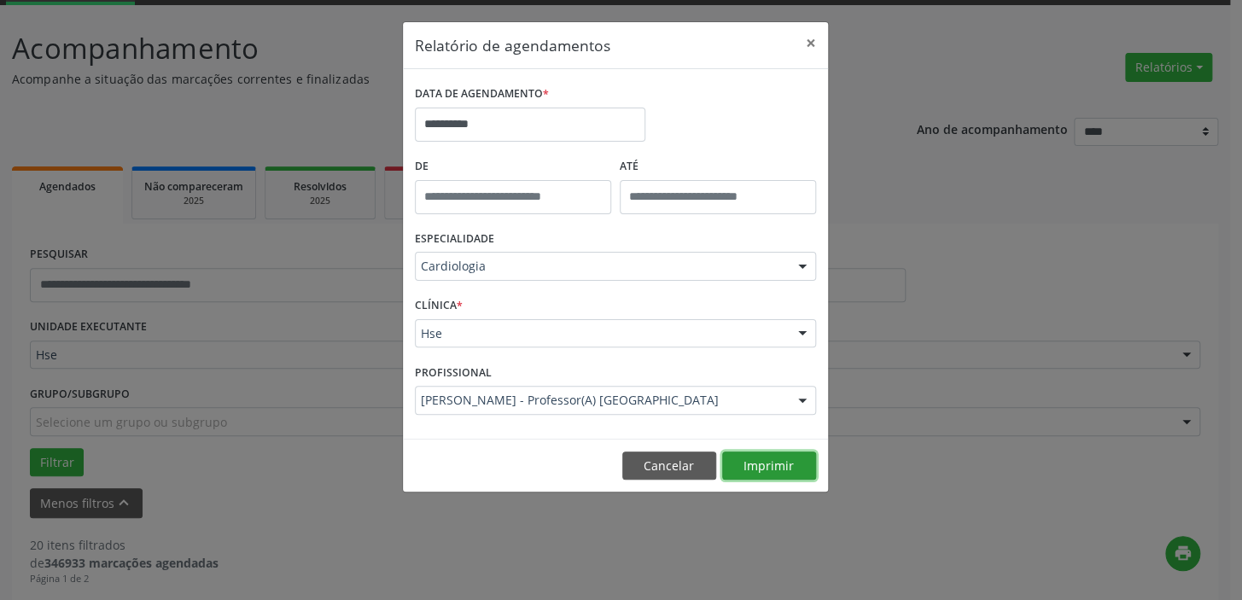
click at [767, 457] on button "Imprimir" at bounding box center [769, 465] width 94 height 29
